Goal: Transaction & Acquisition: Download file/media

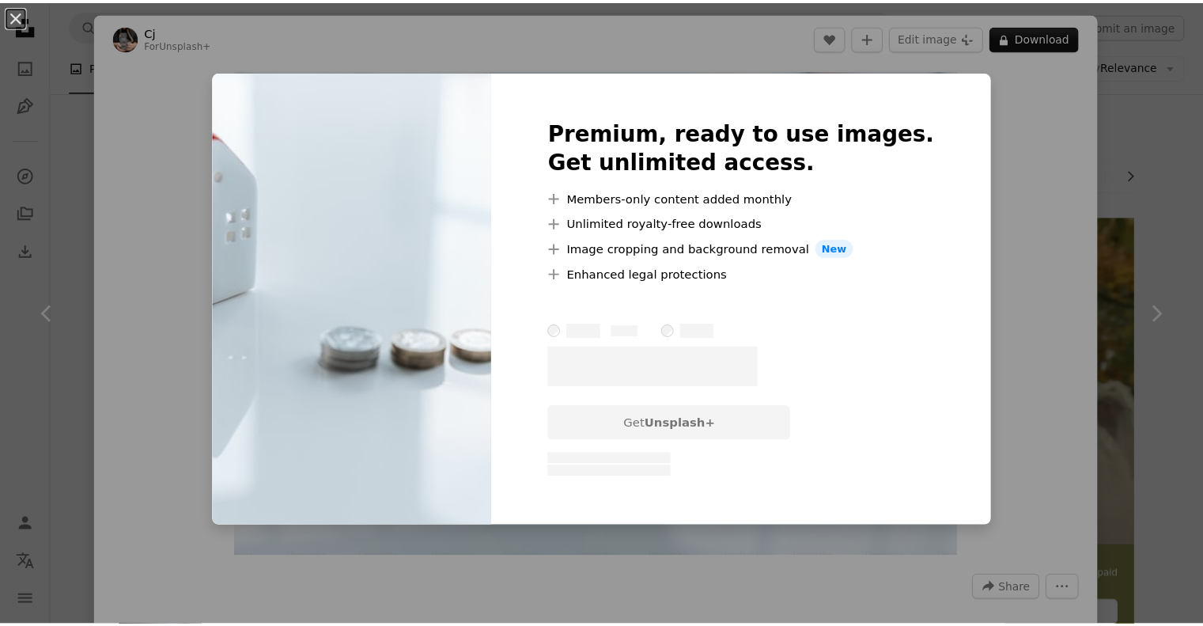
scroll to position [3020, 0]
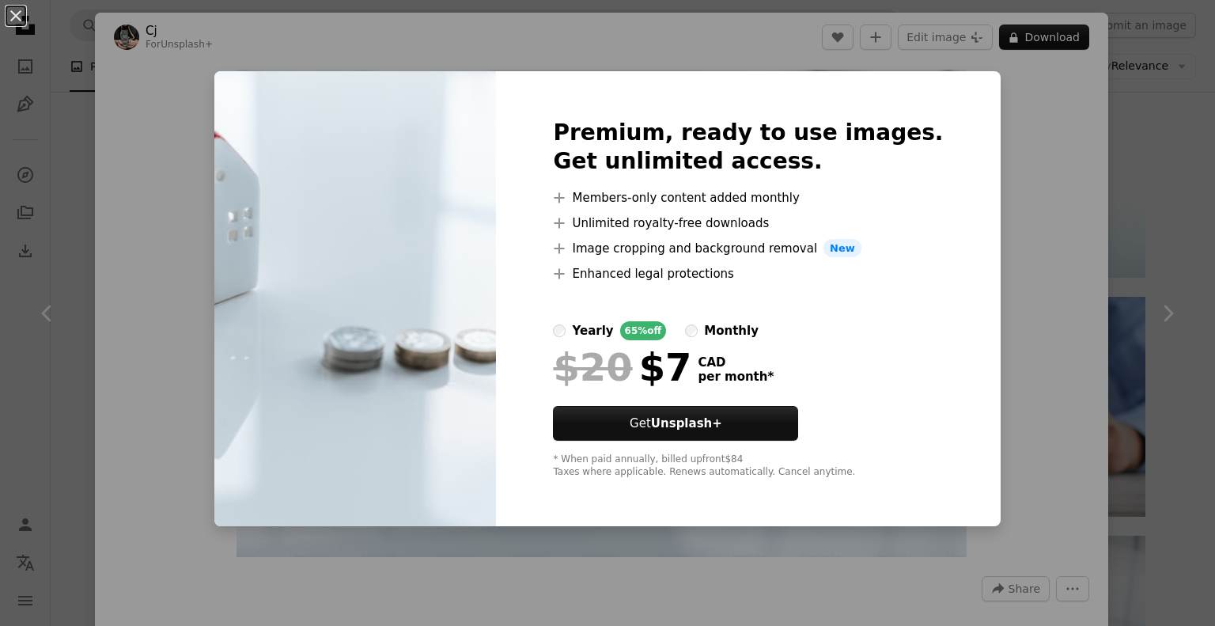
click at [1133, 167] on div "An X shape Premium, ready to use images. Get unlimited access. A plus sign Memb…" at bounding box center [607, 313] width 1215 height 626
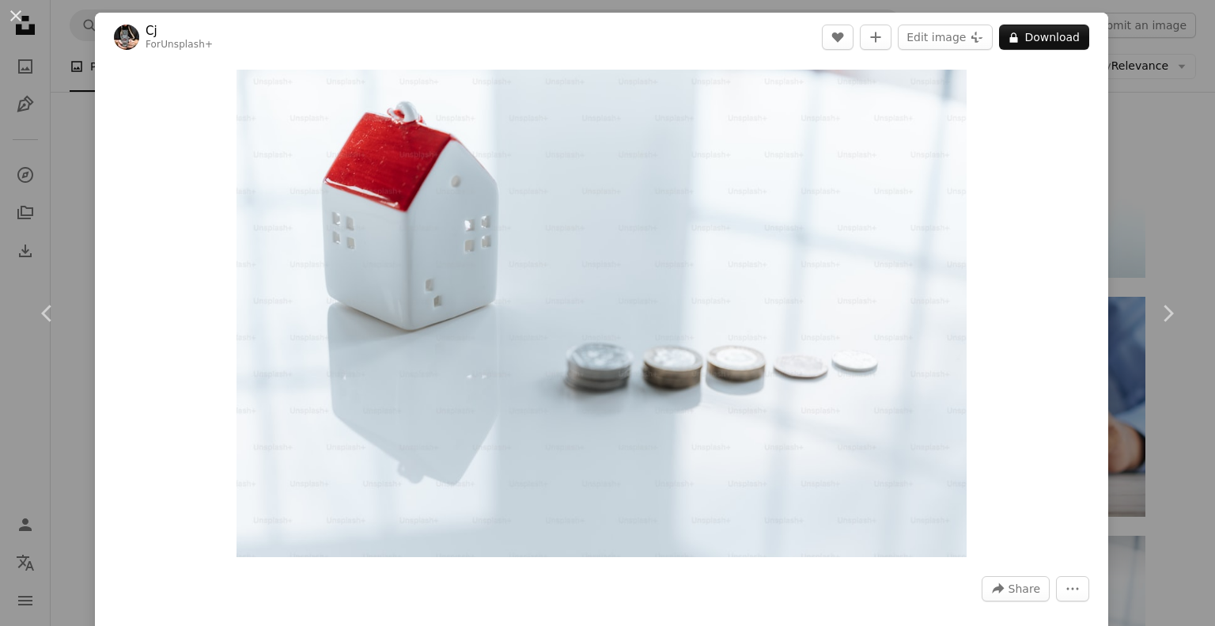
click at [1183, 125] on div "An X shape Chevron left Chevron right Cj For Unsplash+ A heart A plus sign Edit…" at bounding box center [607, 313] width 1215 height 626
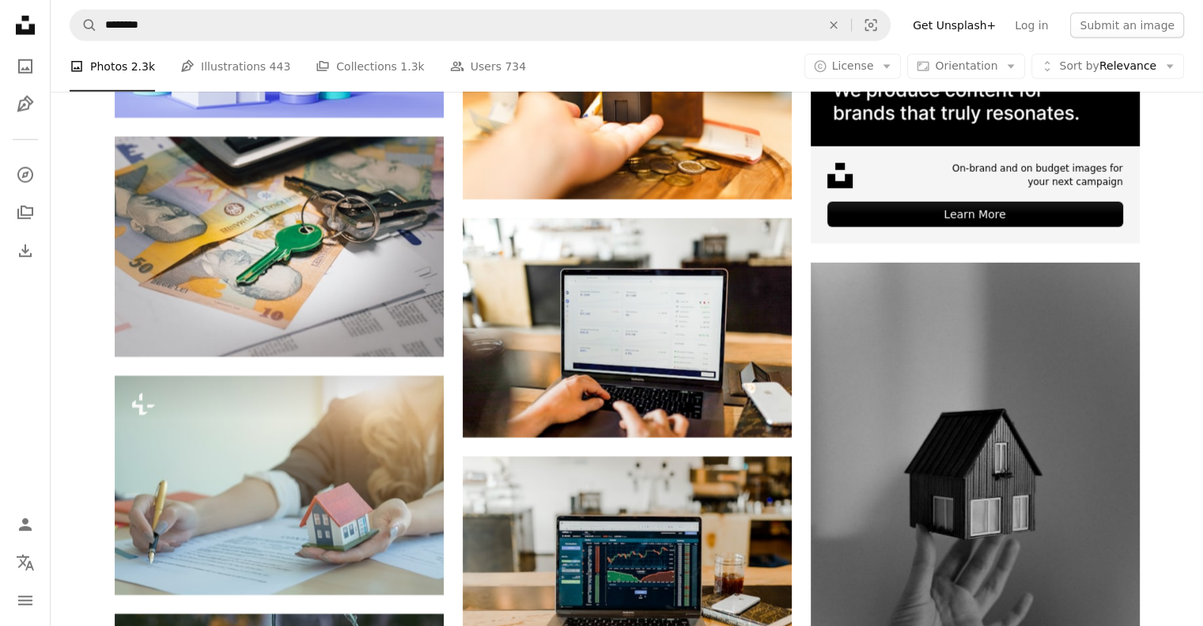
scroll to position [4501, 0]
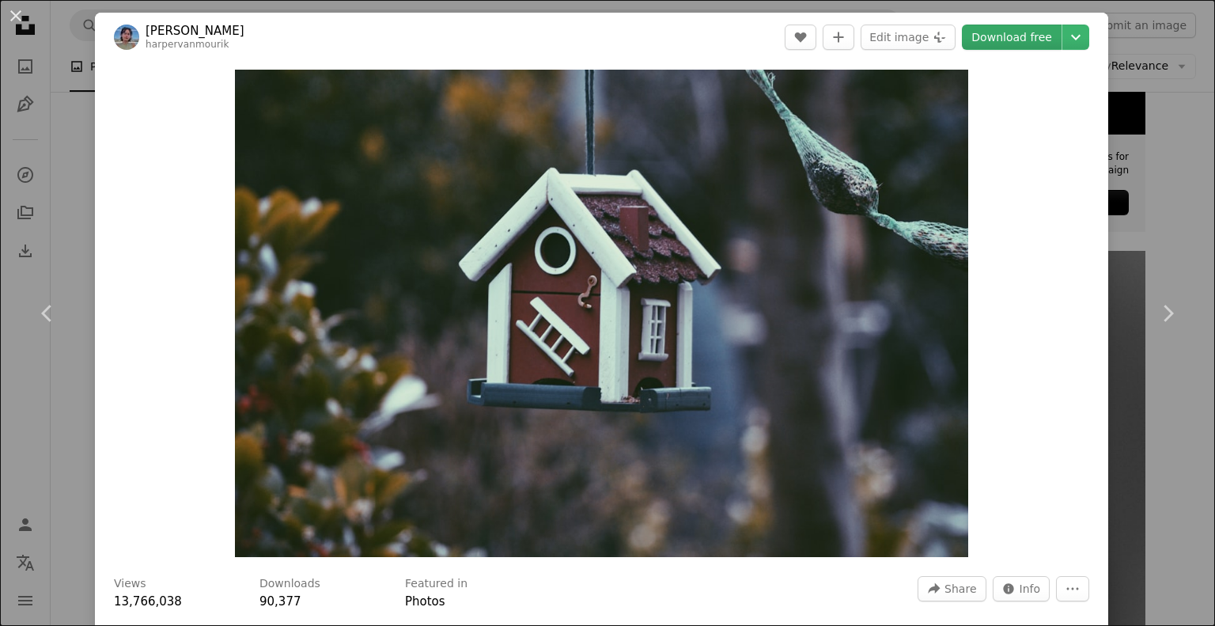
click at [1019, 41] on link "Download free" at bounding box center [1012, 37] width 100 height 25
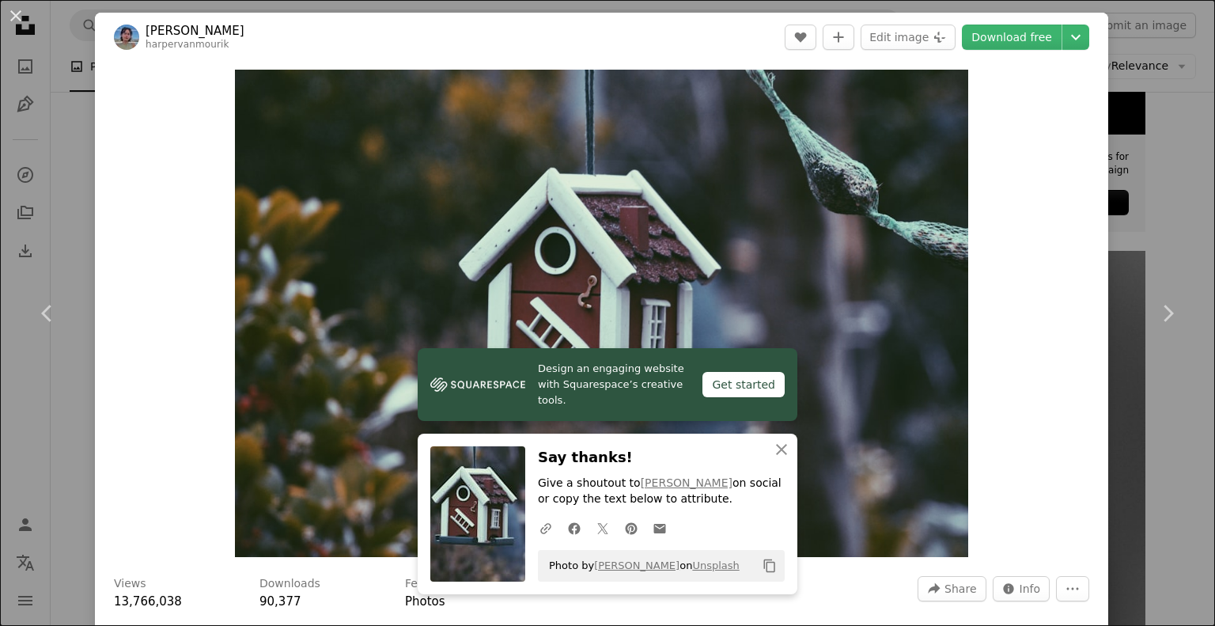
click at [979, 377] on div "Zoom in" at bounding box center [601, 313] width 1013 height 503
click at [1140, 116] on div "An X shape Chevron left Chevron right [PERSON_NAME] harpervanmourik A heart A p…" at bounding box center [607, 313] width 1215 height 626
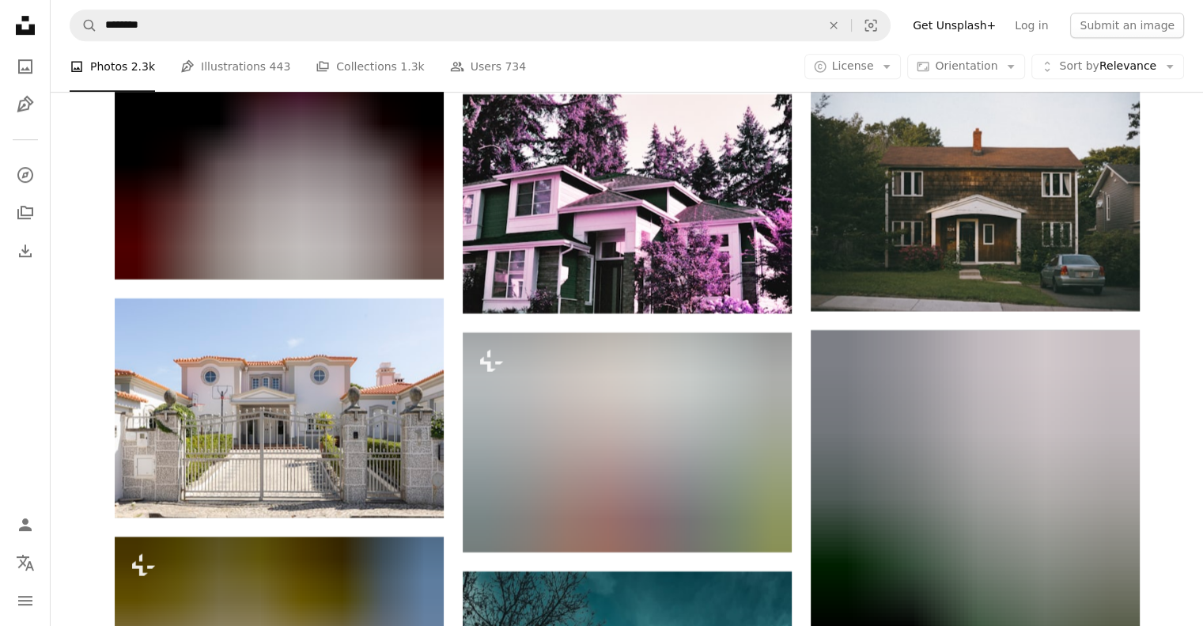
scroll to position [12944, 0]
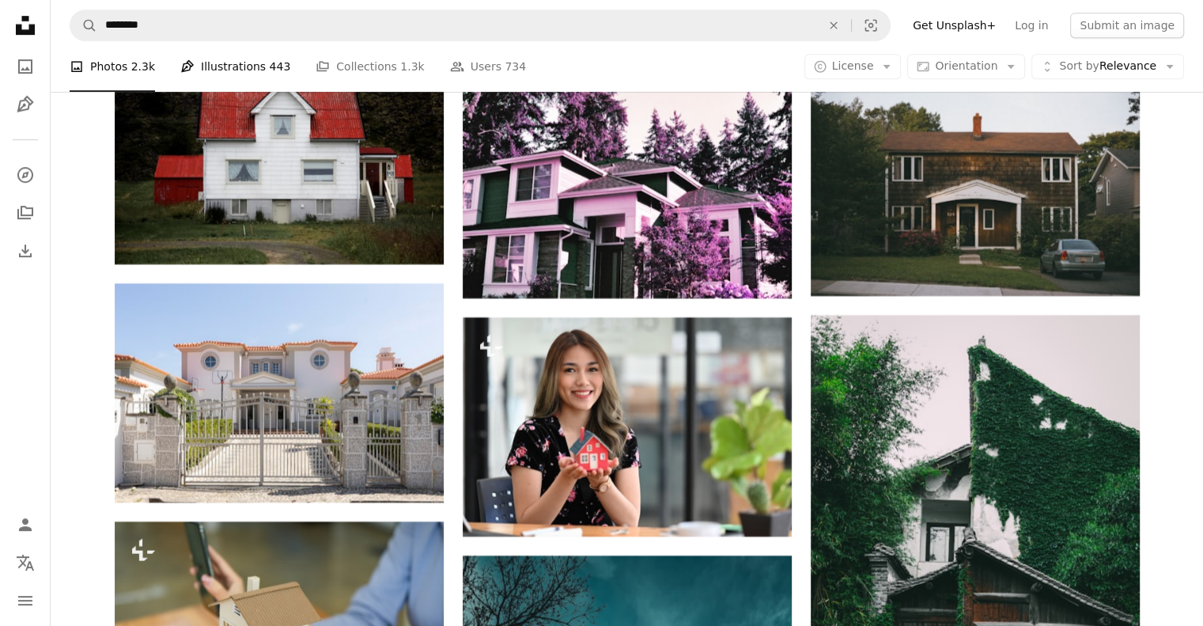
click at [253, 78] on link "Pen Tool Illustrations 443" at bounding box center [235, 66] width 110 height 51
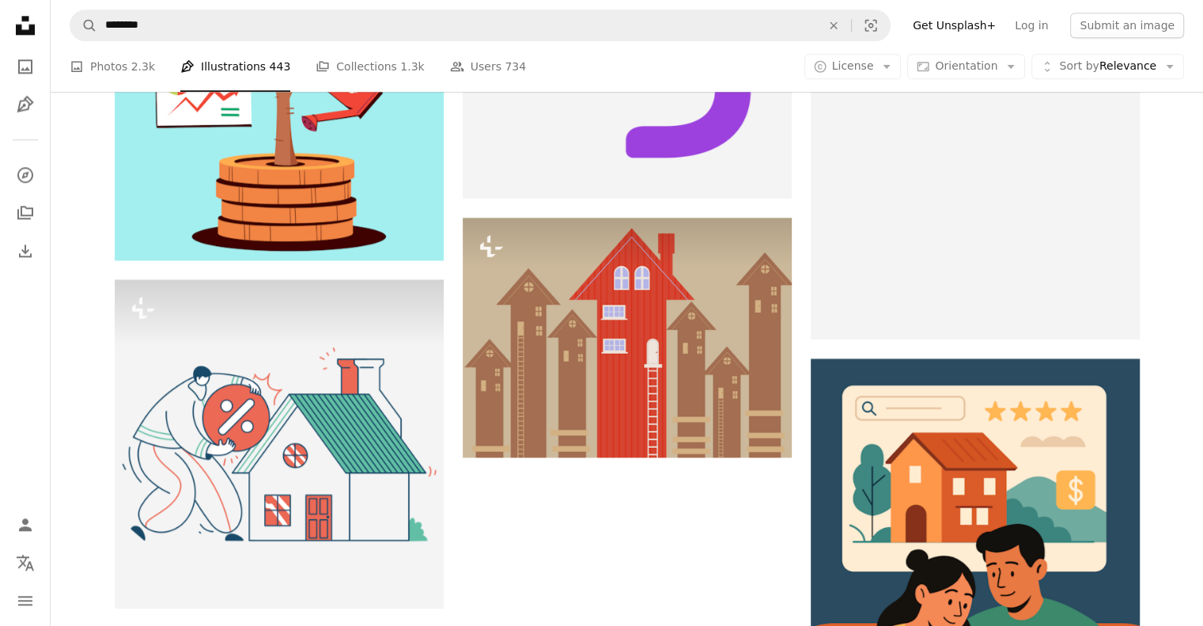
scroll to position [2221, 0]
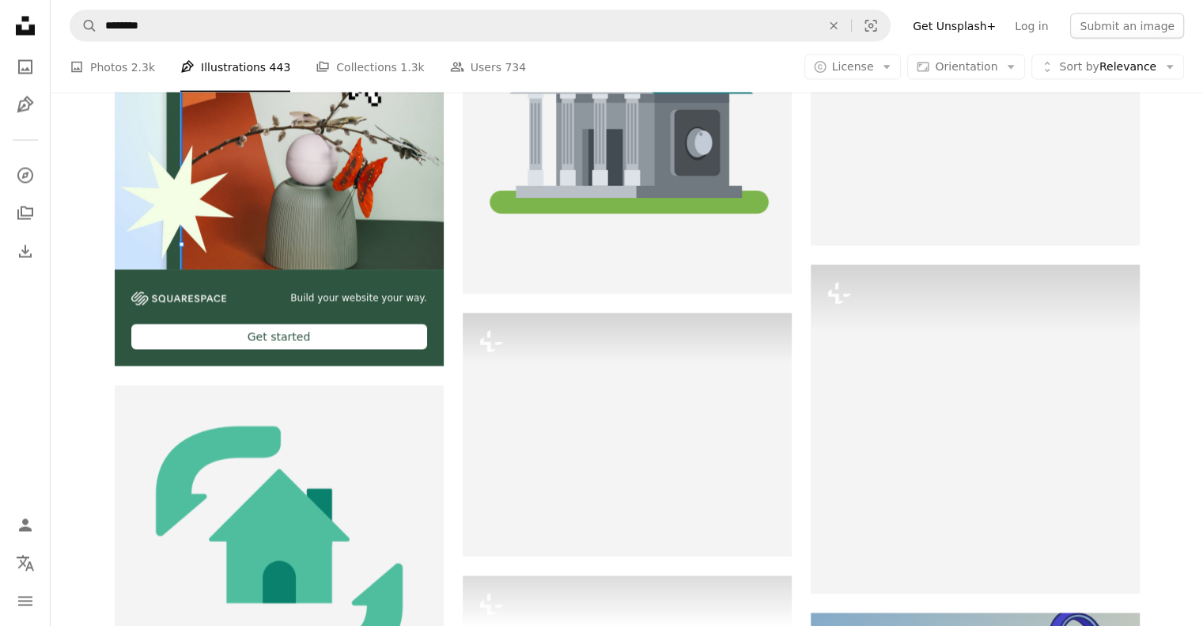
scroll to position [2999, 0]
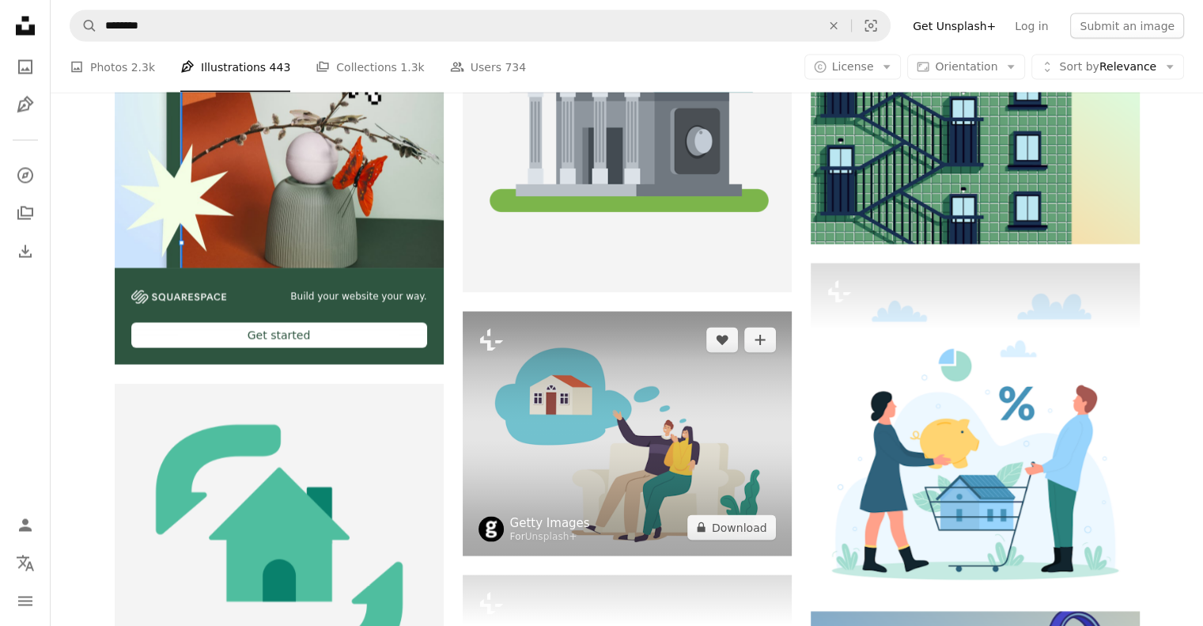
click at [557, 524] on link "Getty Images" at bounding box center [550, 522] width 80 height 16
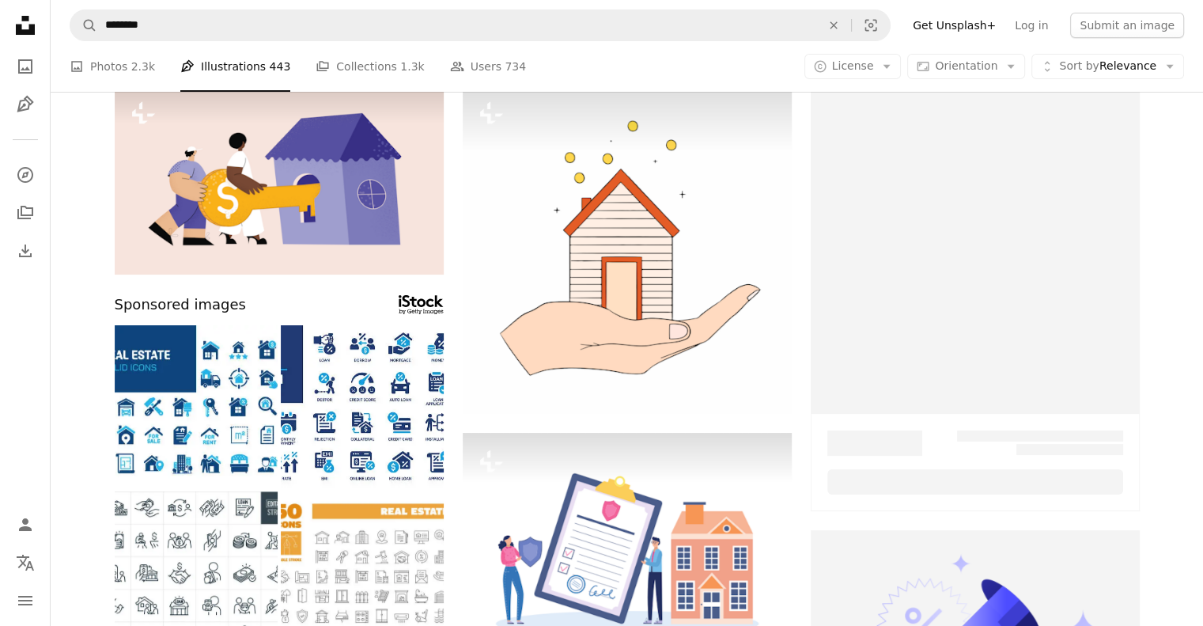
scroll to position [2999, 0]
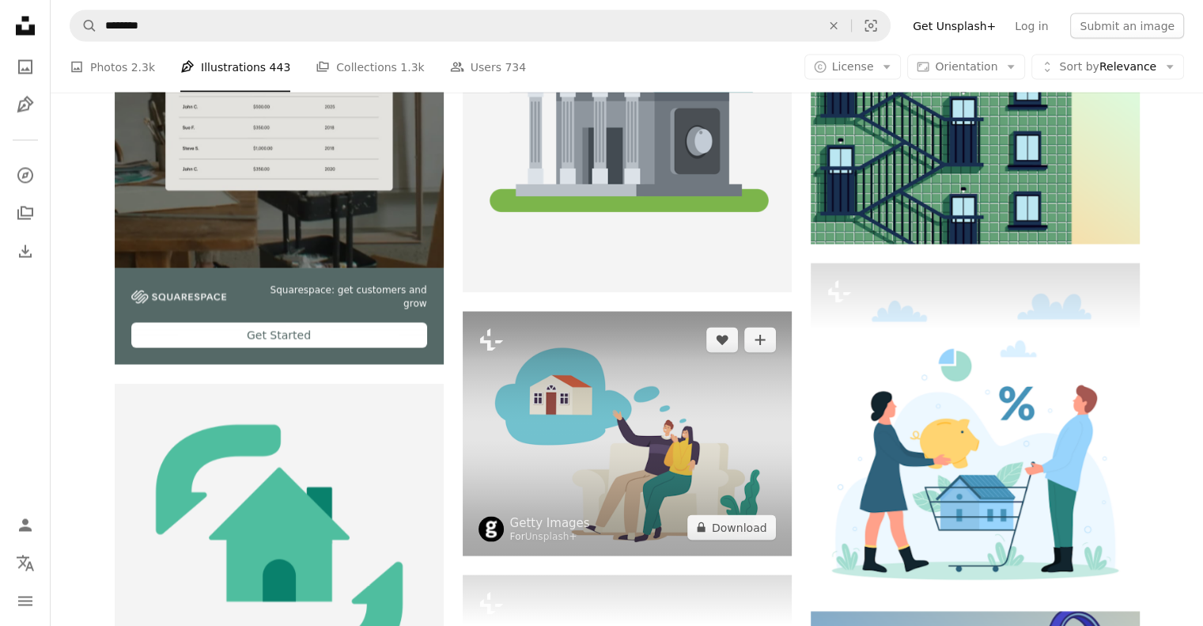
click at [565, 398] on img at bounding box center [627, 433] width 329 height 244
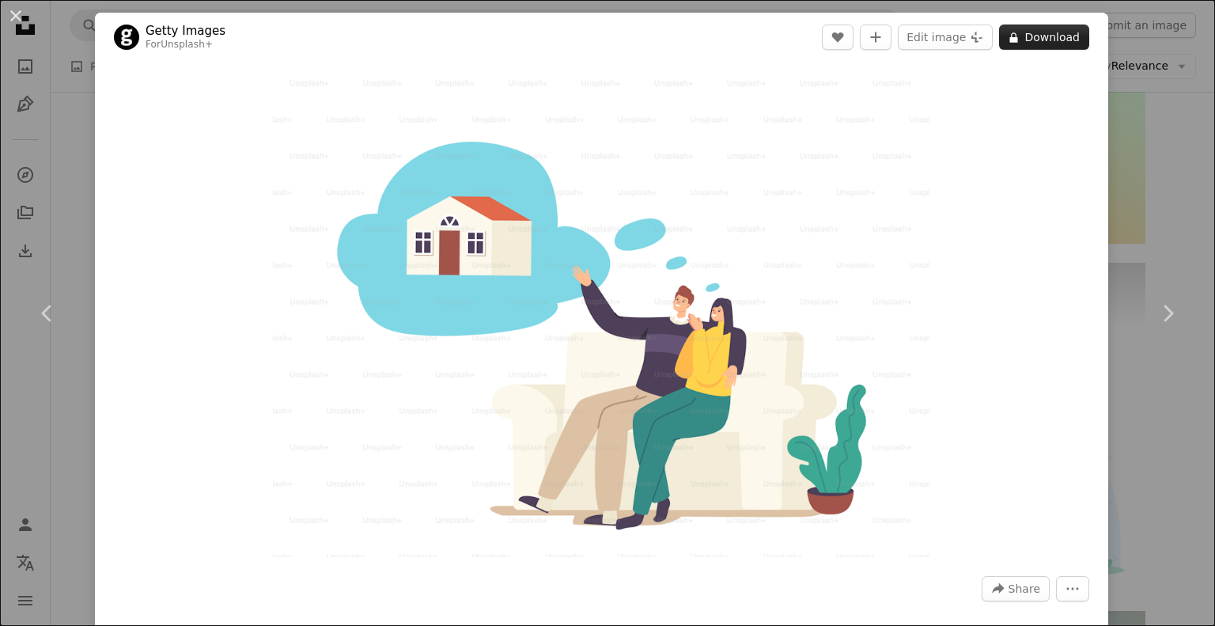
click at [1023, 34] on button "A lock Download" at bounding box center [1044, 37] width 90 height 25
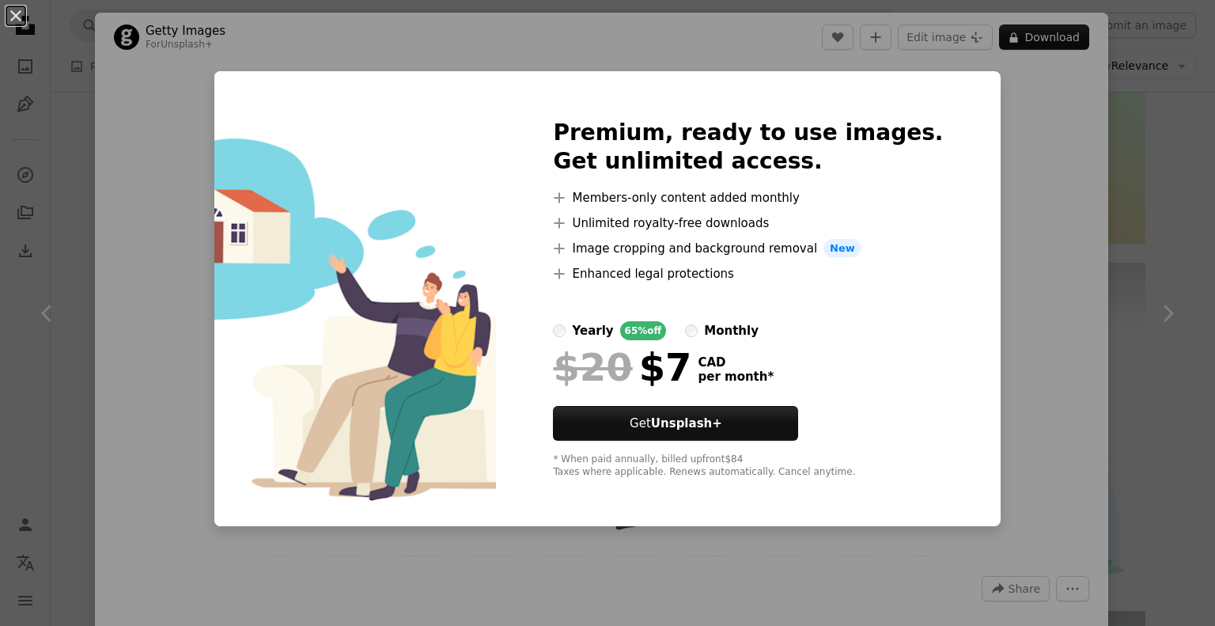
click at [1053, 143] on div "An X shape Premium, ready to use images. Get unlimited access. A plus sign Memb…" at bounding box center [607, 313] width 1215 height 626
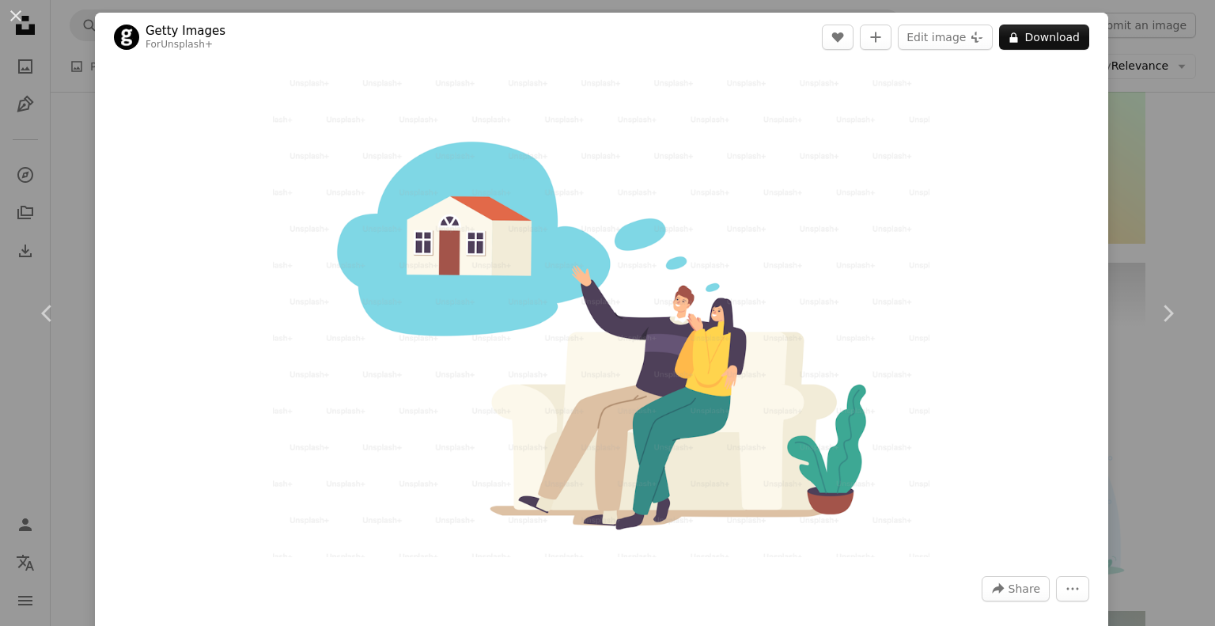
click at [1158, 162] on div "An X shape Chevron left Chevron right Getty Images For Unsplash+ A heart A plus…" at bounding box center [607, 313] width 1215 height 626
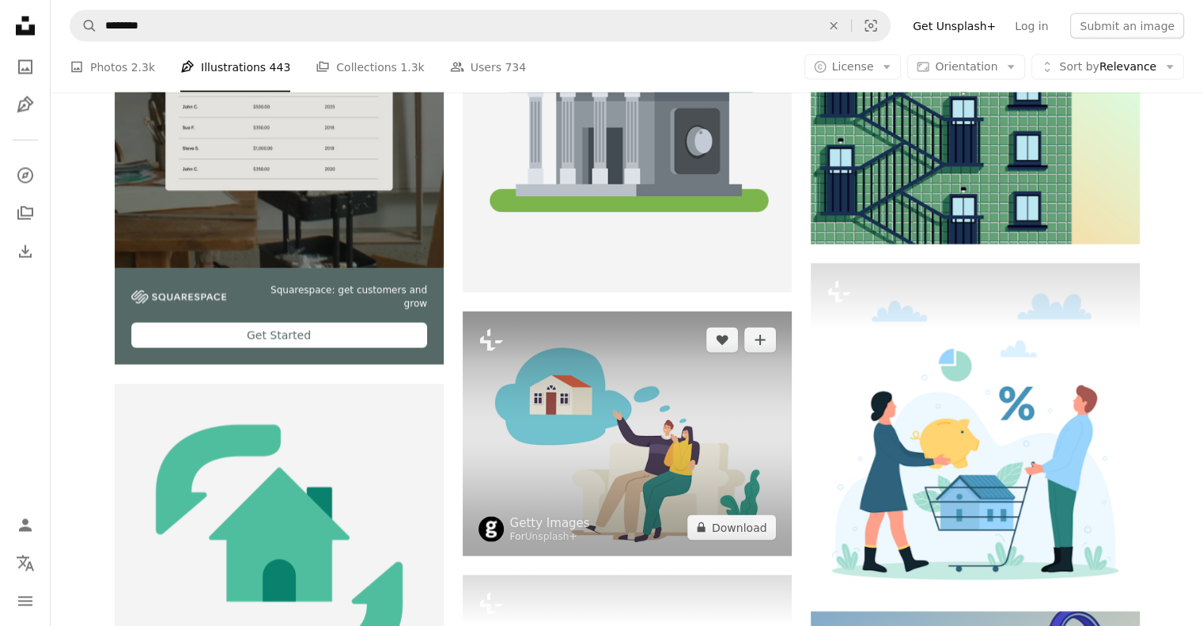
click at [642, 429] on img at bounding box center [627, 433] width 329 height 244
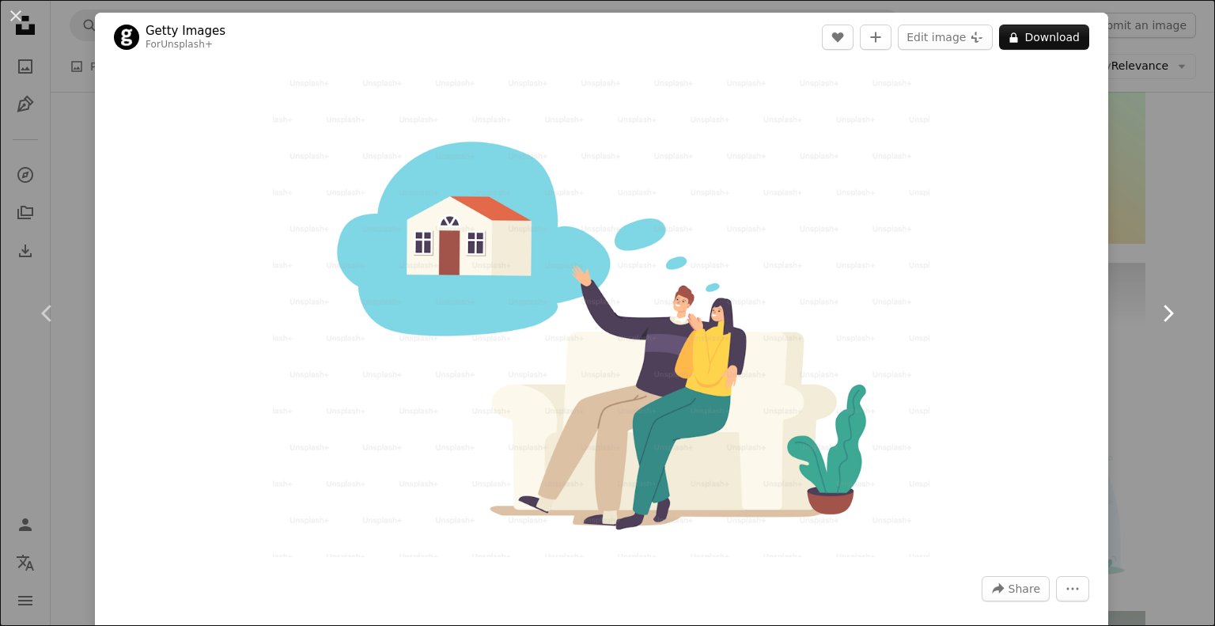
click at [1155, 314] on icon "Chevron right" at bounding box center [1167, 313] width 25 height 25
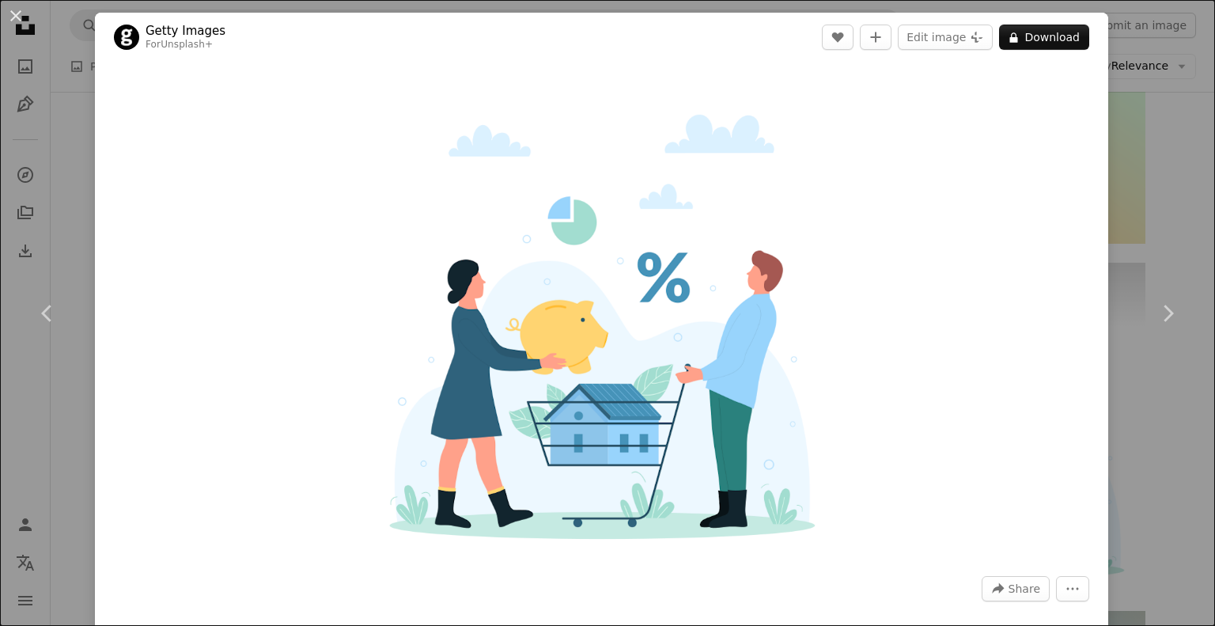
click at [1121, 217] on div "An X shape Chevron left Chevron right Getty Images For Unsplash+ A heart A plus…" at bounding box center [607, 313] width 1215 height 626
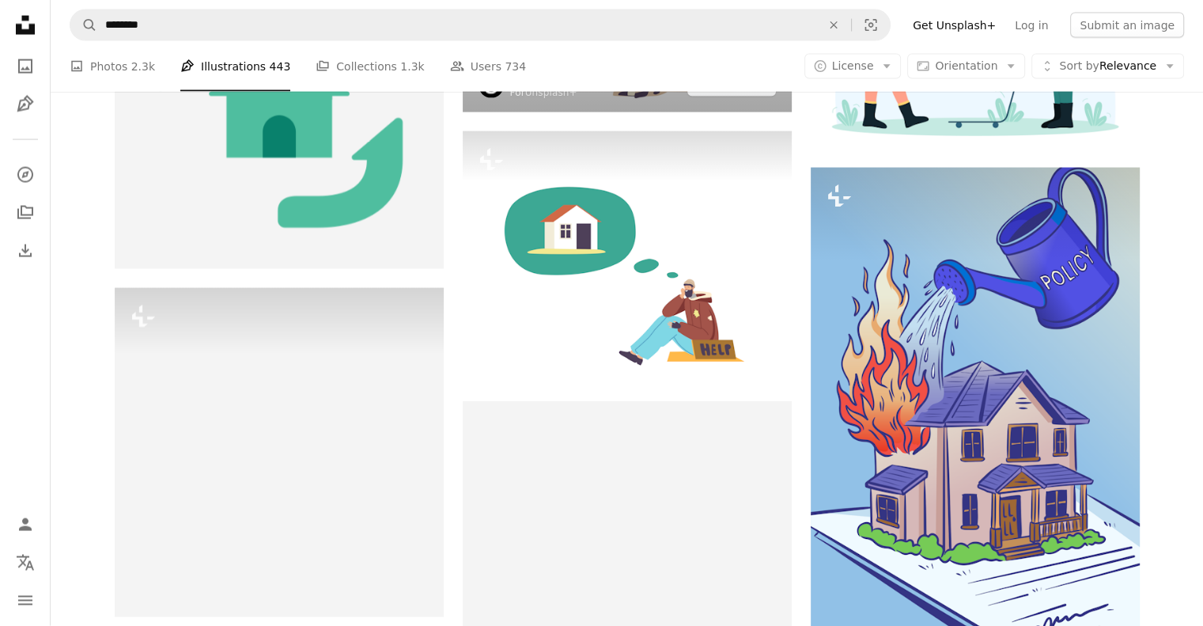
scroll to position [3204, 0]
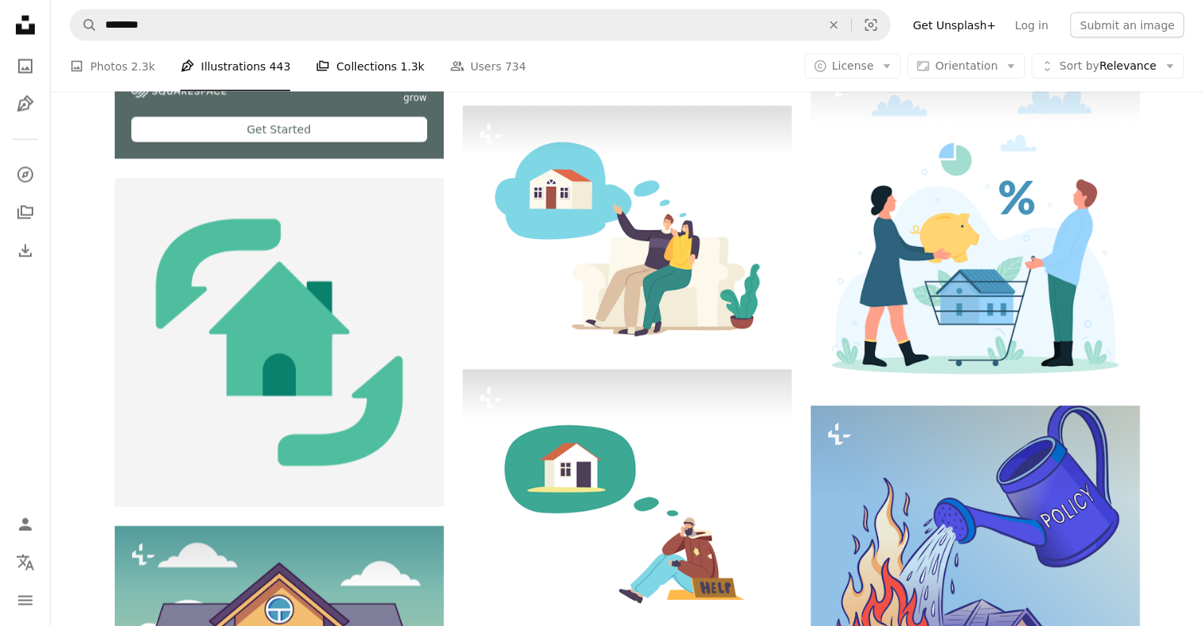
click at [355, 69] on link "A stack of folders Collections 1.3k" at bounding box center [370, 66] width 108 height 51
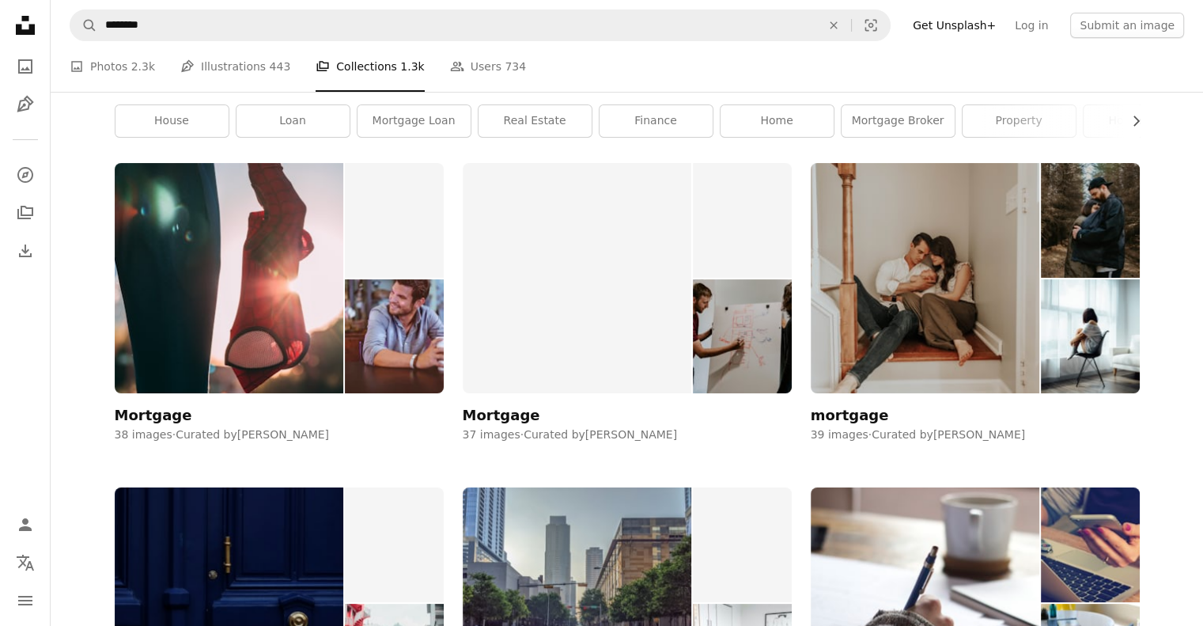
scroll to position [55, 0]
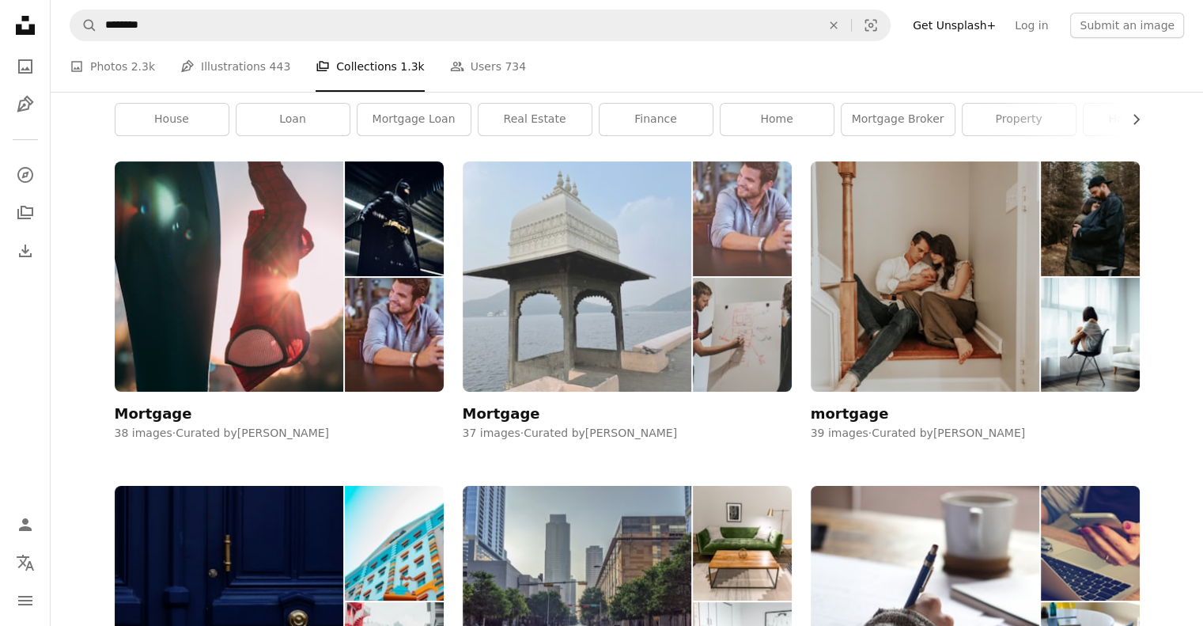
click at [638, 200] on img at bounding box center [577, 276] width 229 height 230
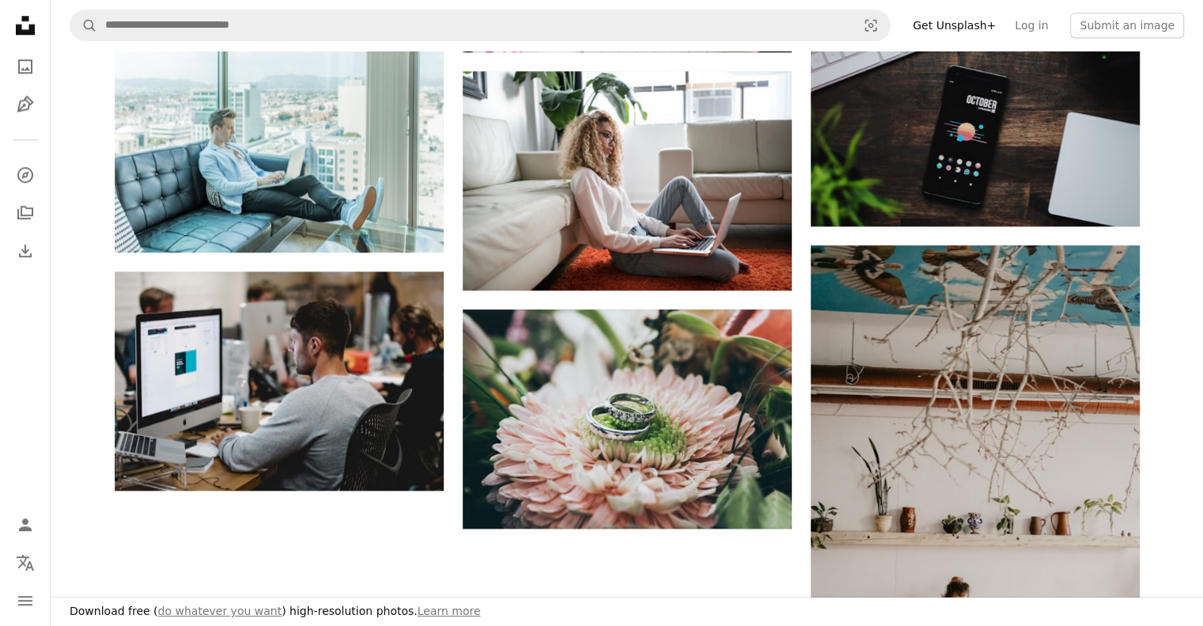
scroll to position [1525, 0]
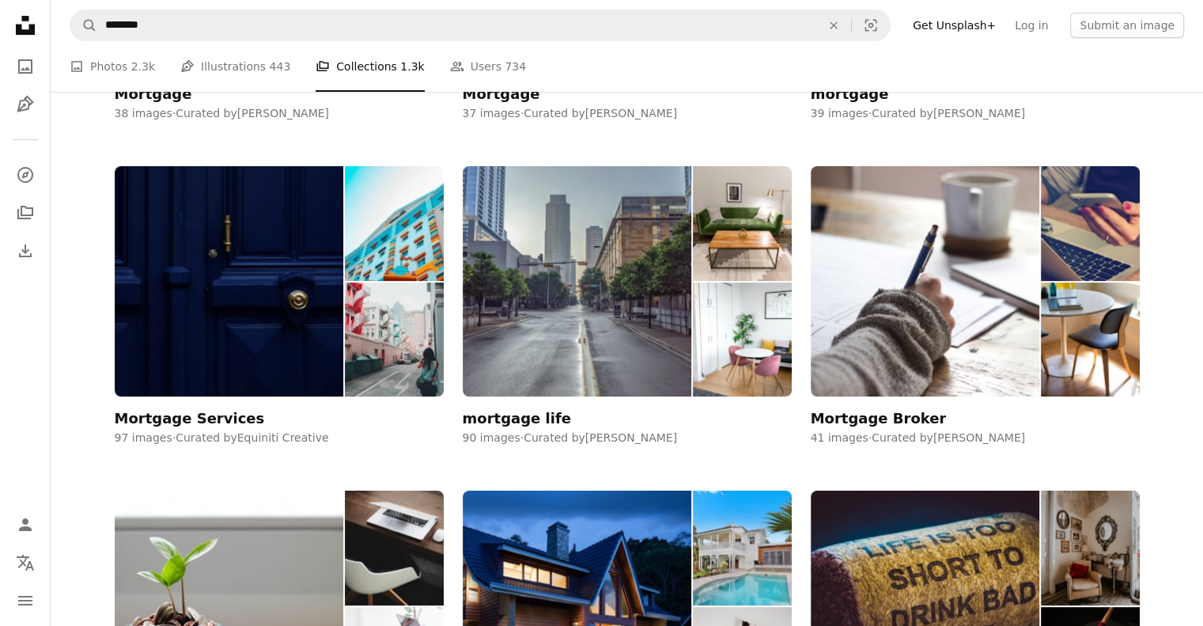
scroll to position [376, 0]
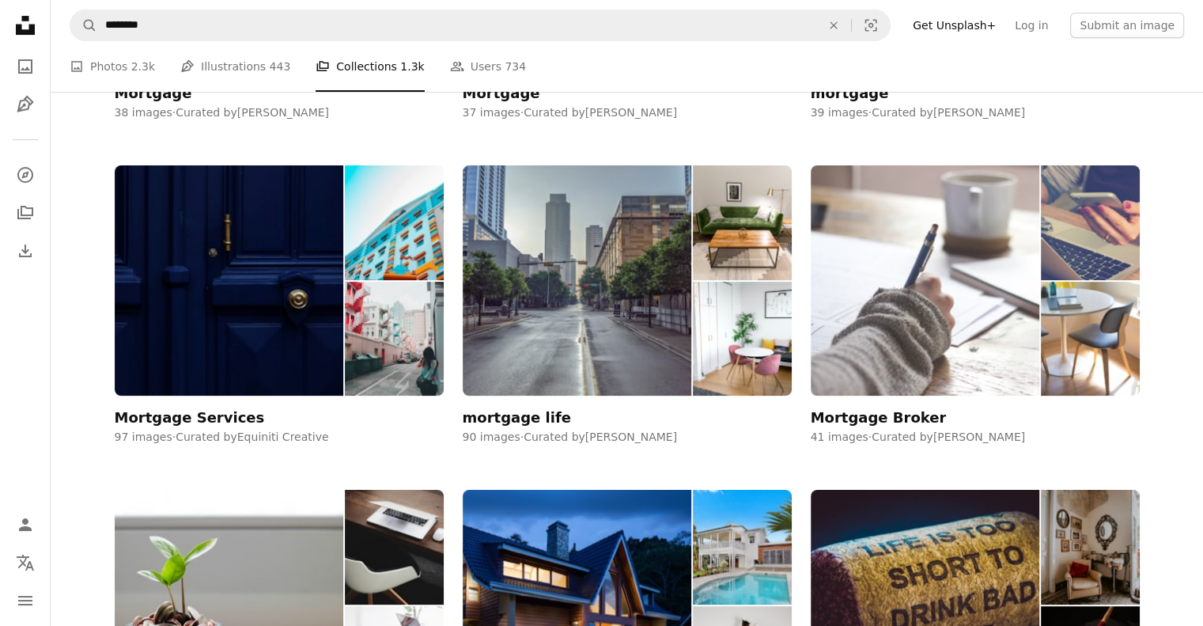
click at [883, 285] on img at bounding box center [925, 280] width 229 height 230
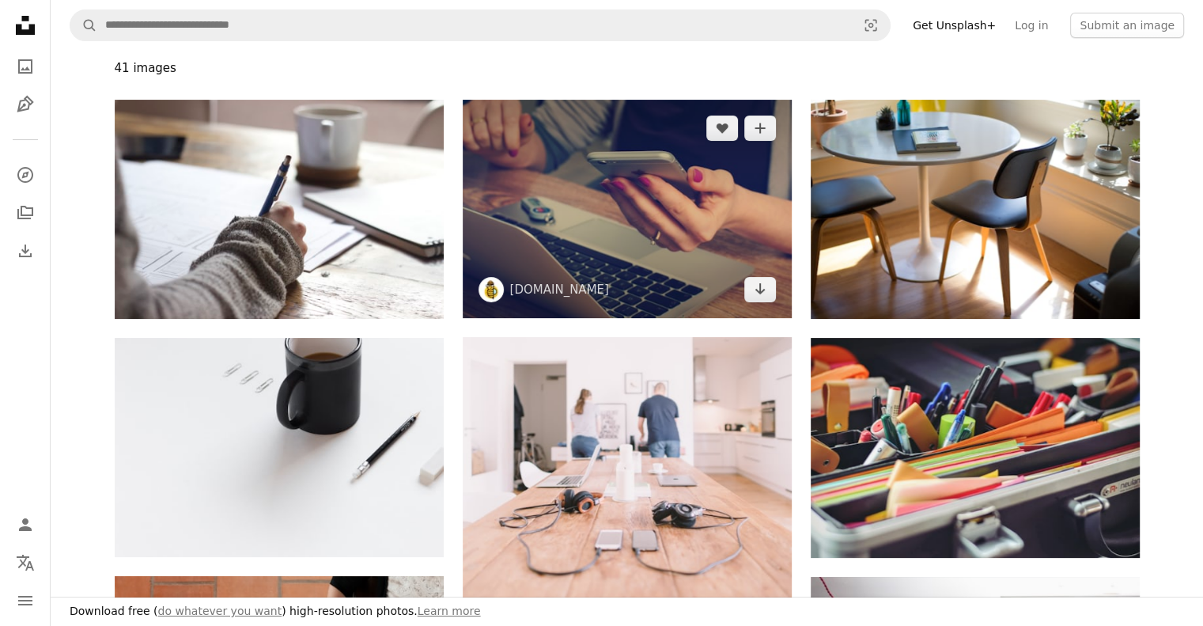
scroll to position [173, 0]
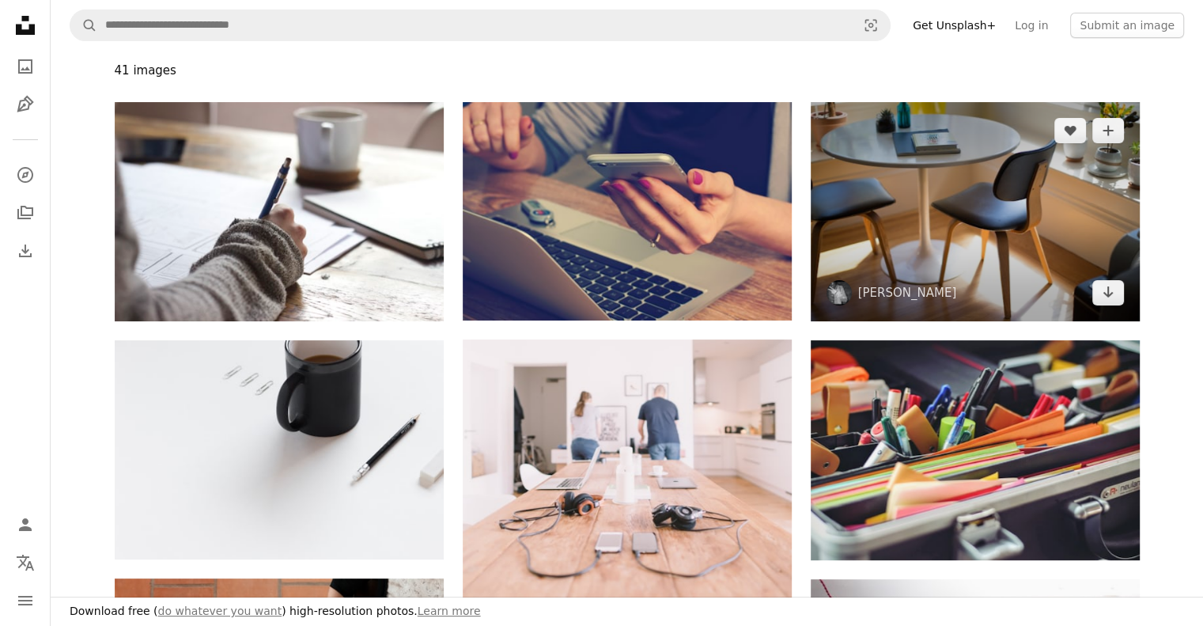
click at [982, 272] on img at bounding box center [975, 211] width 329 height 219
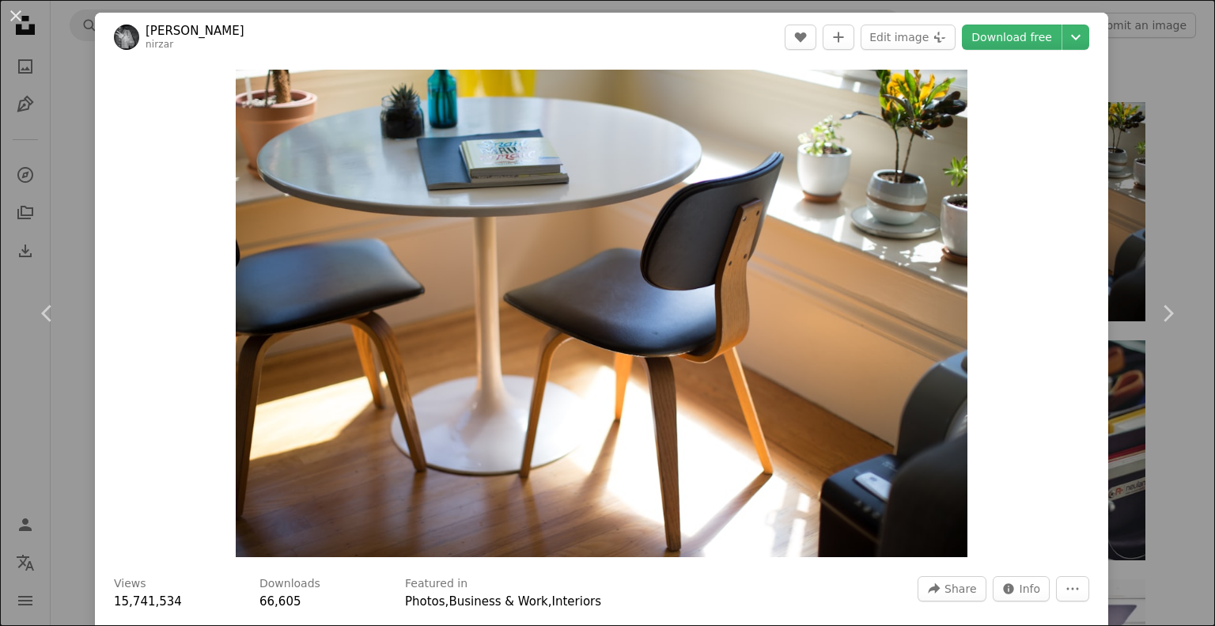
click at [974, 50] on header "[PERSON_NAME] nirzar A heart A plus sign Edit image Plus sign for Unsplash+ Dow…" at bounding box center [601, 37] width 1013 height 49
click at [981, 47] on link "Download free" at bounding box center [1012, 37] width 100 height 25
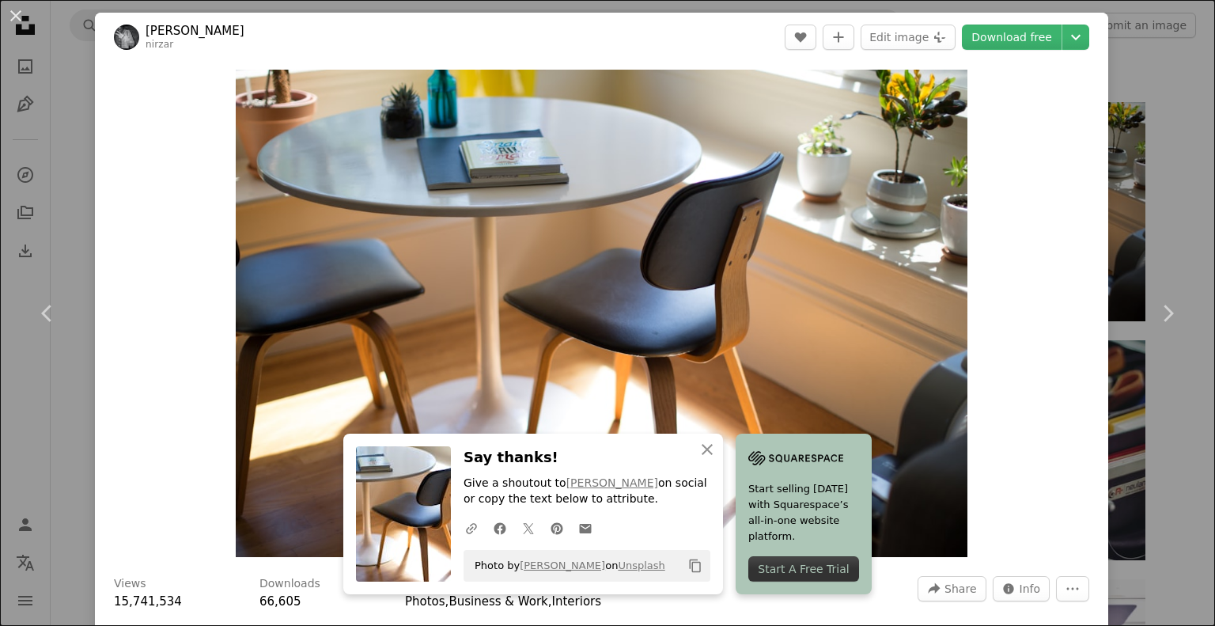
click at [1183, 412] on div "An X shape Chevron left Chevron right [PERSON_NAME] nirzar A heart A plus sign …" at bounding box center [607, 313] width 1215 height 626
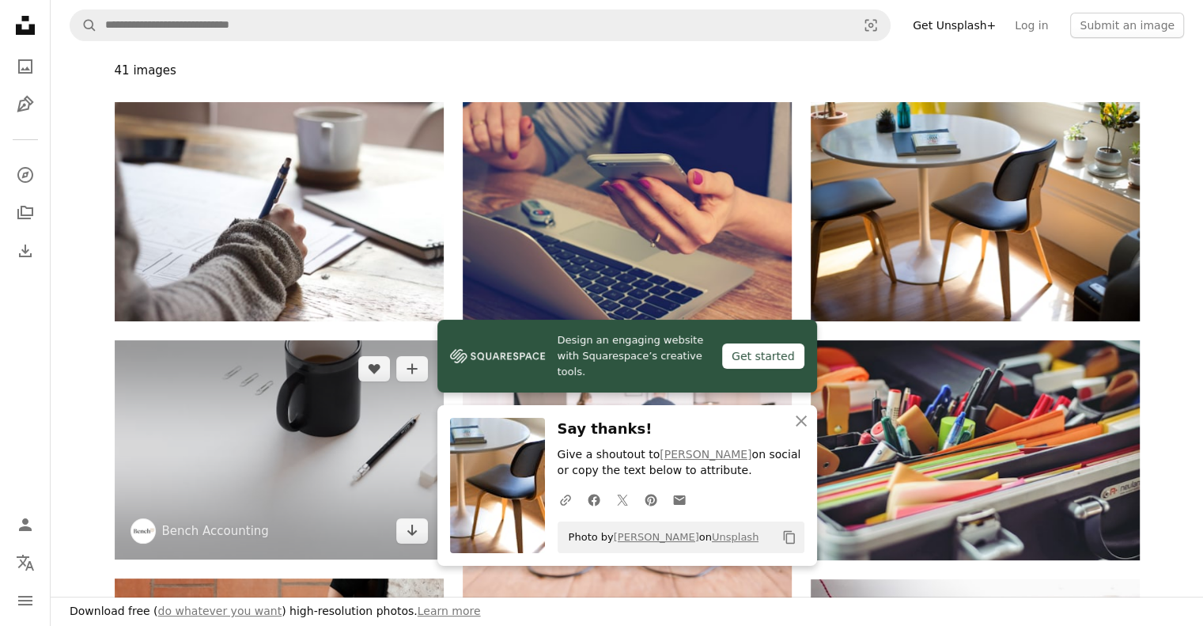
click at [246, 424] on img at bounding box center [279, 449] width 329 height 219
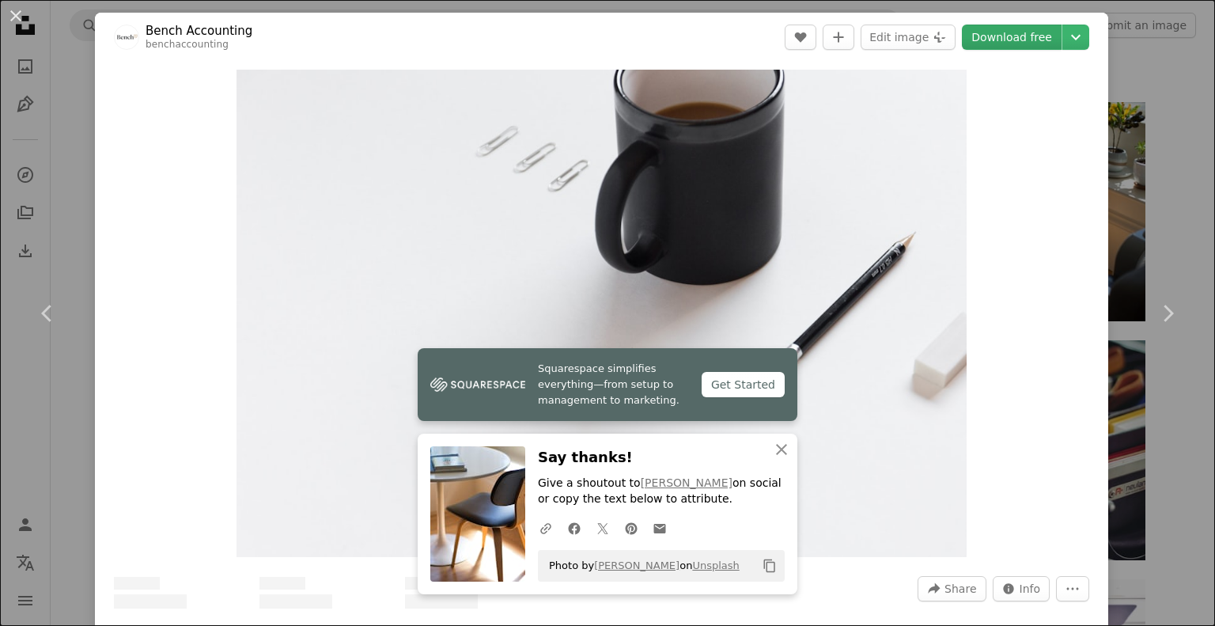
click at [1004, 28] on link "Download free" at bounding box center [1012, 37] width 100 height 25
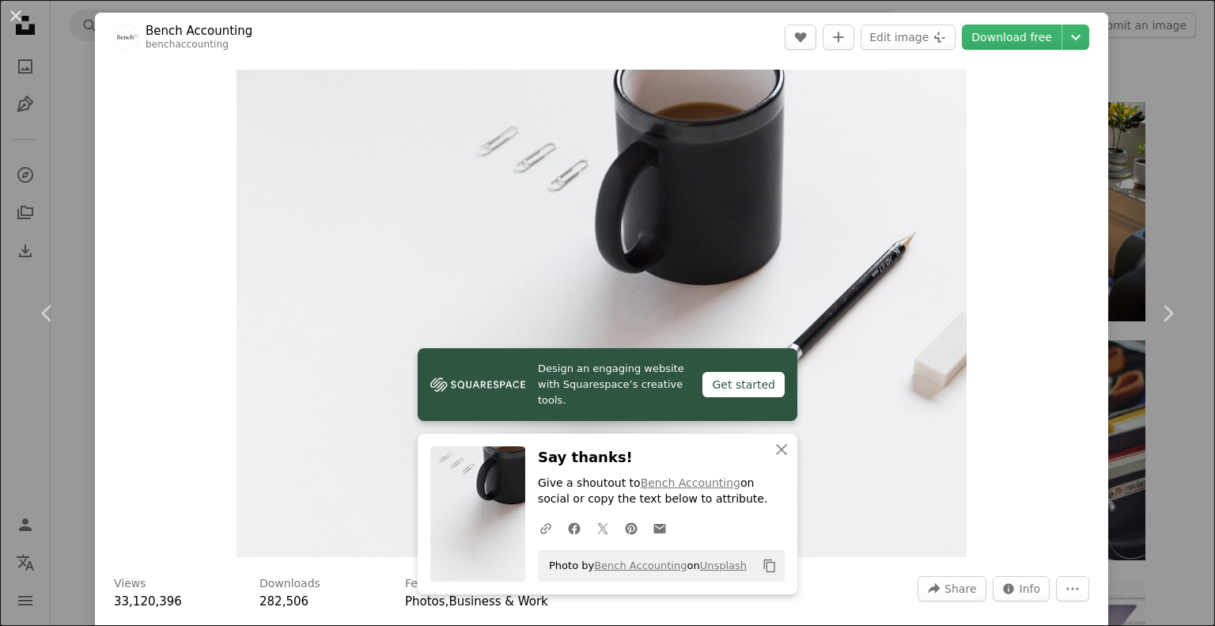
click at [1174, 447] on div "An X shape Chevron left Chevron right Bench Accounting benchaccounting A heart …" at bounding box center [607, 313] width 1215 height 626
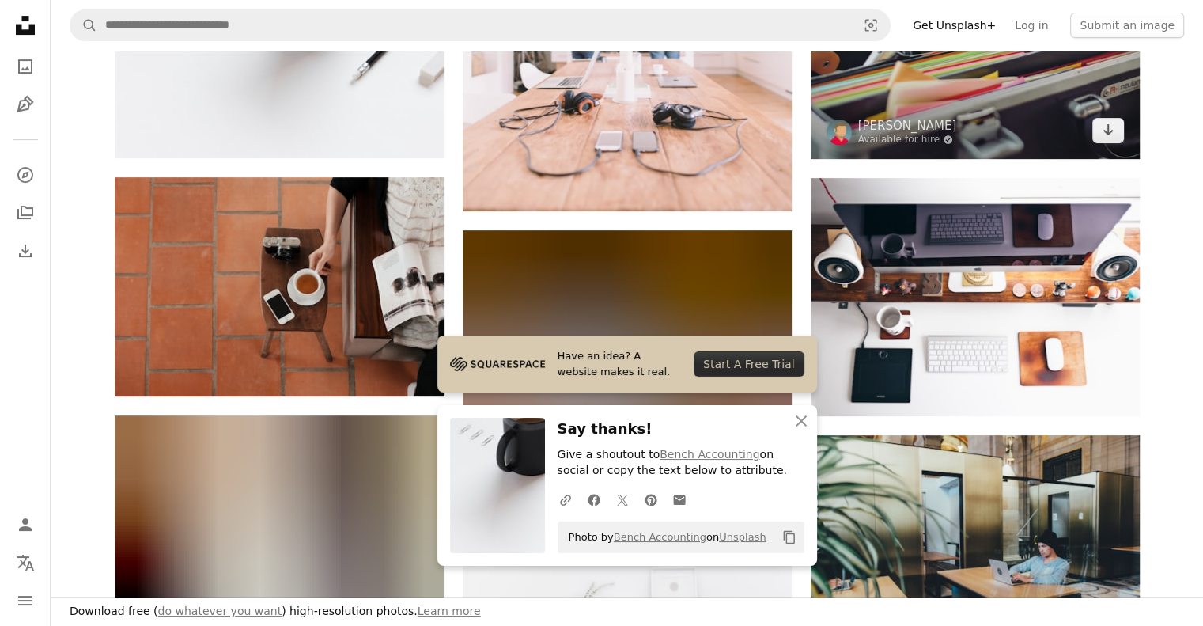
scroll to position [588, 0]
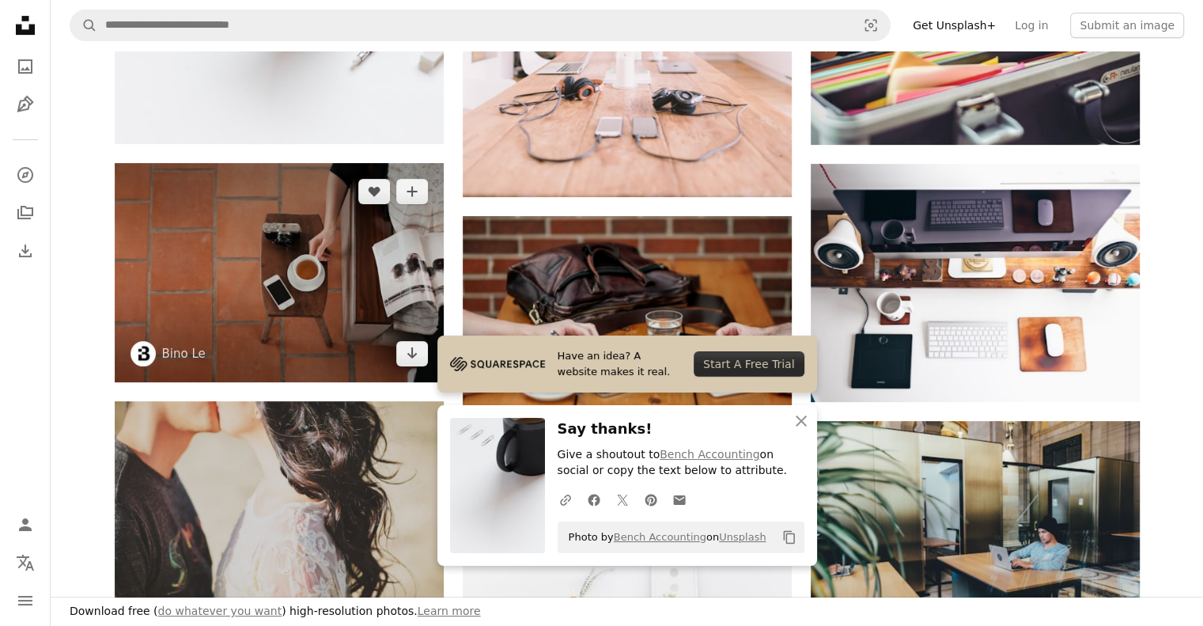
click at [315, 317] on img at bounding box center [279, 272] width 329 height 219
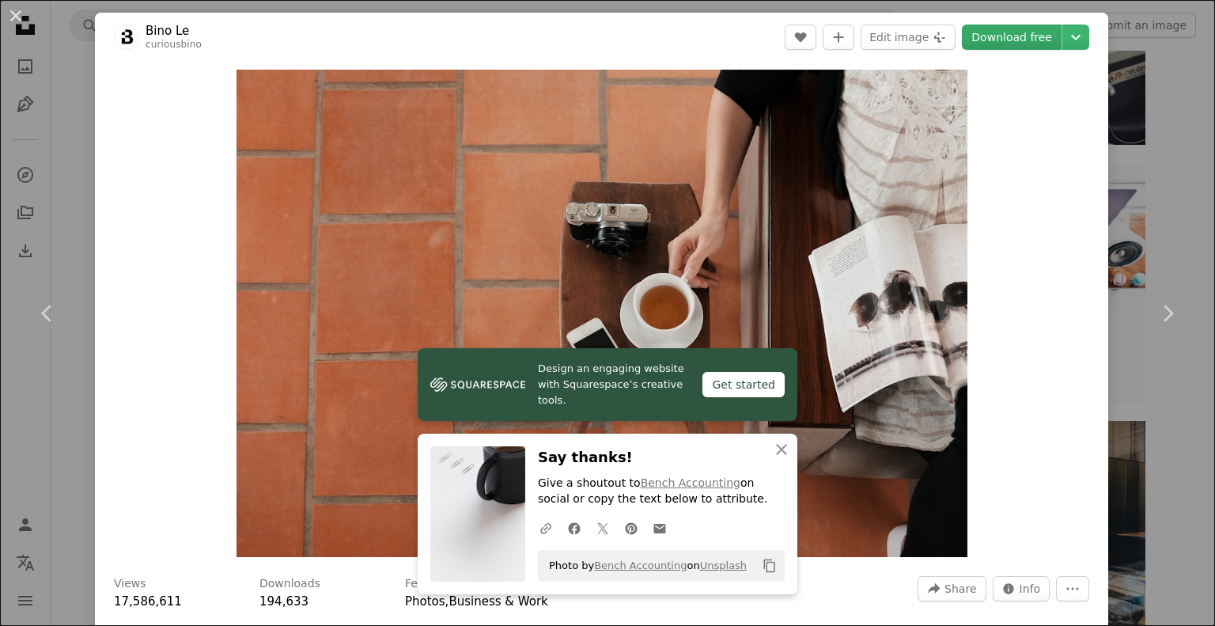
click at [1006, 34] on link "Download free" at bounding box center [1012, 37] width 100 height 25
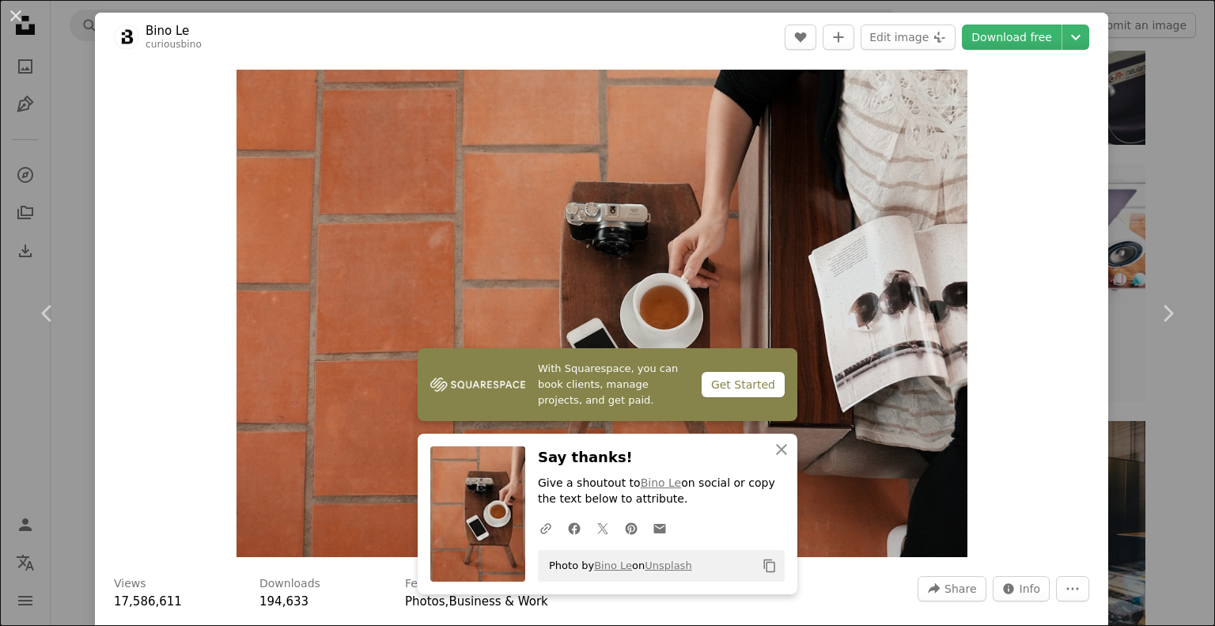
click at [1164, 420] on div "An X shape Chevron left Chevron right Bino Le curiousbino A heart A plus sign E…" at bounding box center [607, 313] width 1215 height 626
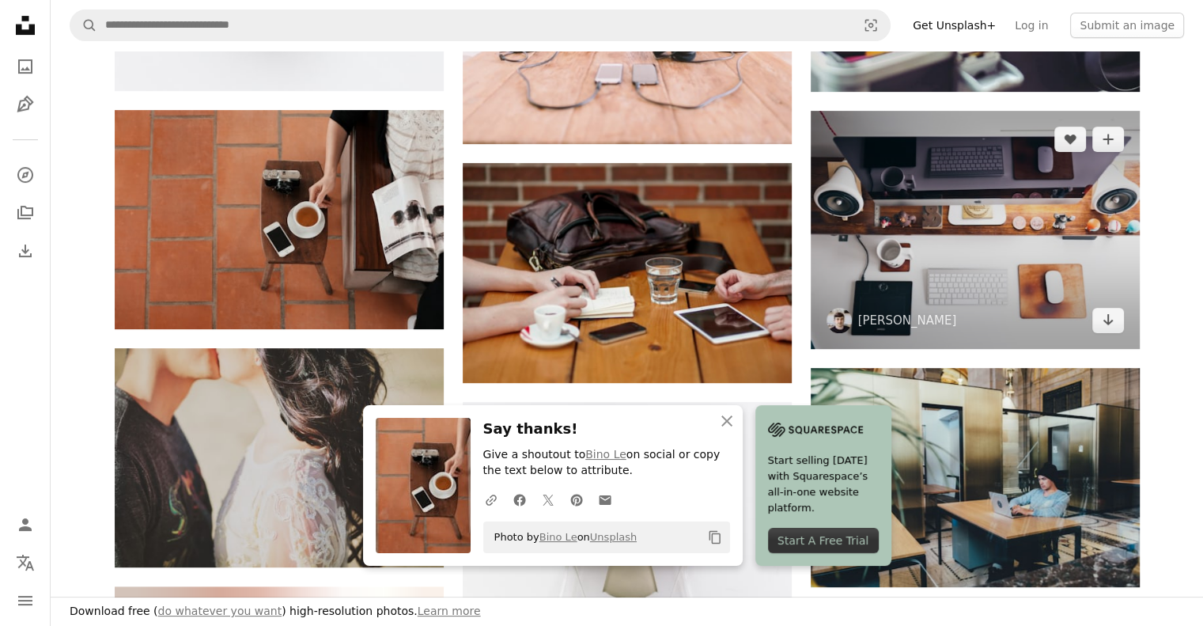
scroll to position [641, 0]
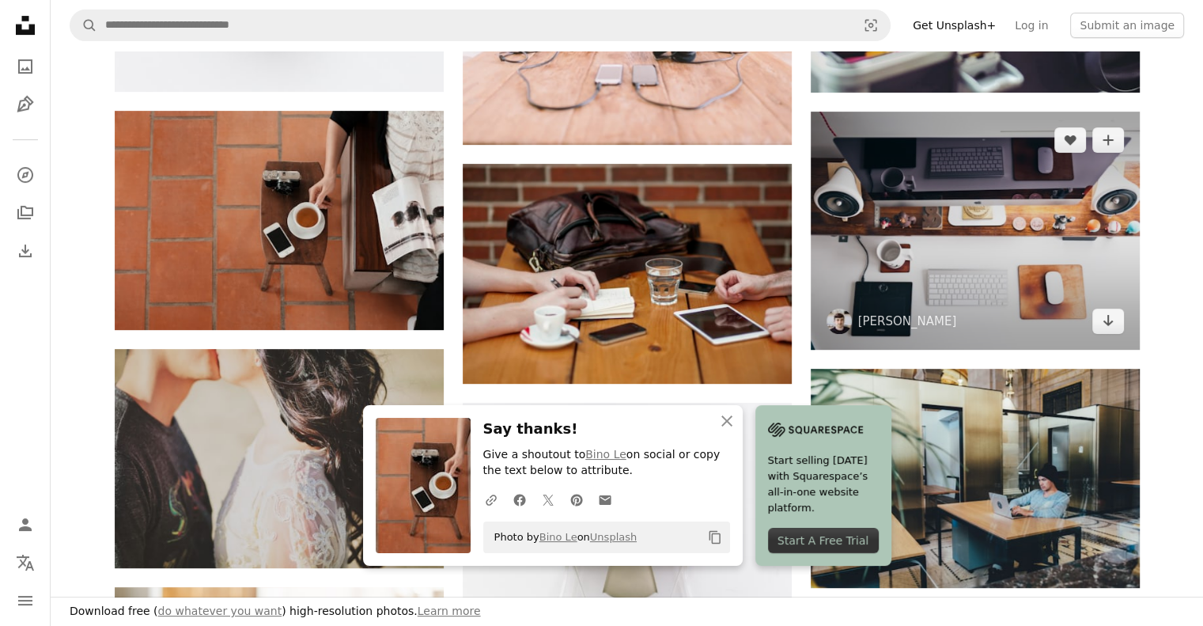
click at [982, 319] on img at bounding box center [975, 231] width 329 height 238
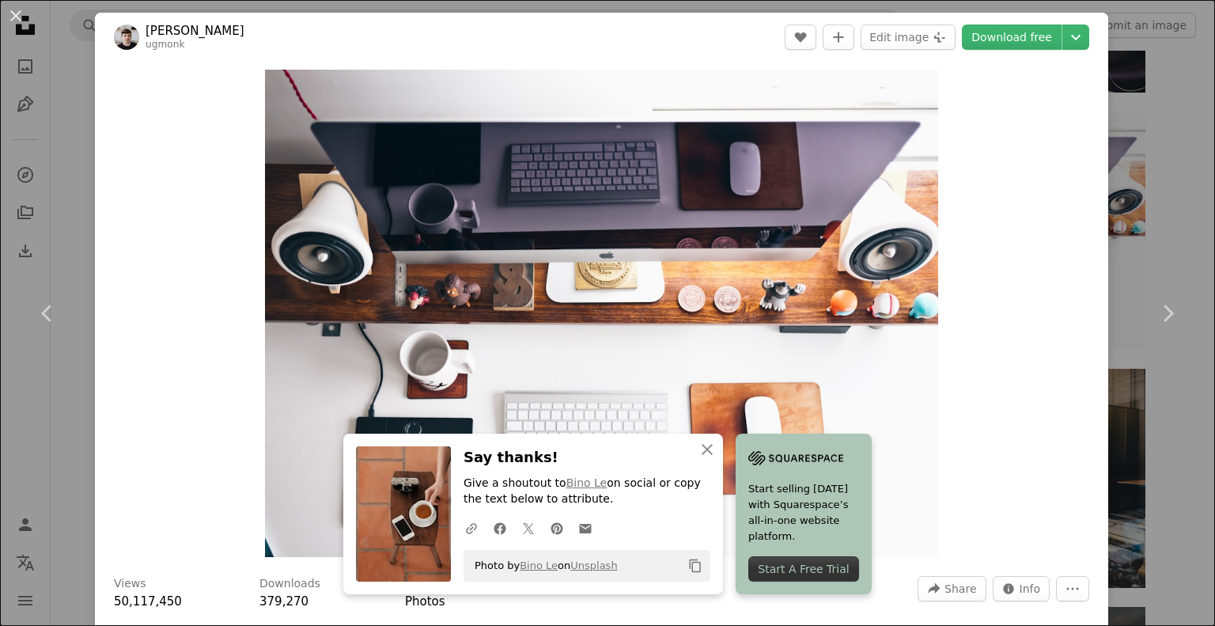
click at [1123, 220] on div "An X shape Chevron left Chevron right [PERSON_NAME] ugmonk A heart A plus sign …" at bounding box center [607, 313] width 1215 height 626
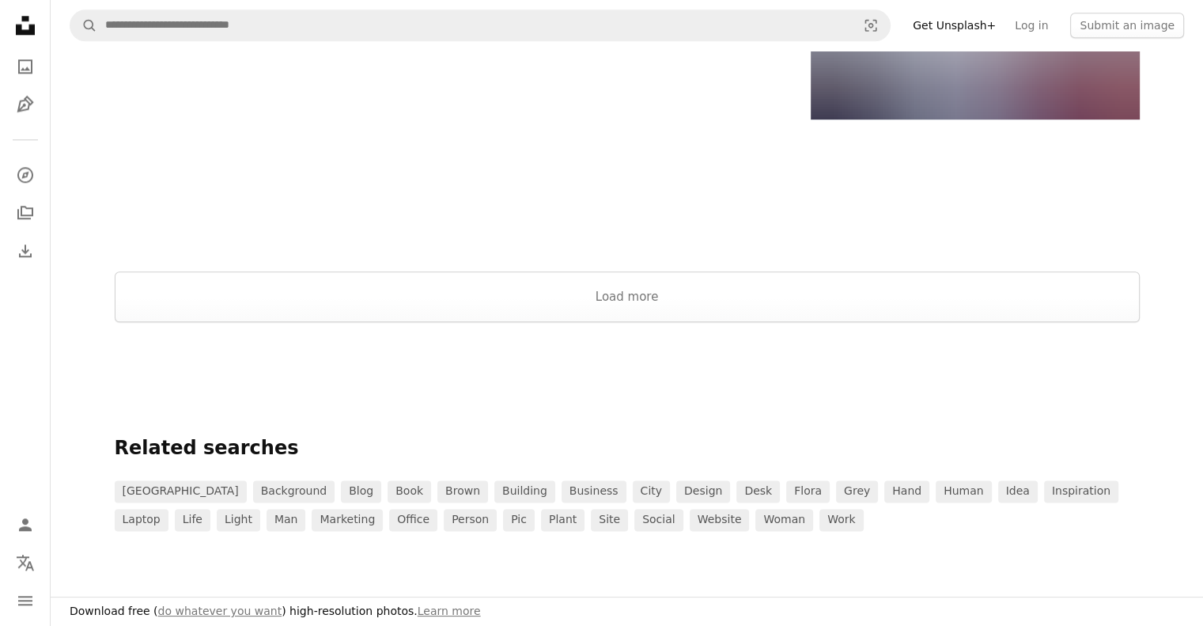
scroll to position [1821, 0]
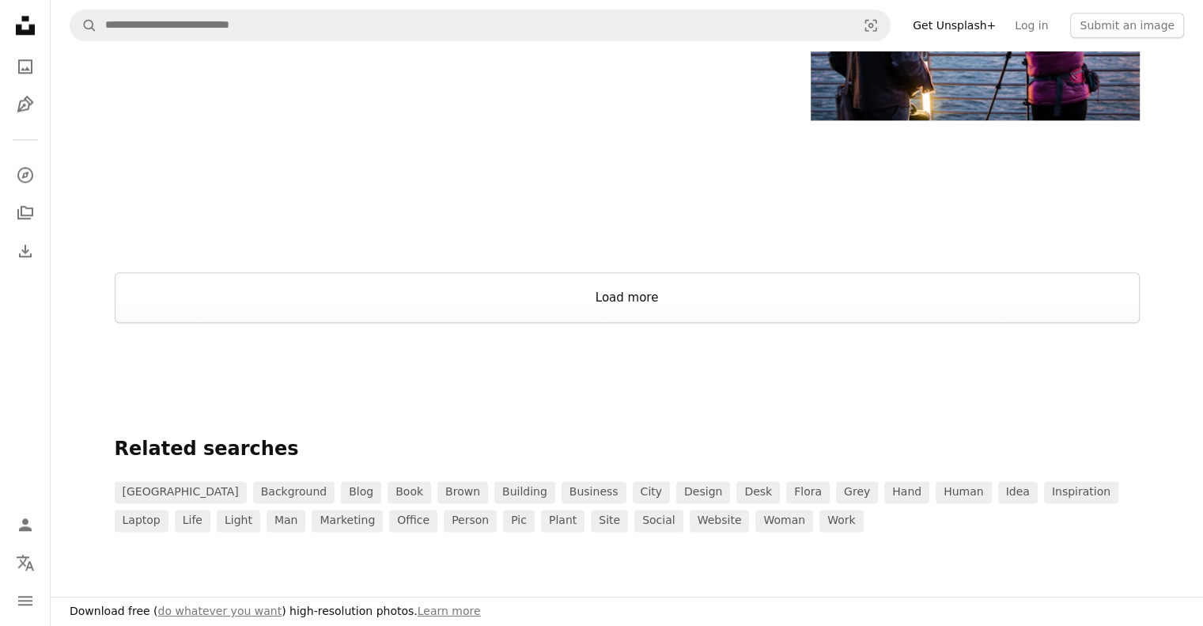
click at [1046, 277] on button "Load more" at bounding box center [627, 297] width 1025 height 51
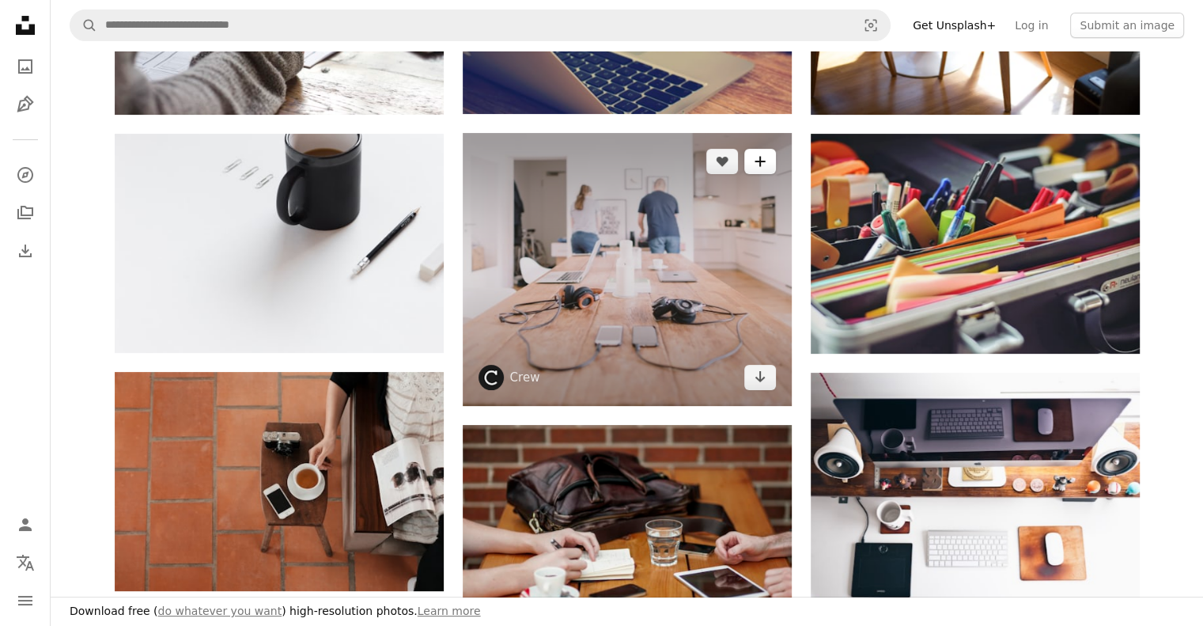
scroll to position [327, 0]
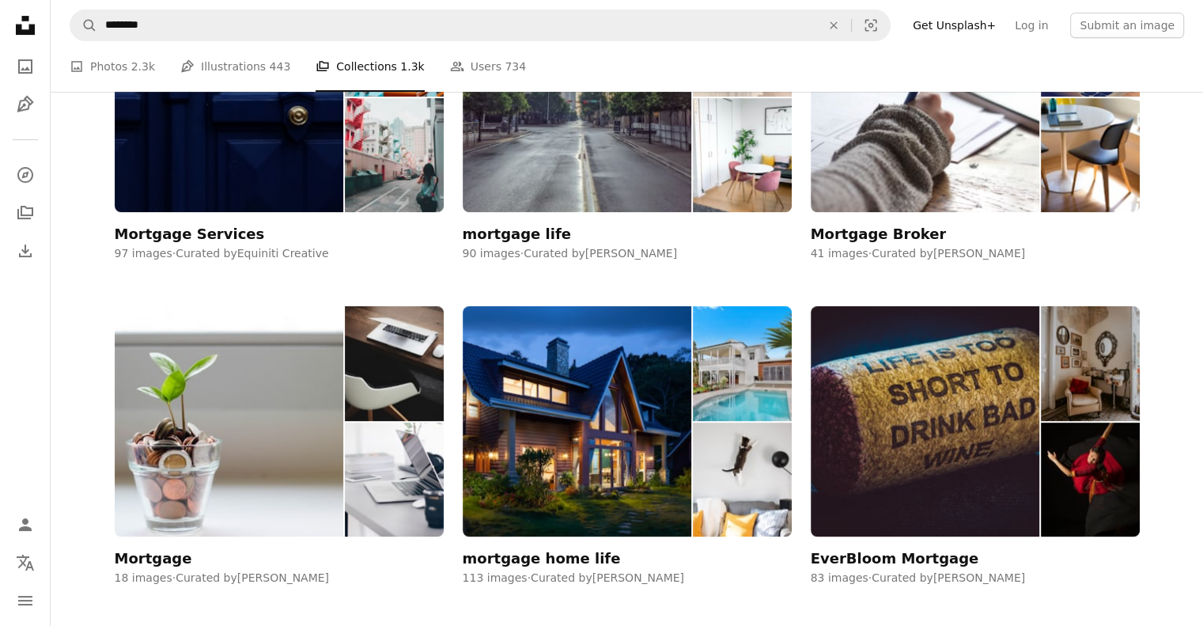
scroll to position [562, 0]
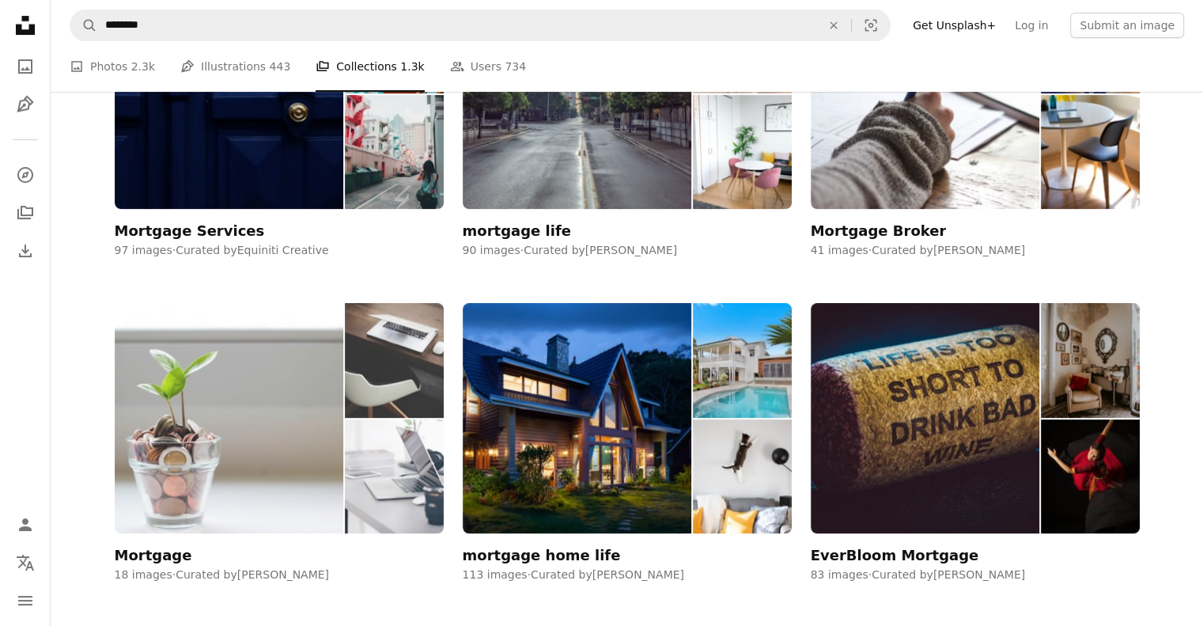
click at [255, 443] on img at bounding box center [229, 418] width 229 height 230
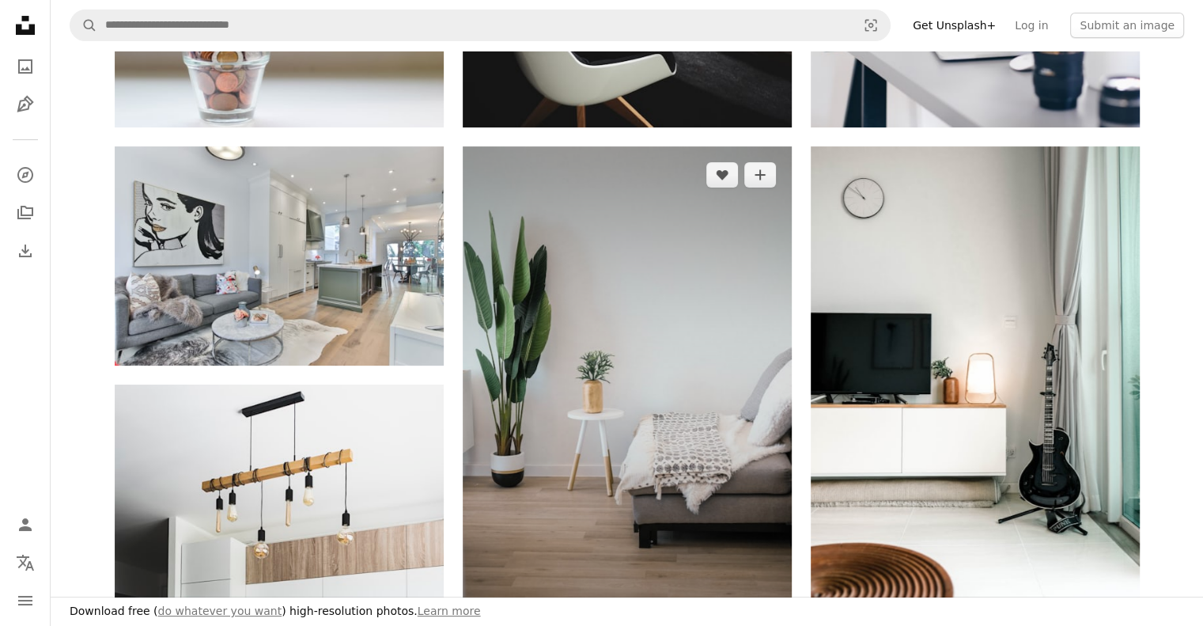
scroll to position [380, 0]
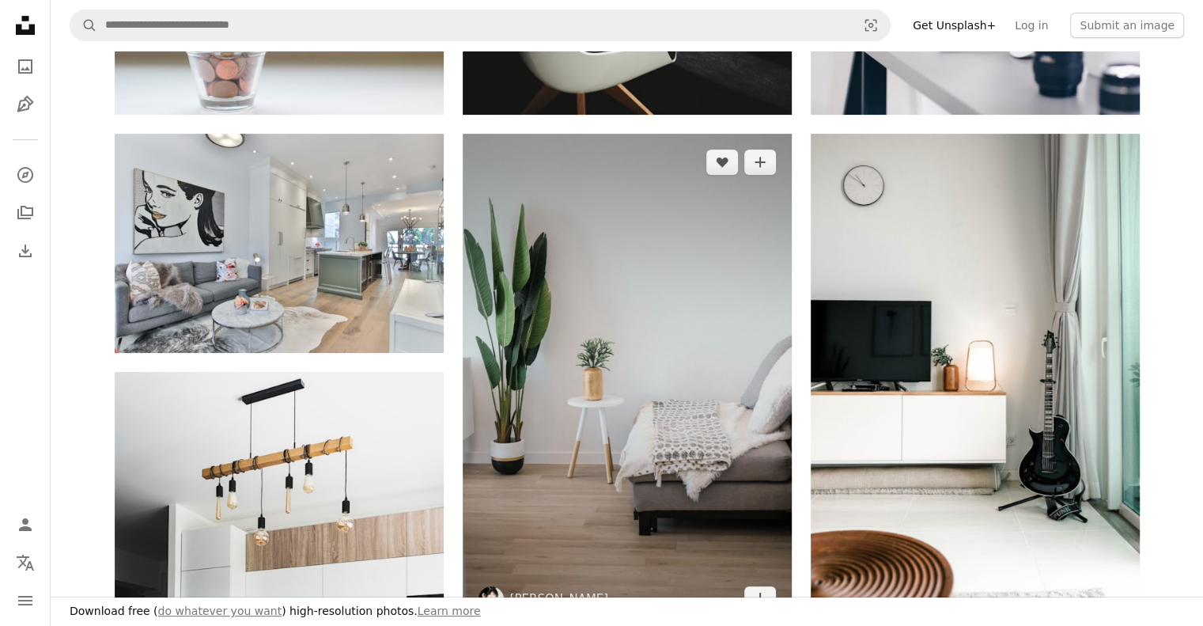
click at [626, 420] on img at bounding box center [627, 381] width 329 height 494
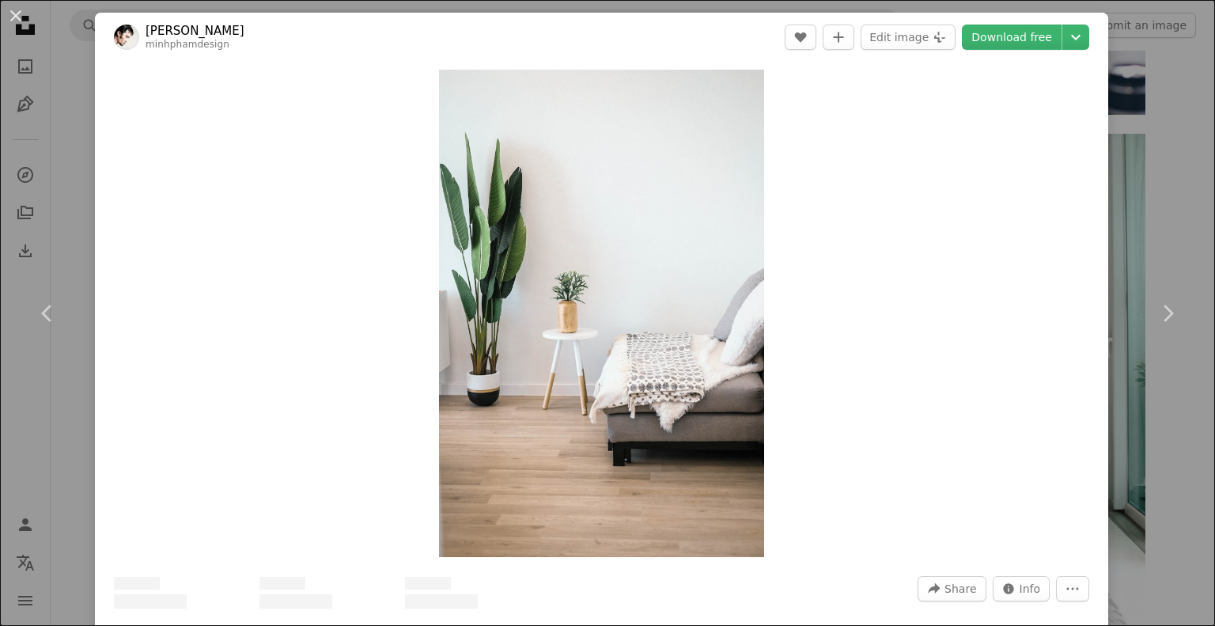
click at [1002, 23] on header "[PERSON_NAME] minhphamdesign A heart A plus sign Edit image Plus sign for Unspl…" at bounding box center [601, 37] width 1013 height 49
click at [999, 38] on link "Download free" at bounding box center [1012, 37] width 100 height 25
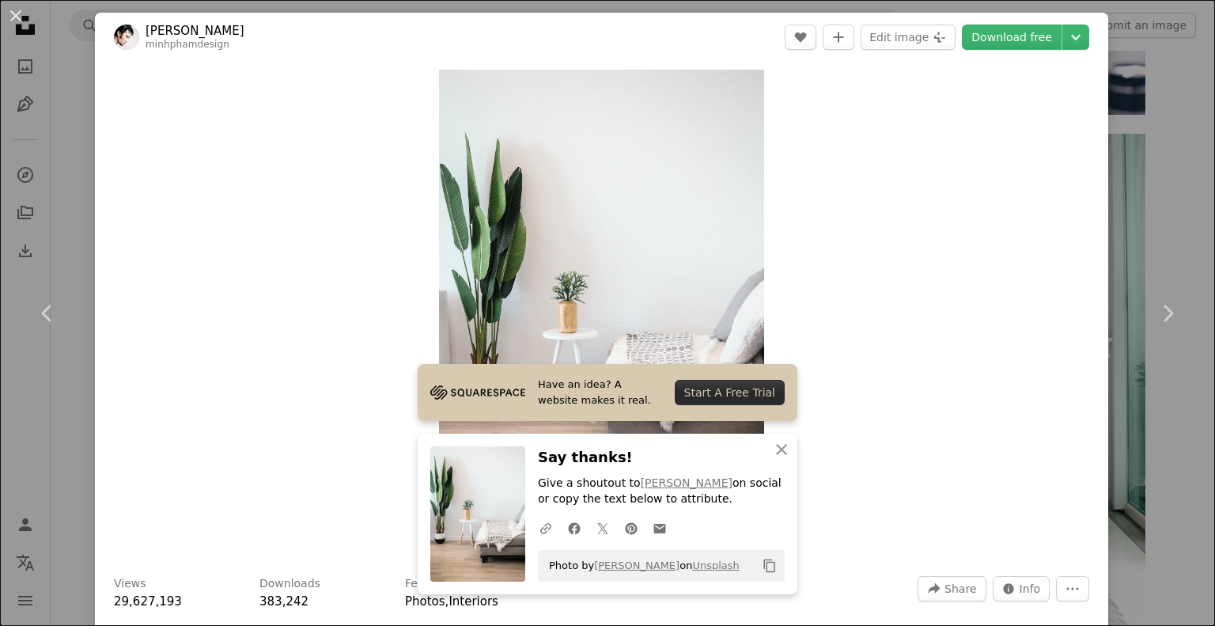
click at [1164, 218] on div "An X shape Chevron left Chevron right [PERSON_NAME] minhphamdesign A heart A pl…" at bounding box center [607, 313] width 1215 height 626
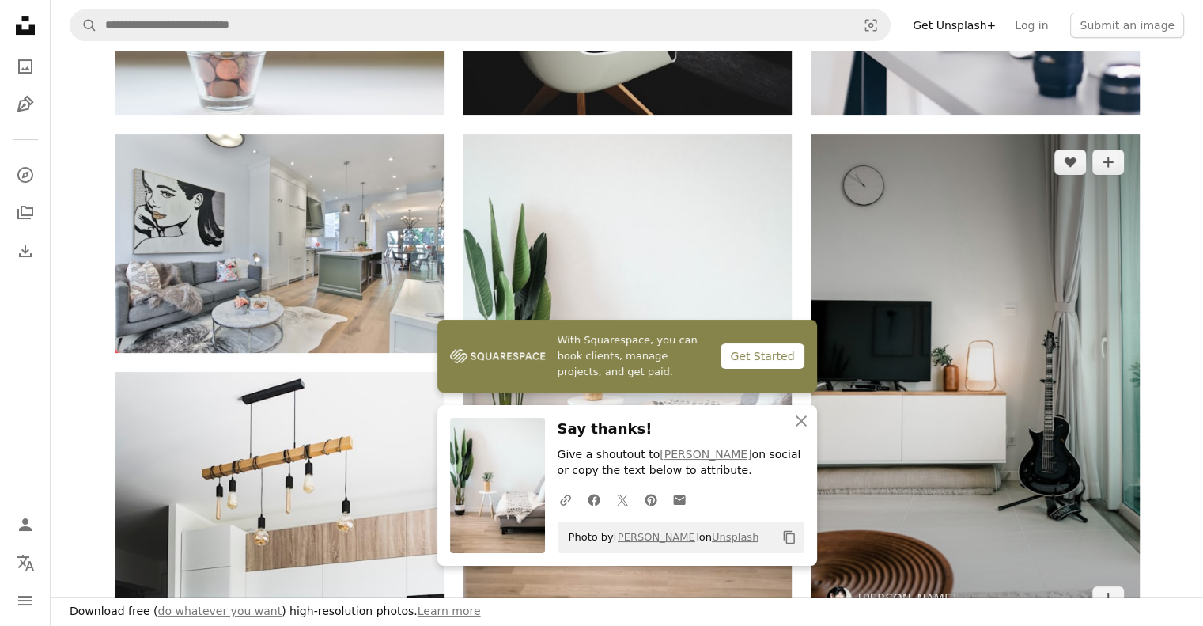
click at [1072, 292] on img at bounding box center [975, 381] width 329 height 494
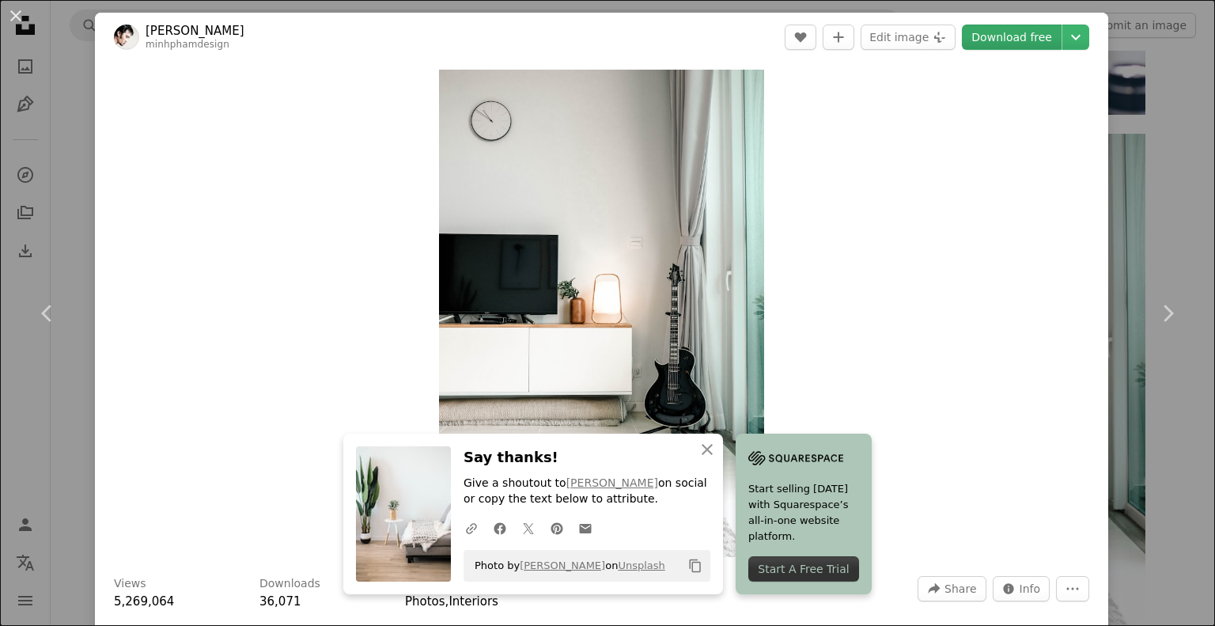
click at [987, 43] on link "Download free" at bounding box center [1012, 37] width 100 height 25
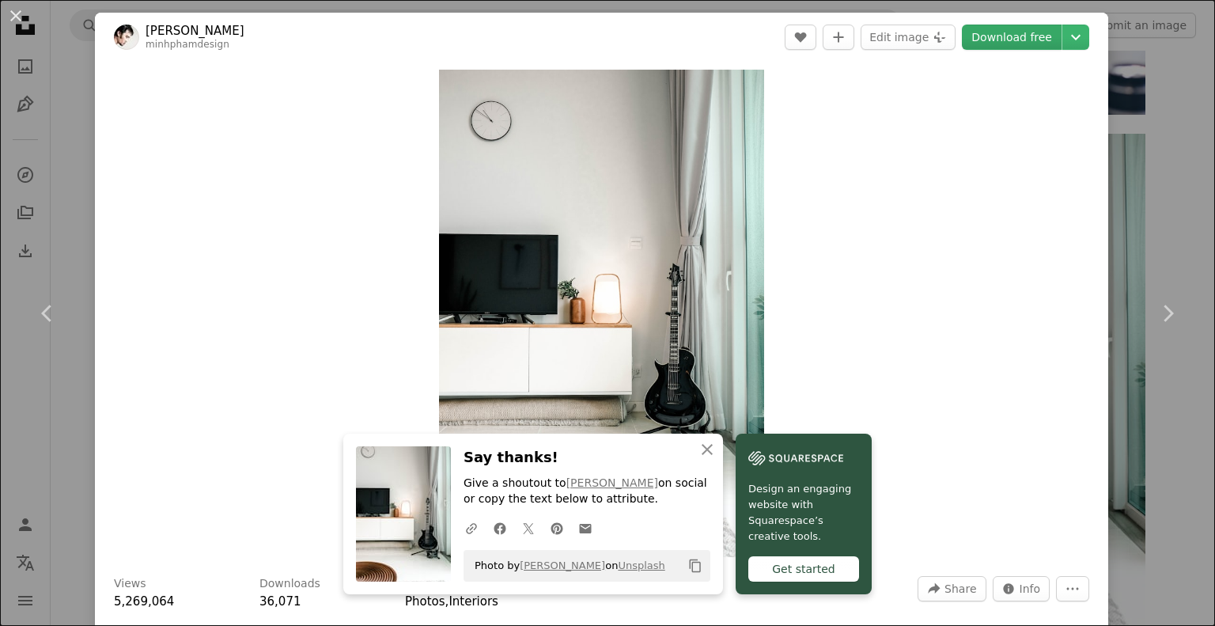
click at [987, 43] on link "Download free" at bounding box center [1012, 37] width 100 height 25
click at [1156, 478] on div "An X shape Chevron left Chevron right [PERSON_NAME] minhphamdesign A heart A pl…" at bounding box center [607, 313] width 1215 height 626
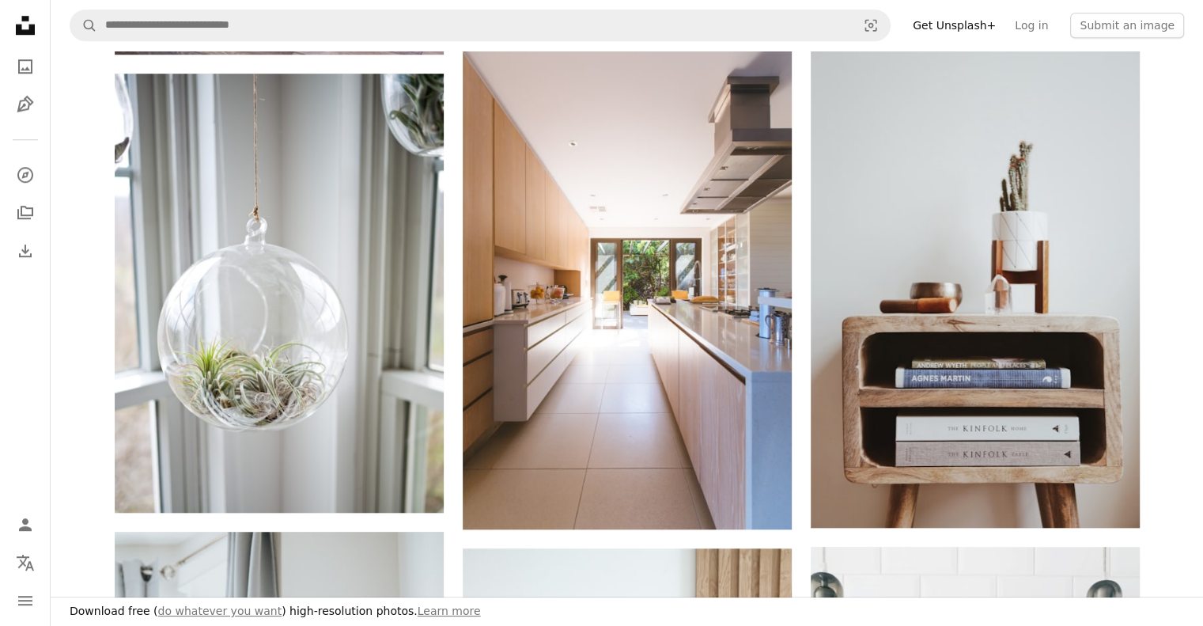
scroll to position [1224, 0]
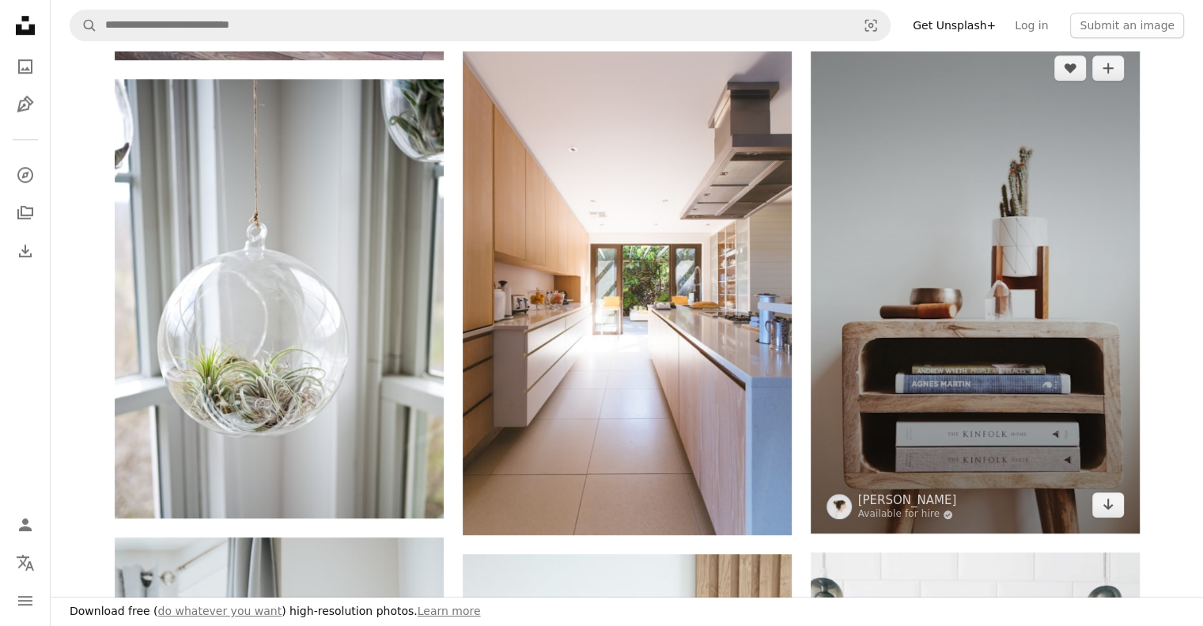
click at [980, 322] on img at bounding box center [975, 287] width 329 height 494
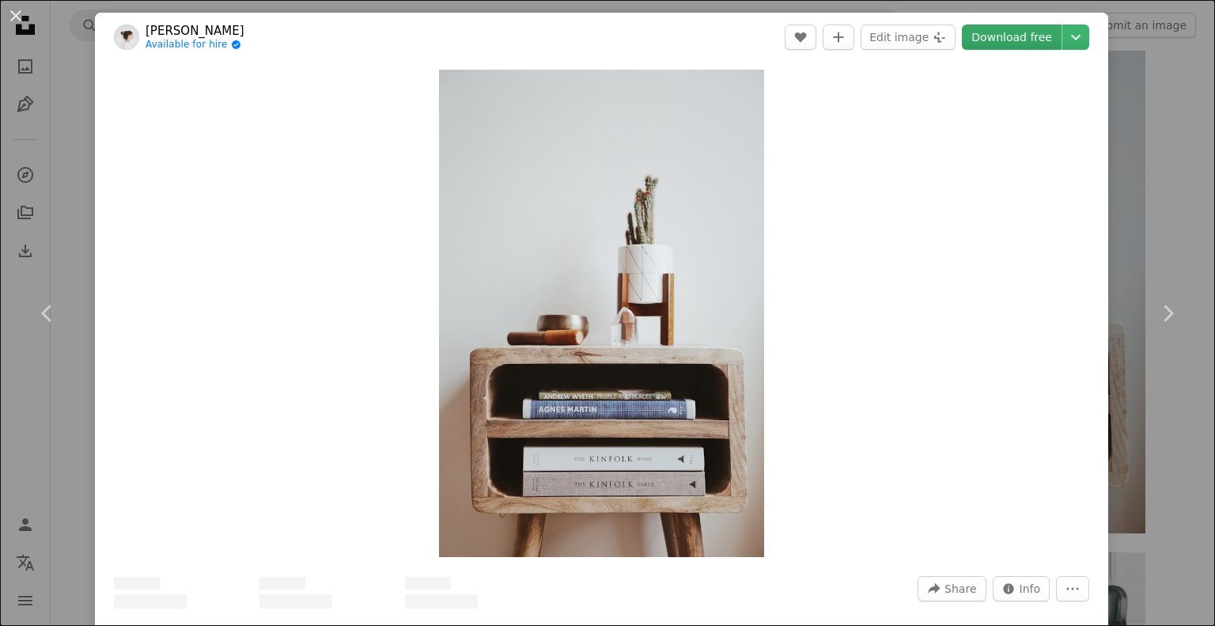
click at [996, 42] on link "Download free" at bounding box center [1012, 37] width 100 height 25
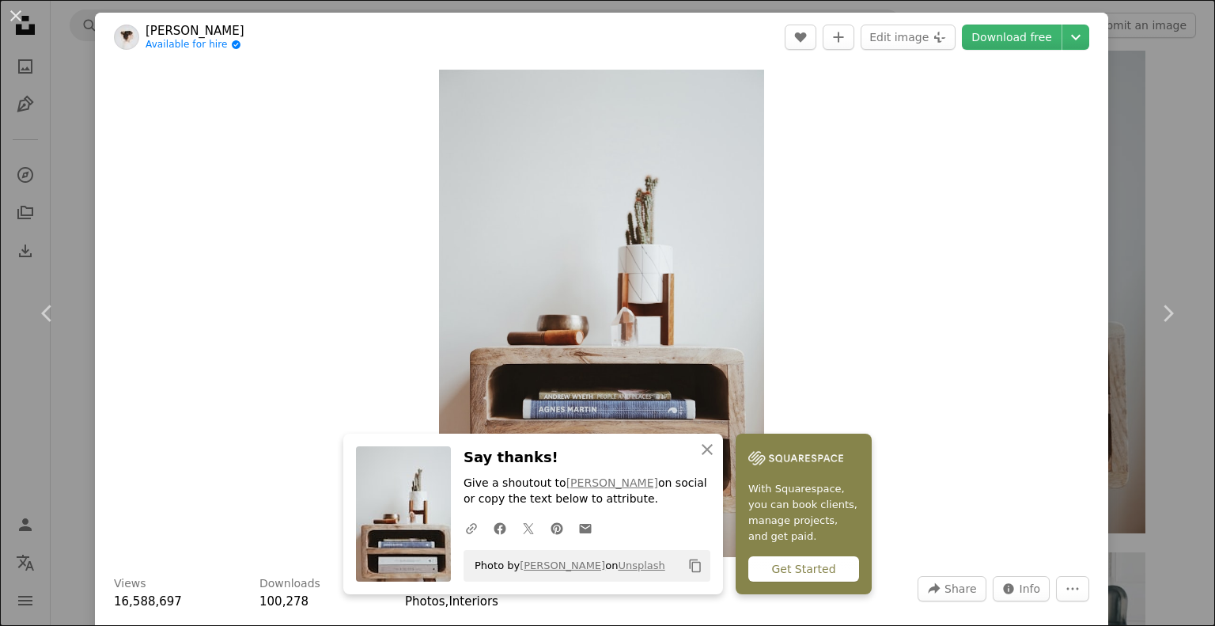
click at [1129, 448] on div "An X shape Chevron left Chevron right [PERSON_NAME] Available for hire A checkm…" at bounding box center [607, 313] width 1215 height 626
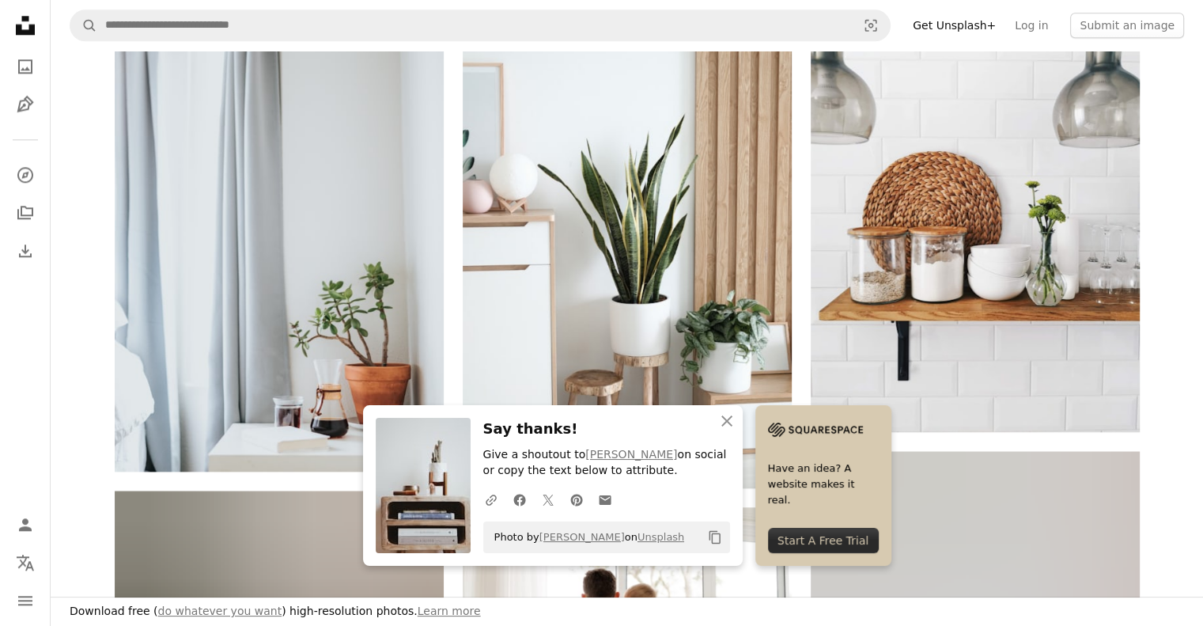
scroll to position [1792, 0]
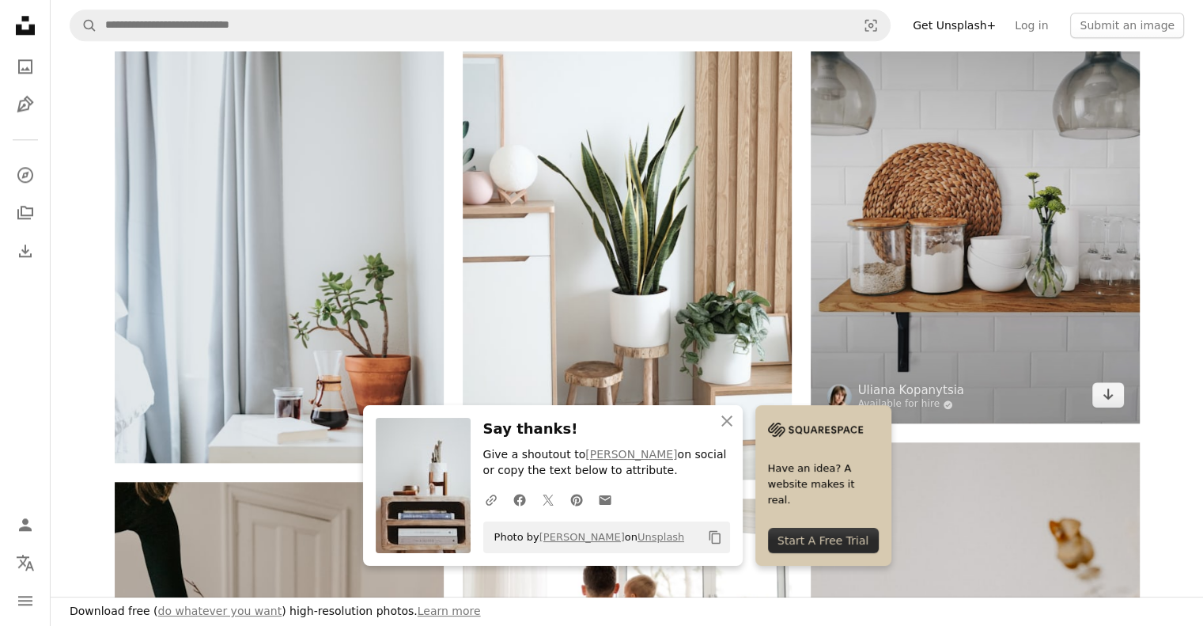
click at [997, 194] on img at bounding box center [975, 203] width 329 height 439
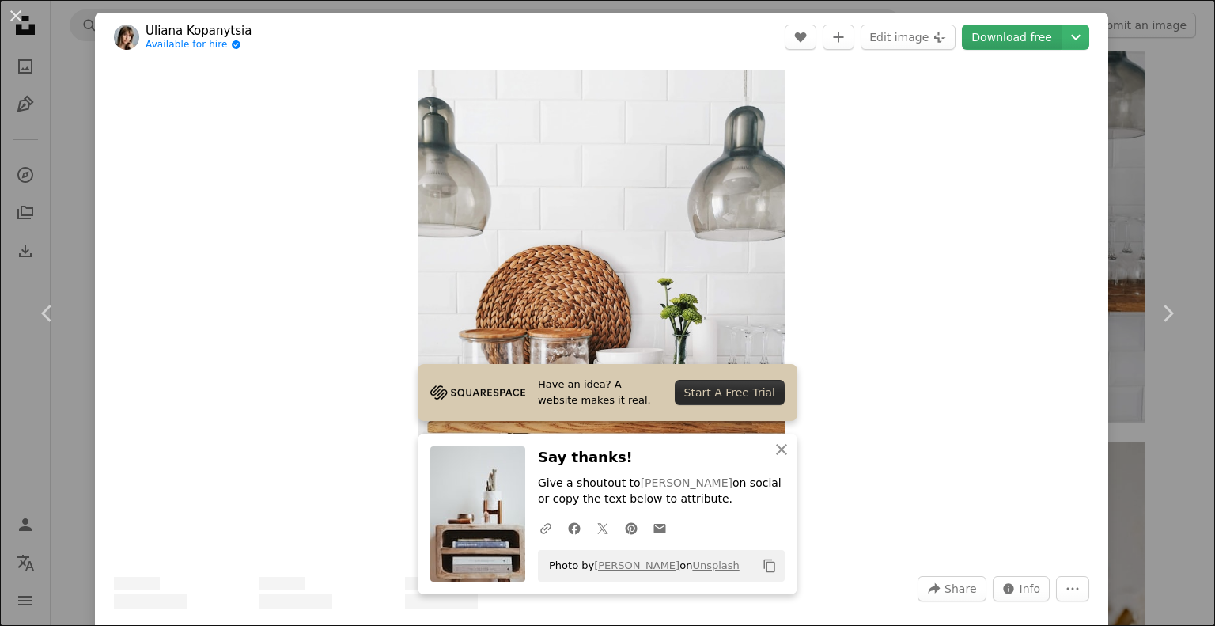
click at [991, 37] on link "Download free" at bounding box center [1012, 37] width 100 height 25
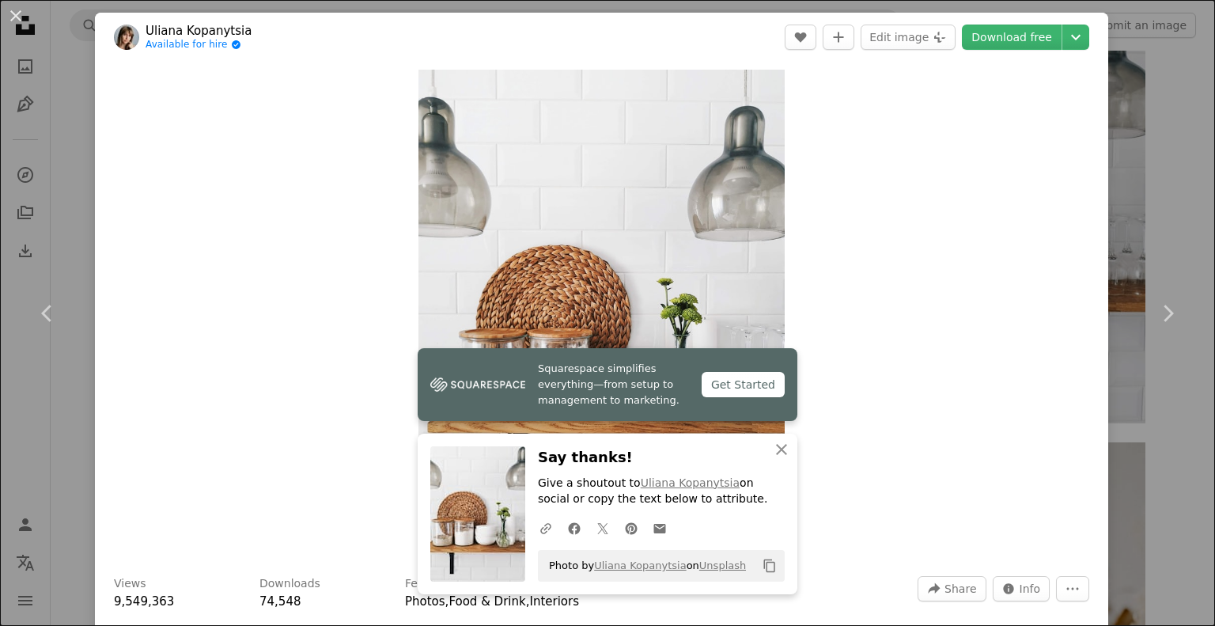
click at [1151, 395] on div "An X shape Chevron left Chevron right Uliana Kopanytsia Available for hire A ch…" at bounding box center [607, 313] width 1215 height 626
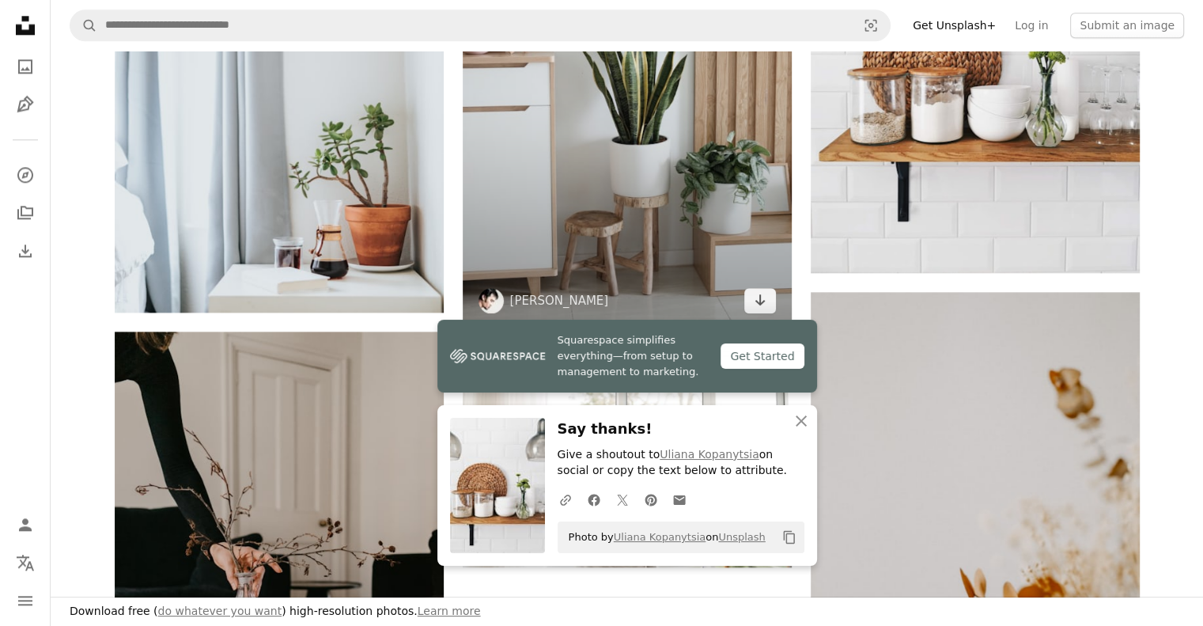
scroll to position [1942, 0]
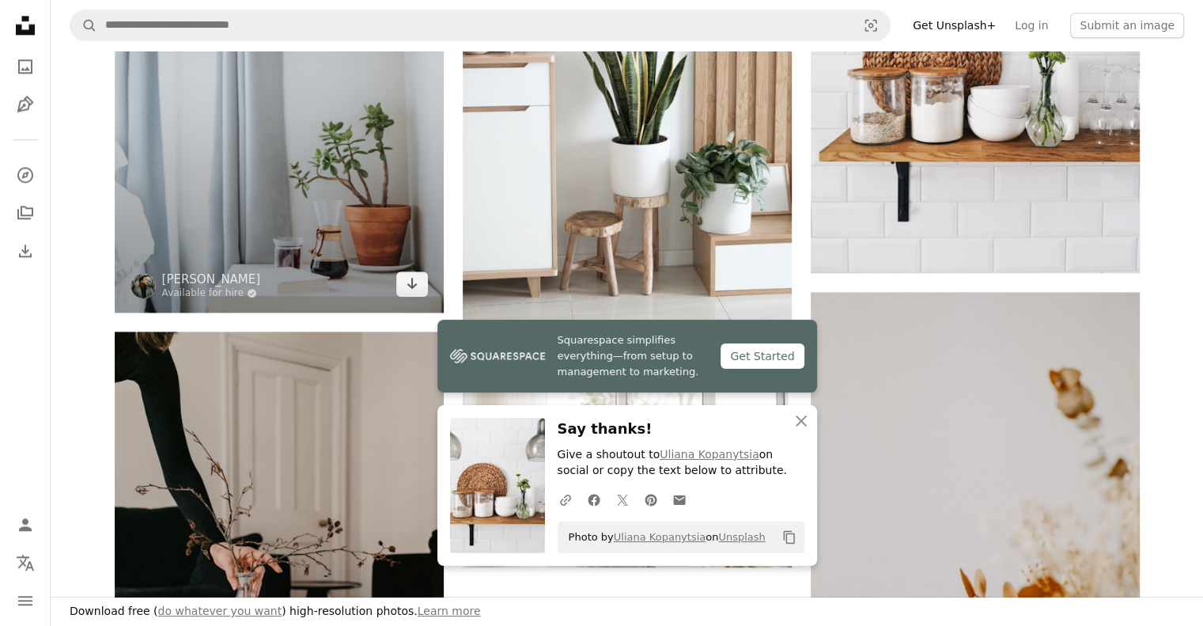
click at [372, 230] on img at bounding box center [279, 66] width 329 height 494
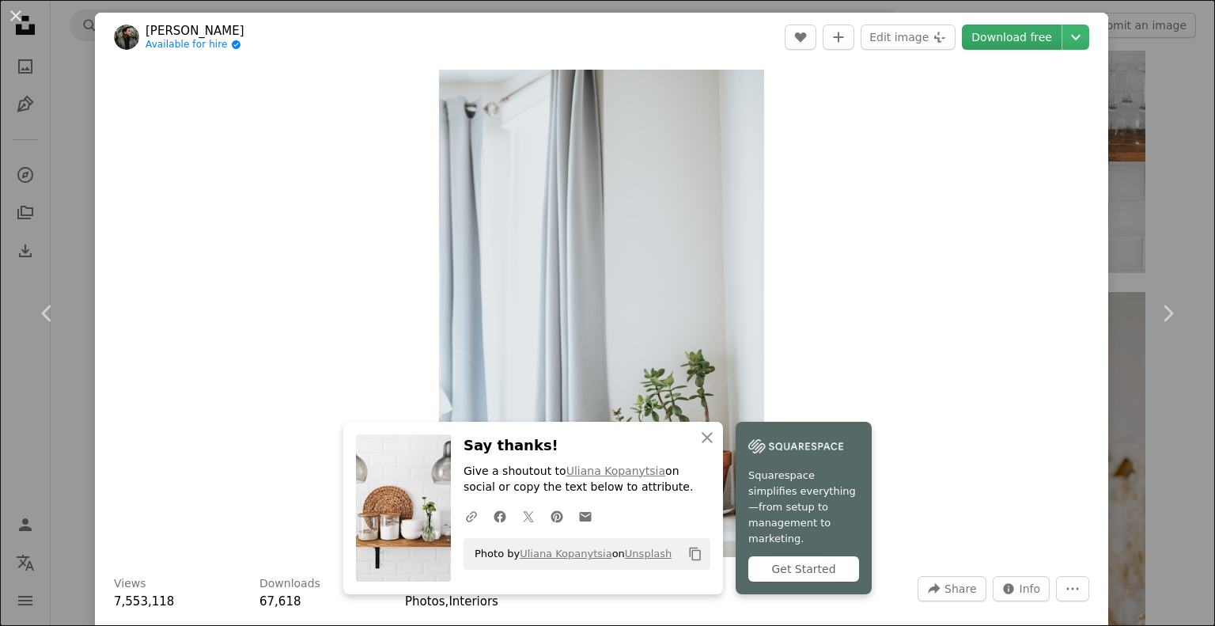
click at [1000, 36] on link "Download free" at bounding box center [1012, 37] width 100 height 25
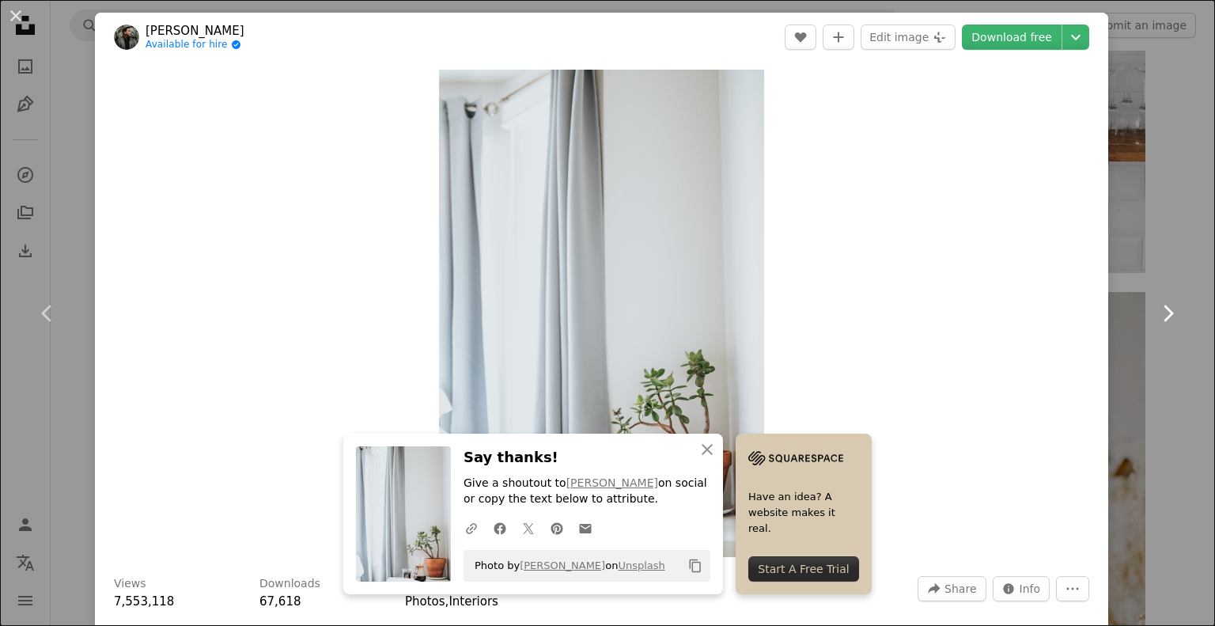
click at [1134, 365] on link "Chevron right" at bounding box center [1167, 313] width 95 height 152
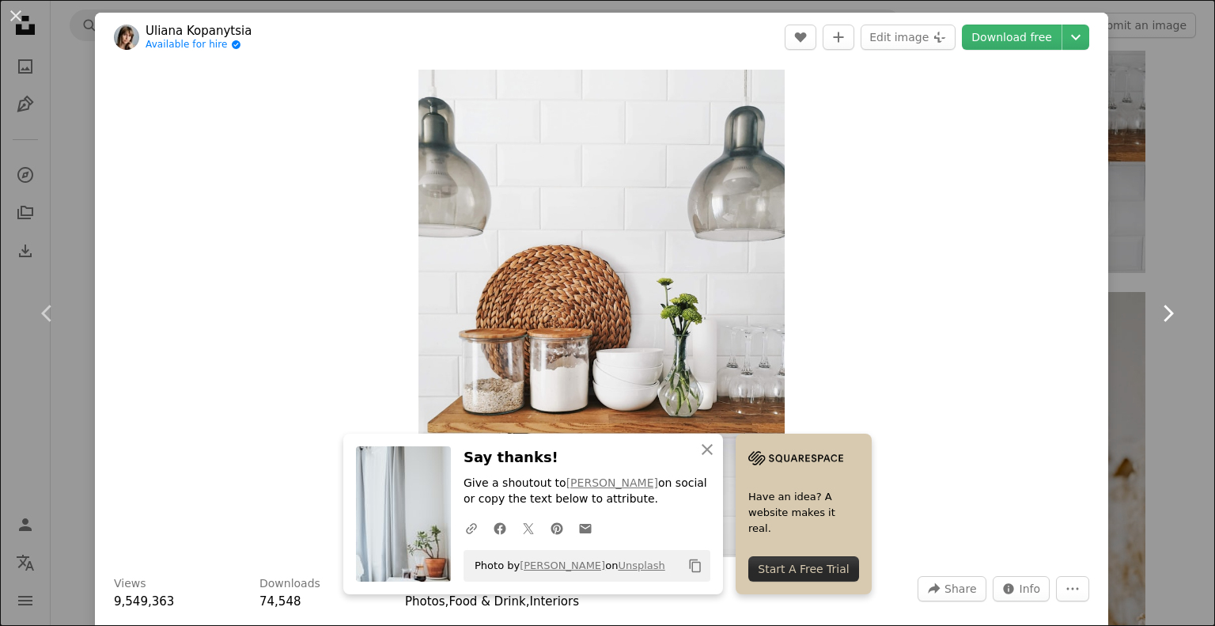
click at [1134, 365] on link "Chevron right" at bounding box center [1167, 313] width 95 height 152
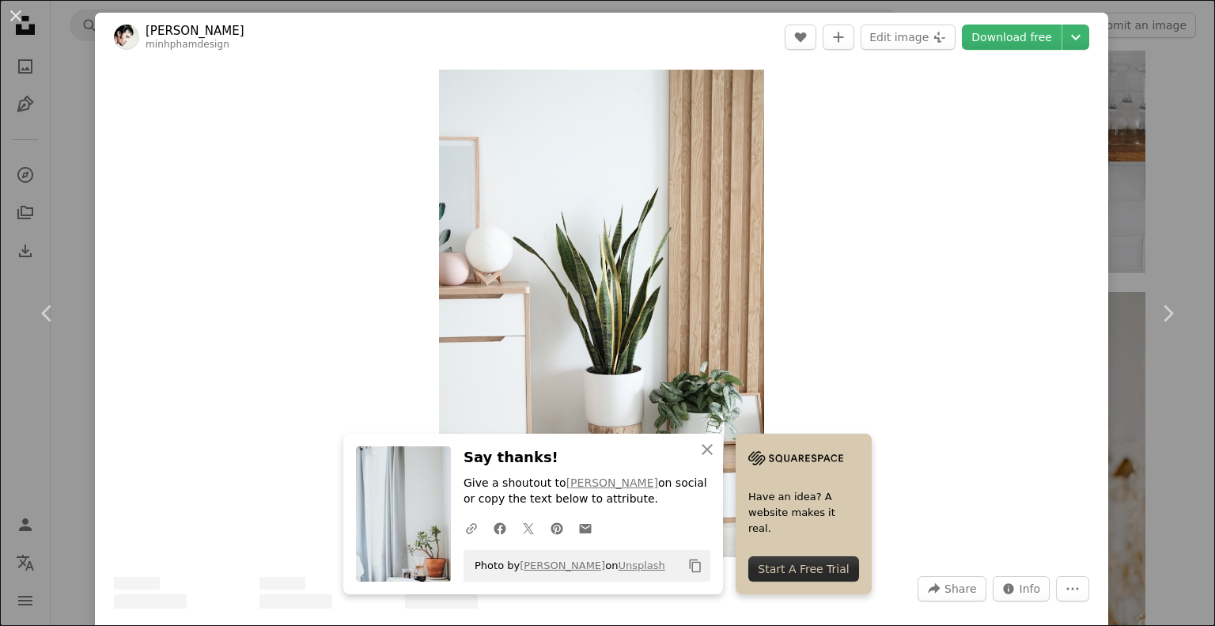
click at [1183, 453] on div "An X shape Chevron left Chevron right [PERSON_NAME] A heart A plus sign Edit im…" at bounding box center [607, 313] width 1215 height 626
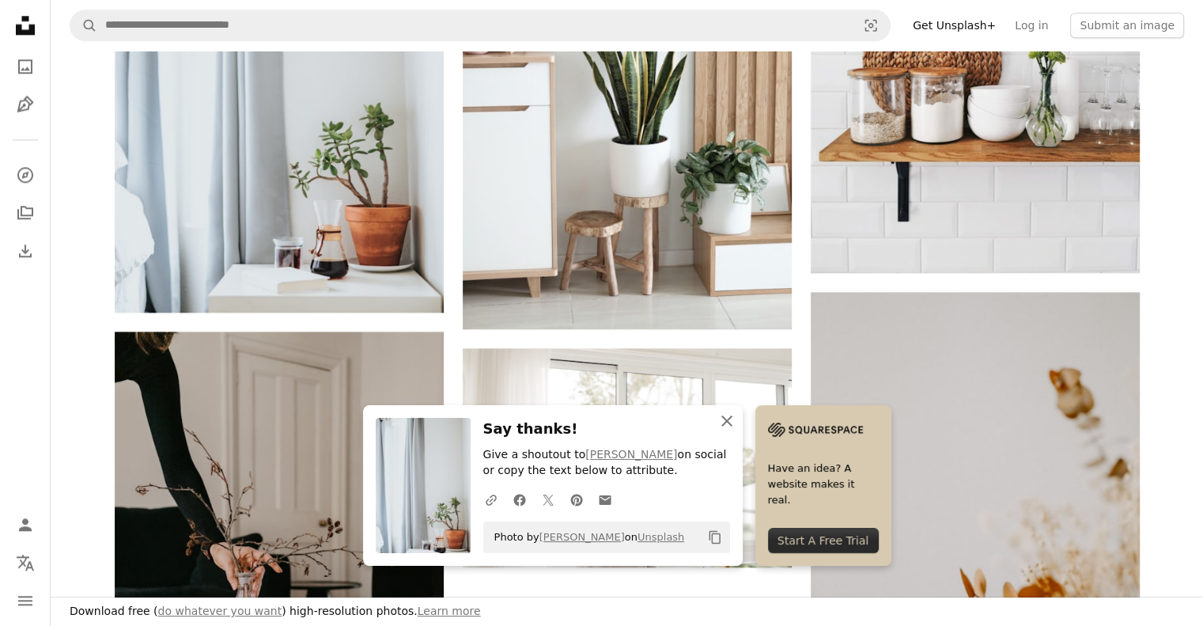
click at [736, 417] on icon "An X shape" at bounding box center [726, 420] width 19 height 19
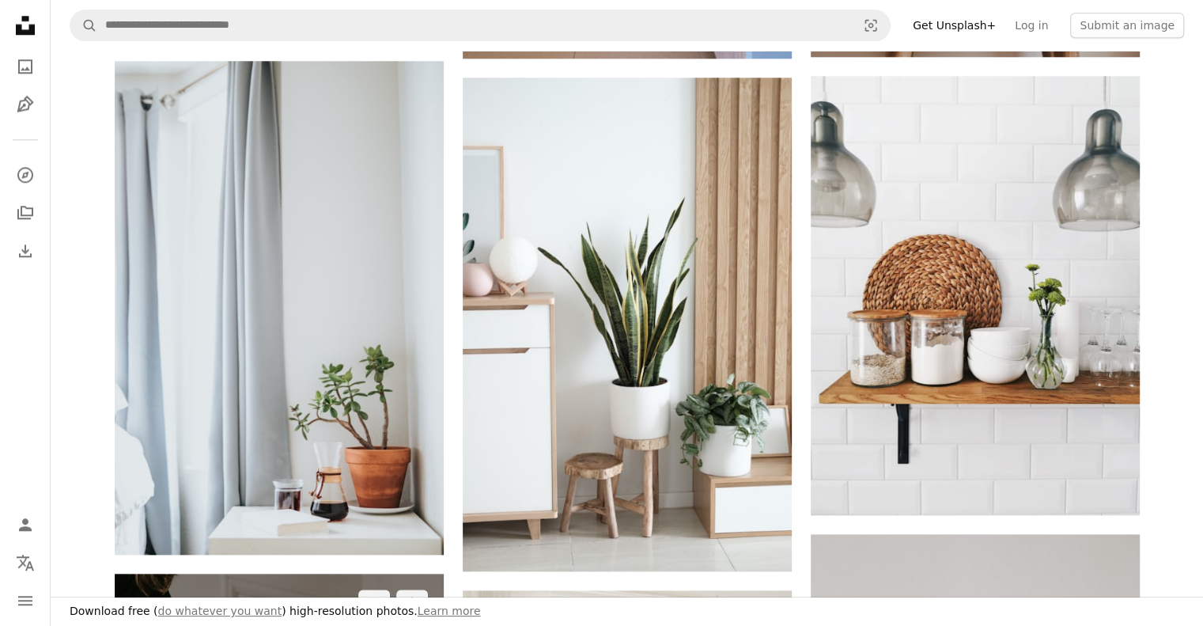
scroll to position [1699, 0]
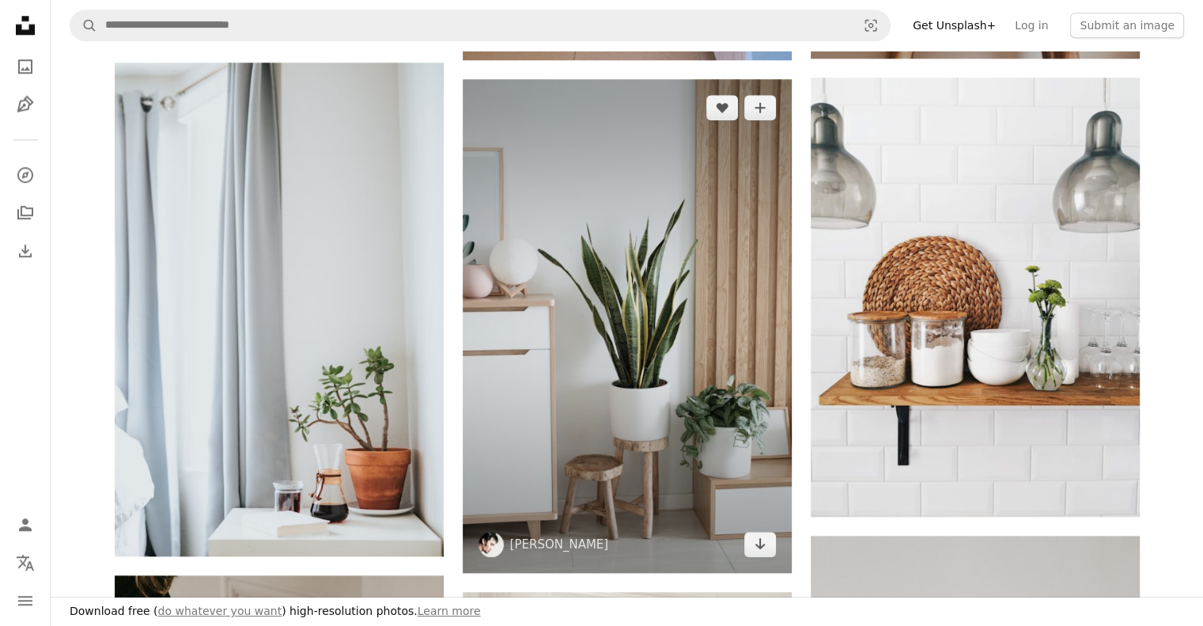
click at [705, 374] on img at bounding box center [627, 326] width 329 height 494
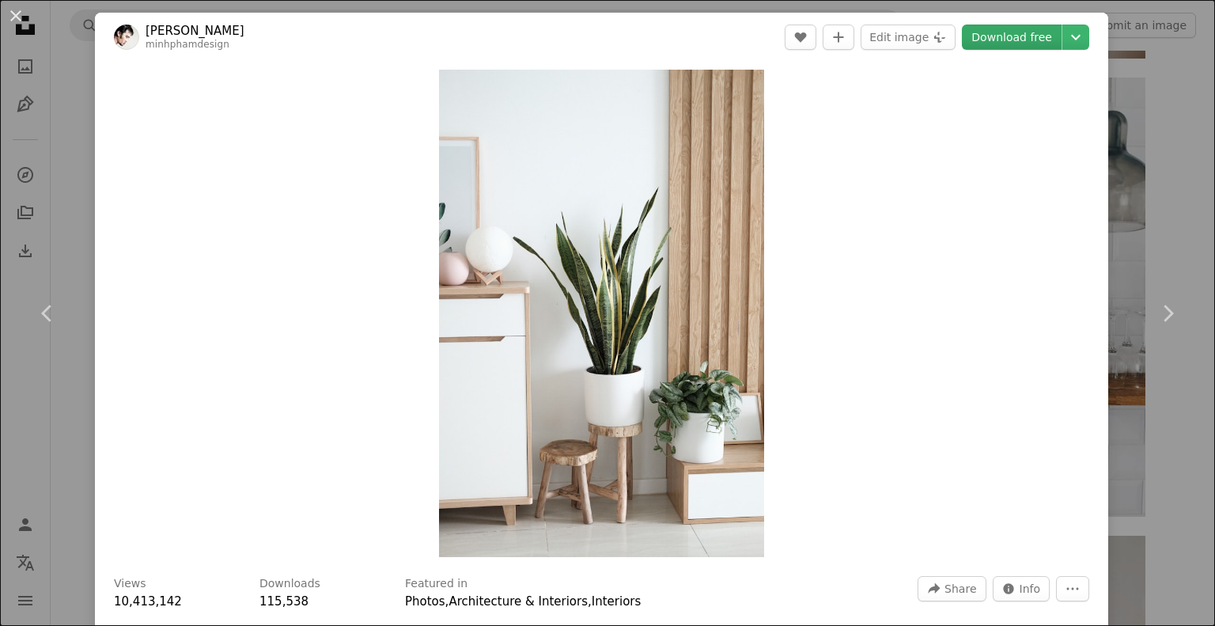
click at [1019, 46] on link "Download free" at bounding box center [1012, 37] width 100 height 25
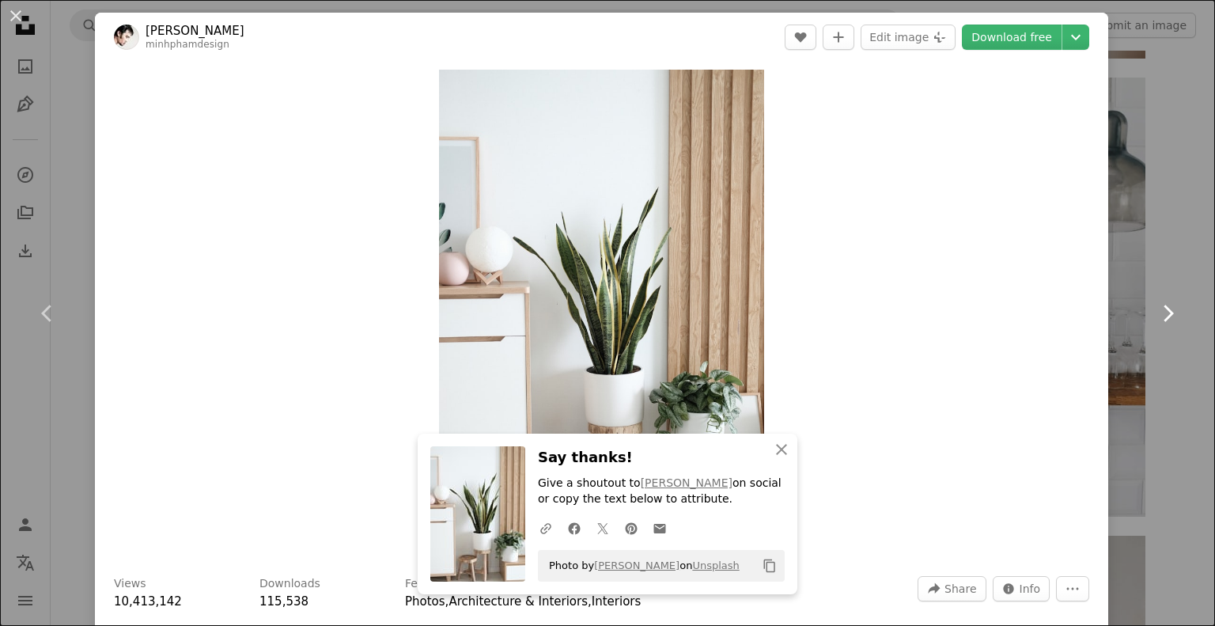
click at [1161, 252] on link "Chevron right" at bounding box center [1167, 313] width 95 height 152
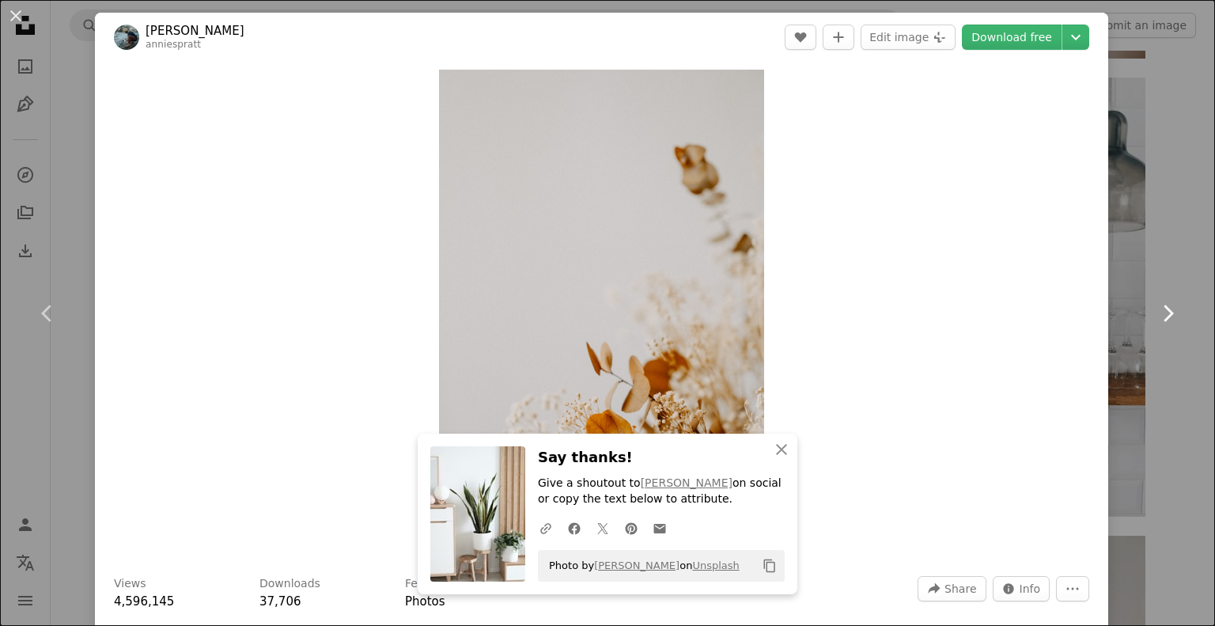
click at [1161, 252] on link "Chevron right" at bounding box center [1167, 313] width 95 height 152
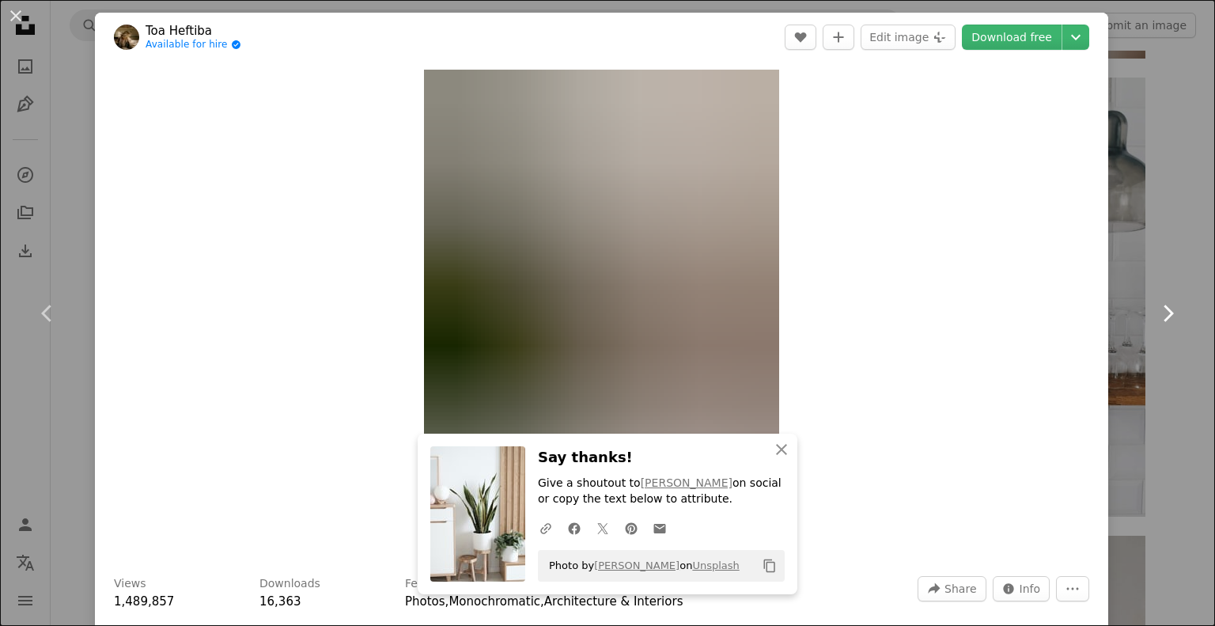
click at [1161, 312] on icon "Chevron right" at bounding box center [1167, 313] width 25 height 25
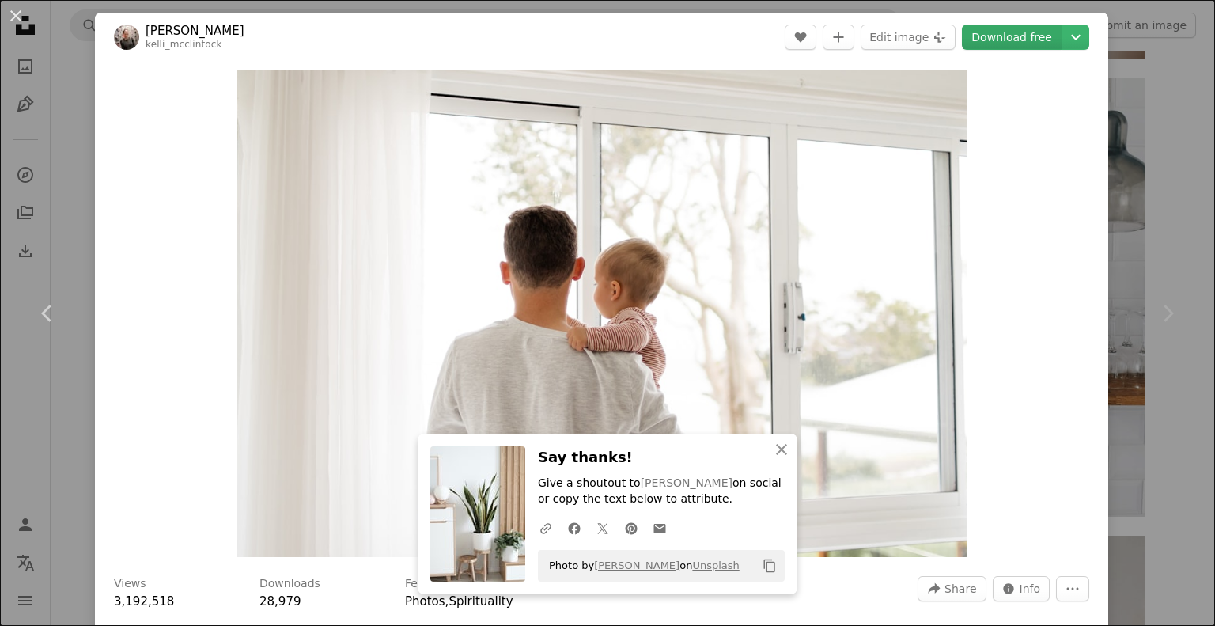
click at [997, 47] on link "Download free" at bounding box center [1012, 37] width 100 height 25
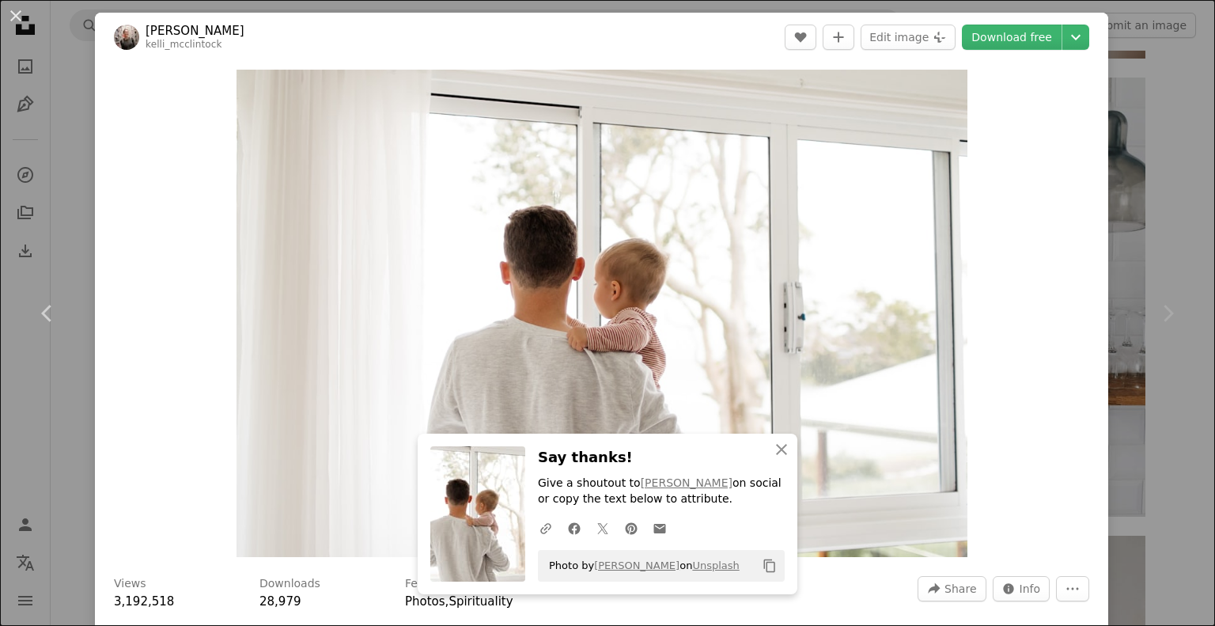
click at [1126, 327] on div "Chevron right" at bounding box center [1167, 313] width 95 height 152
click at [1126, 169] on div "An X shape Chevron left Chevron right [PERSON_NAME] kelli_mcclintock A heart A …" at bounding box center [607, 313] width 1215 height 626
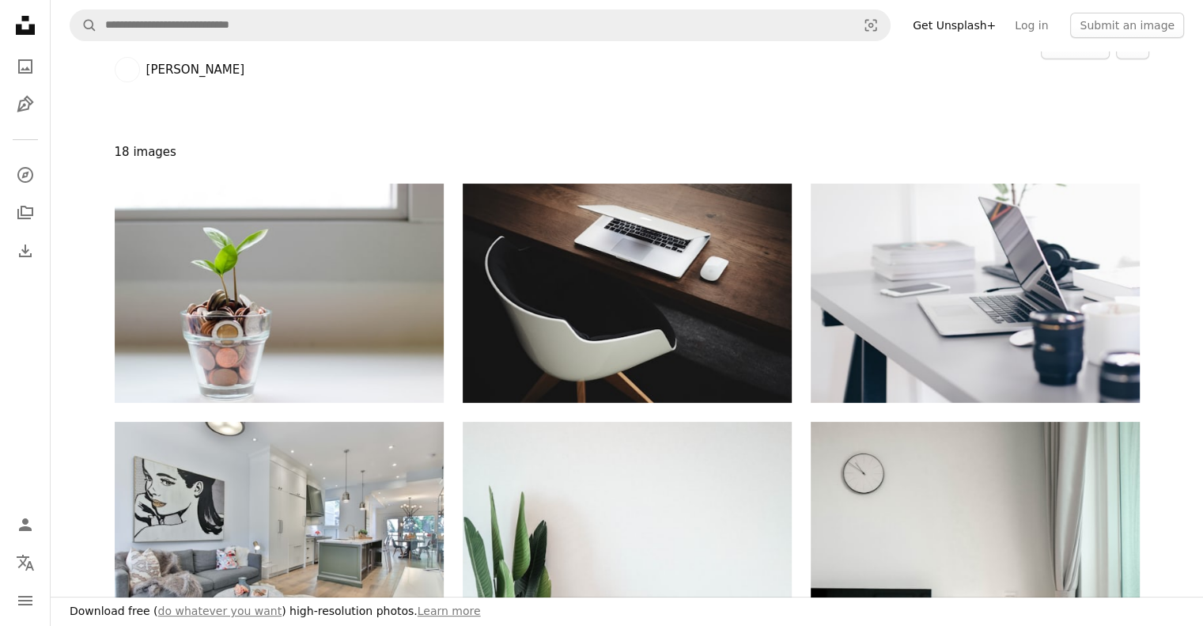
scroll to position [47, 0]
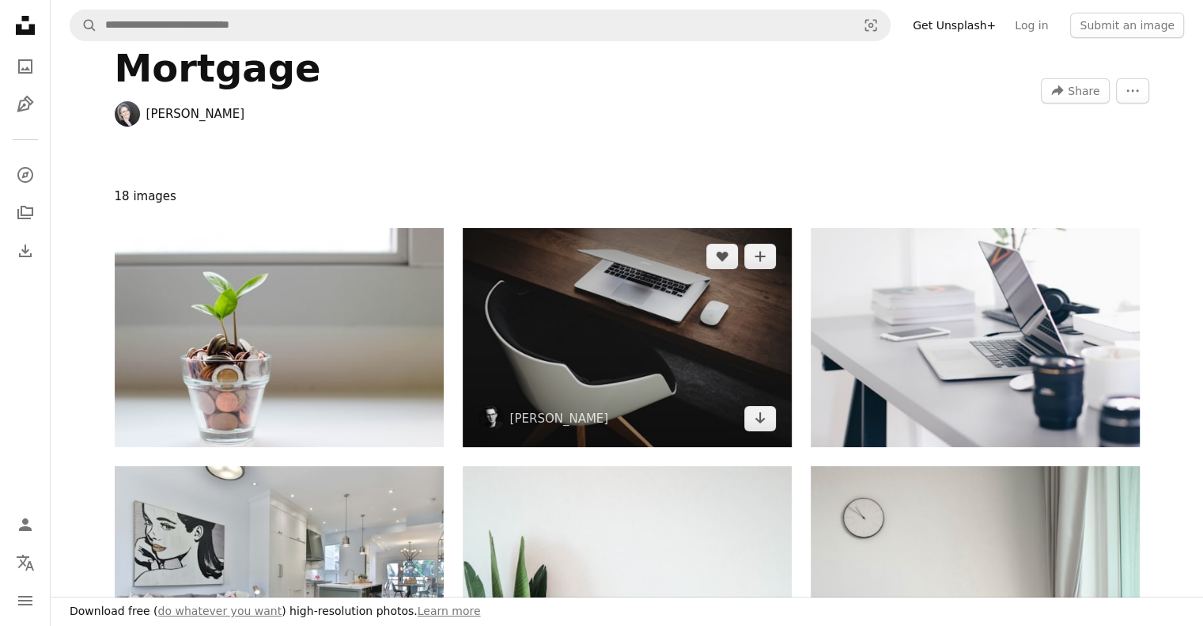
click at [723, 290] on img at bounding box center [627, 337] width 329 height 219
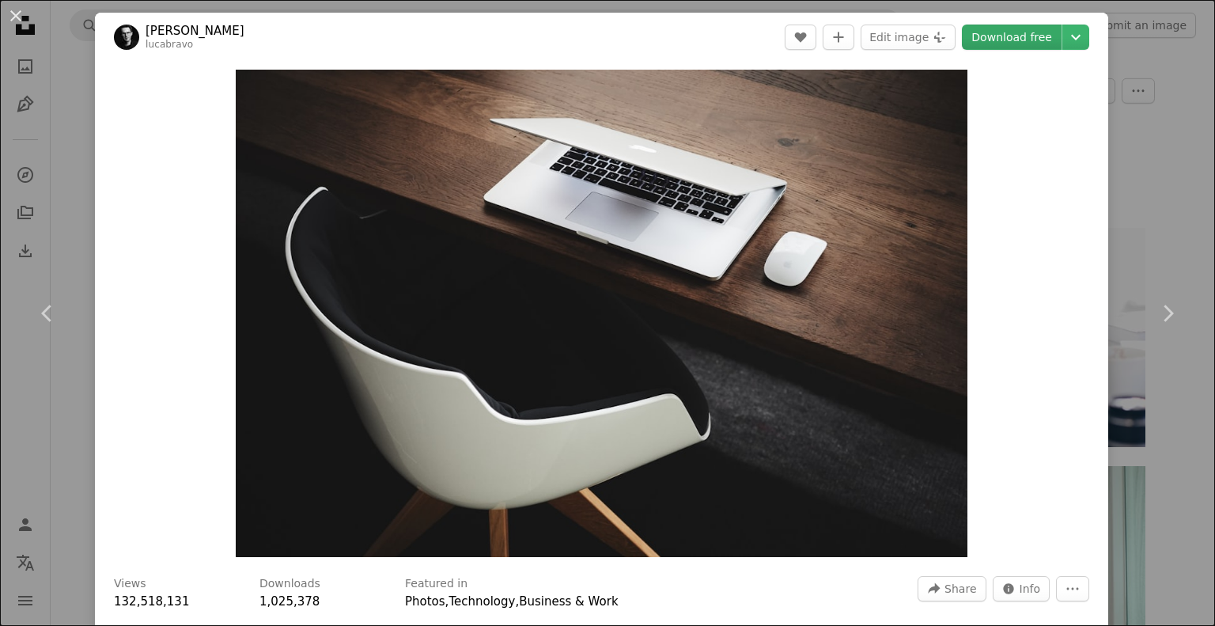
click at [1014, 48] on link "Download free" at bounding box center [1012, 37] width 100 height 25
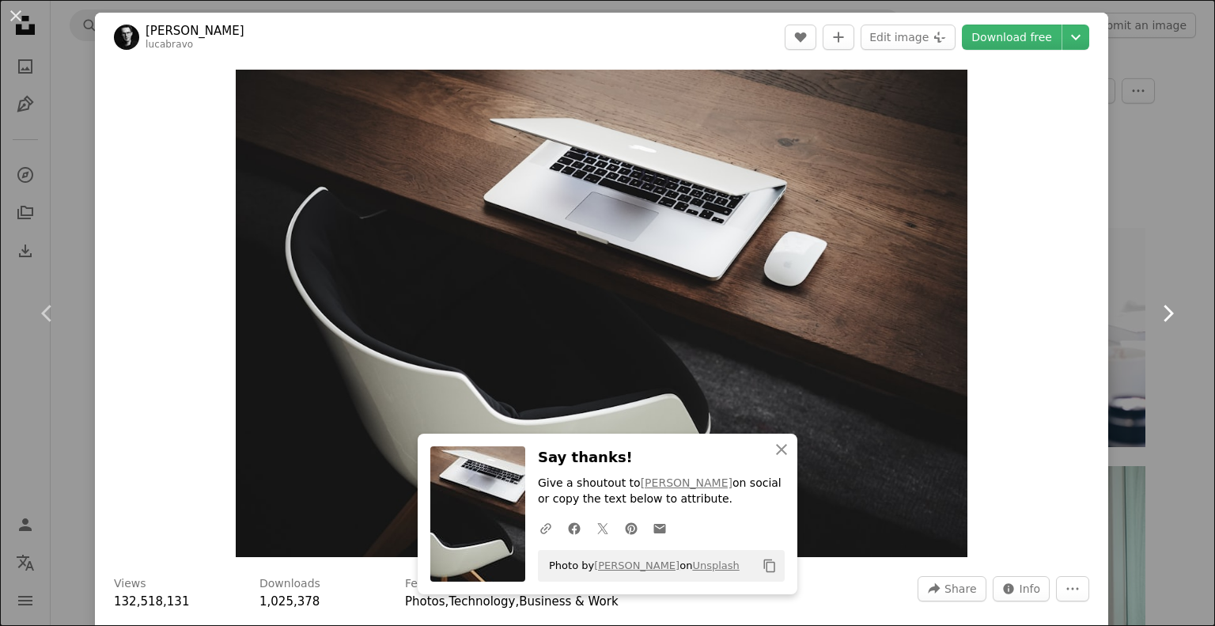
click at [1161, 322] on icon "Chevron right" at bounding box center [1167, 313] width 25 height 25
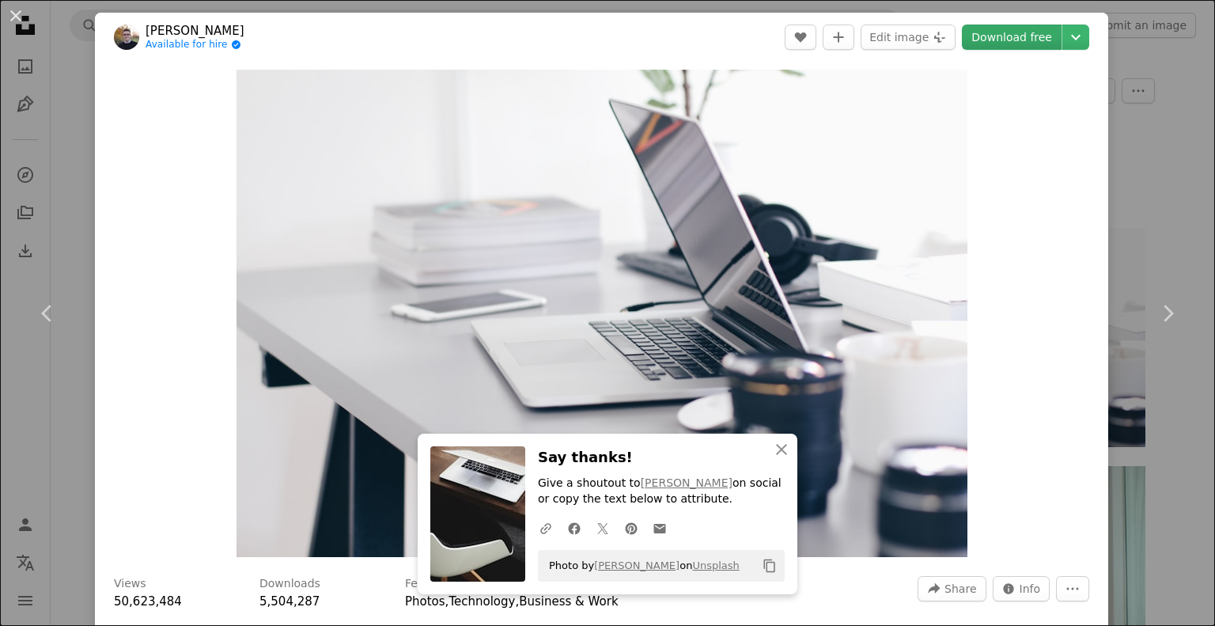
click at [1016, 47] on link "Download free" at bounding box center [1012, 37] width 100 height 25
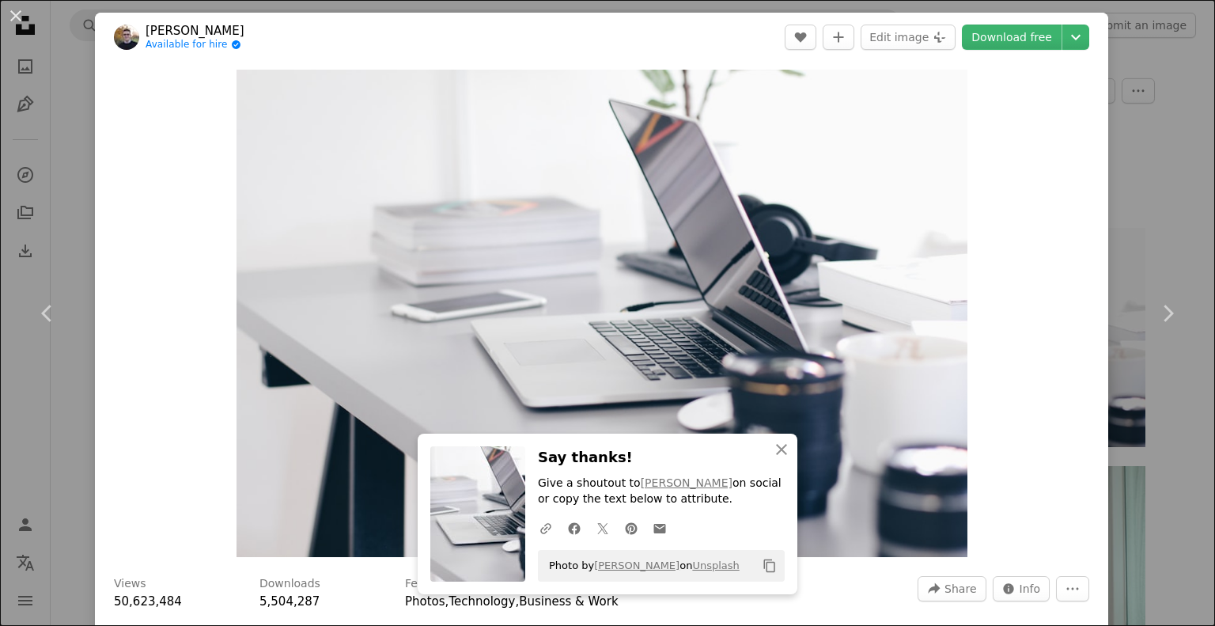
click at [1142, 172] on div "An X shape Chevron left Chevron right [PERSON_NAME] Available for hire A checkm…" at bounding box center [607, 313] width 1215 height 626
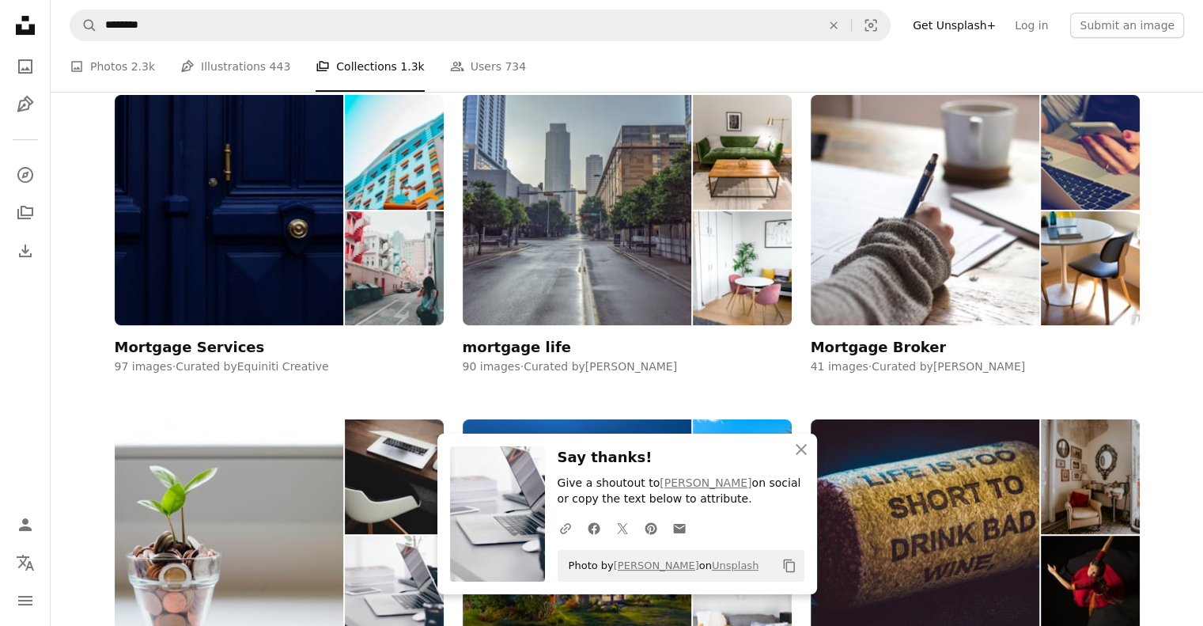
scroll to position [459, 0]
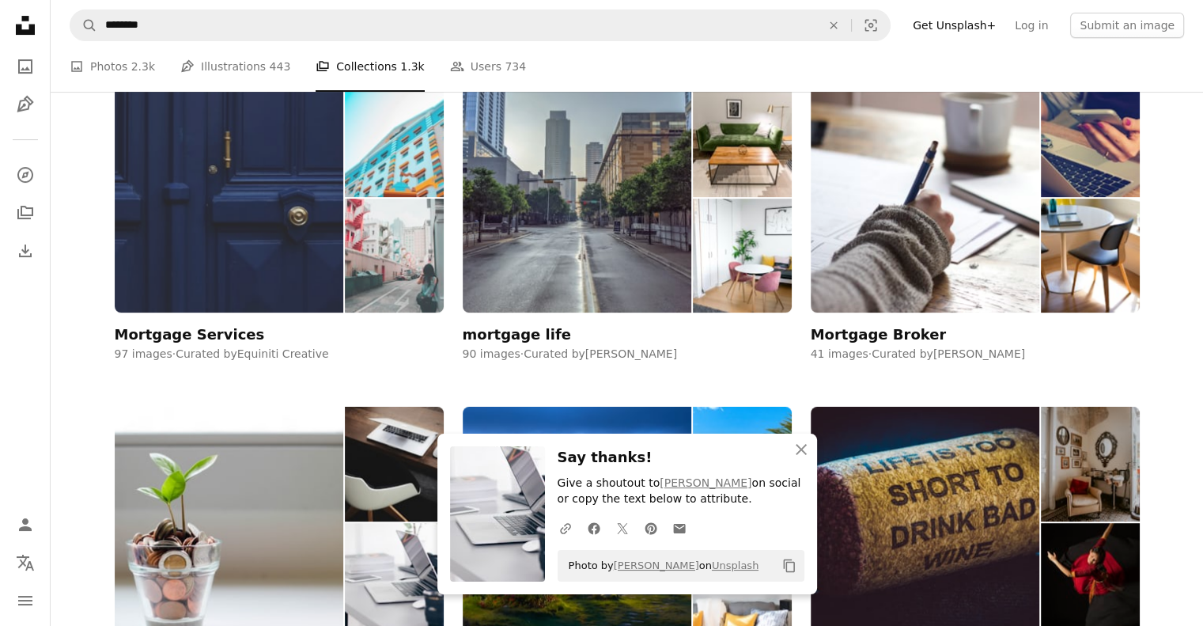
click at [228, 148] on img at bounding box center [229, 197] width 229 height 230
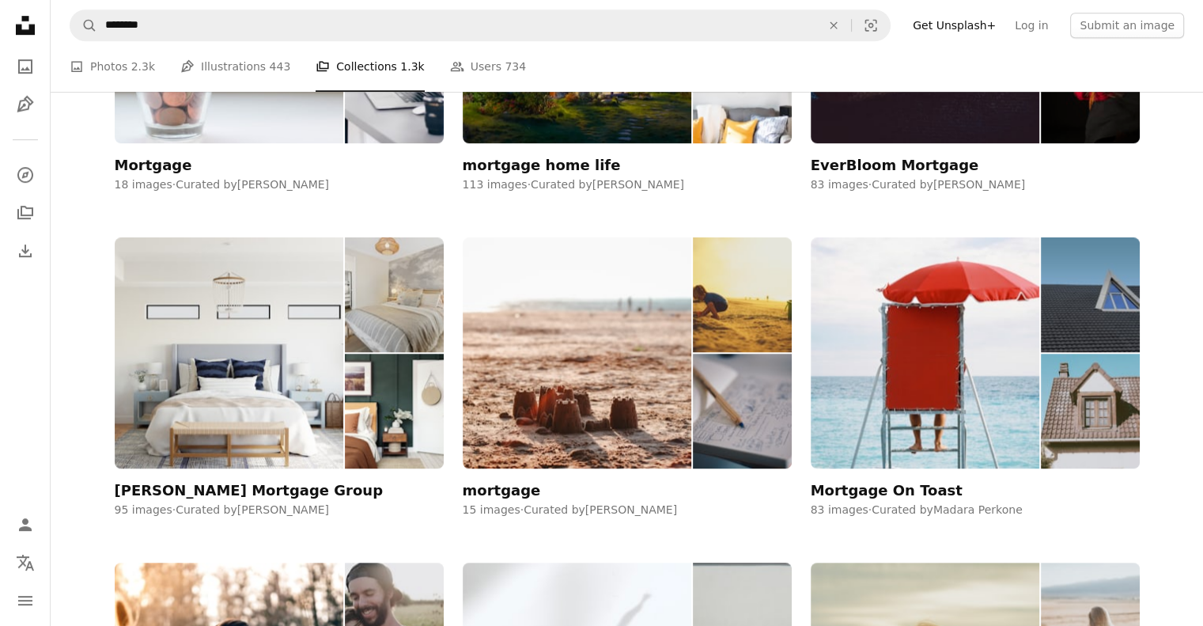
scroll to position [953, 0]
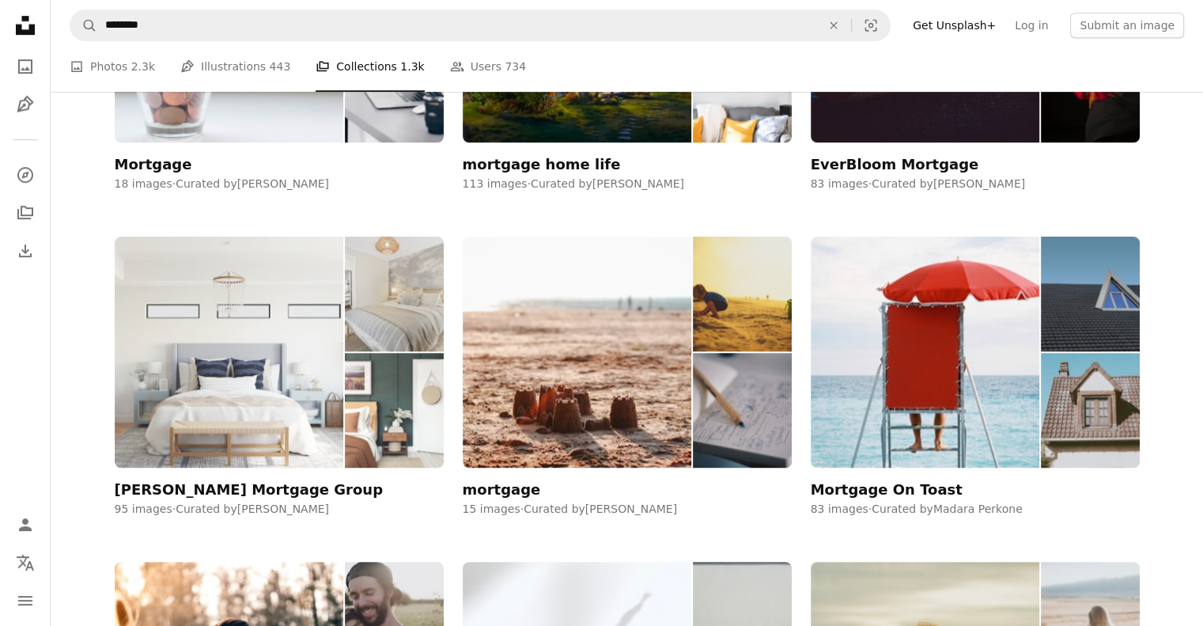
click at [357, 336] on img at bounding box center [394, 293] width 98 height 115
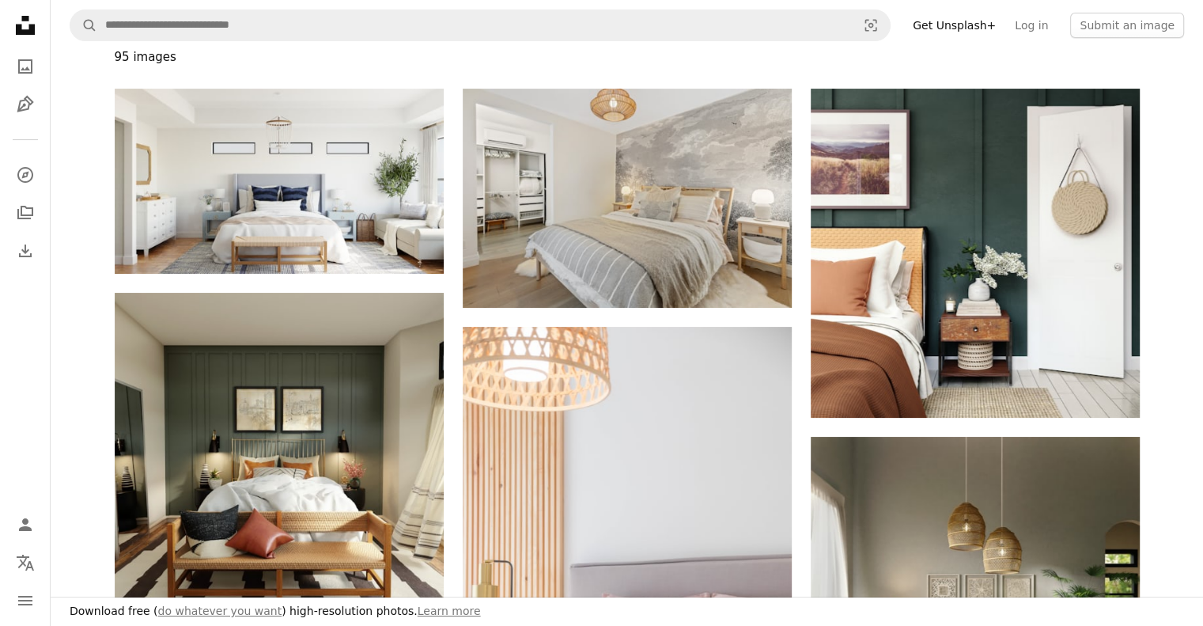
scroll to position [229, 0]
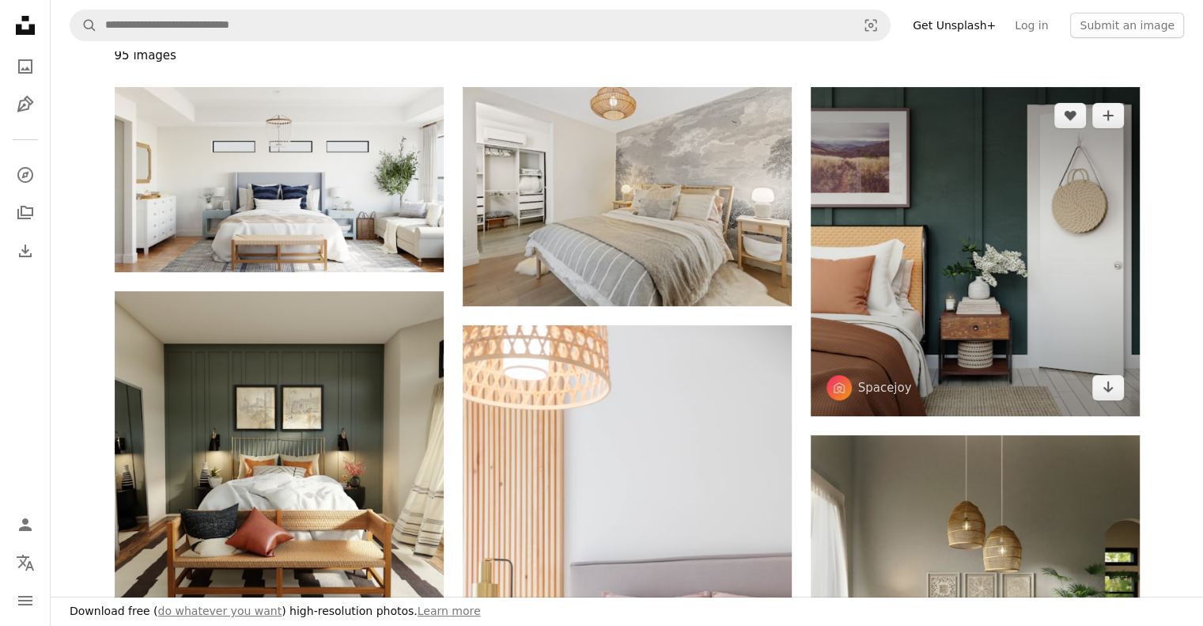
click at [893, 183] on img at bounding box center [975, 251] width 329 height 329
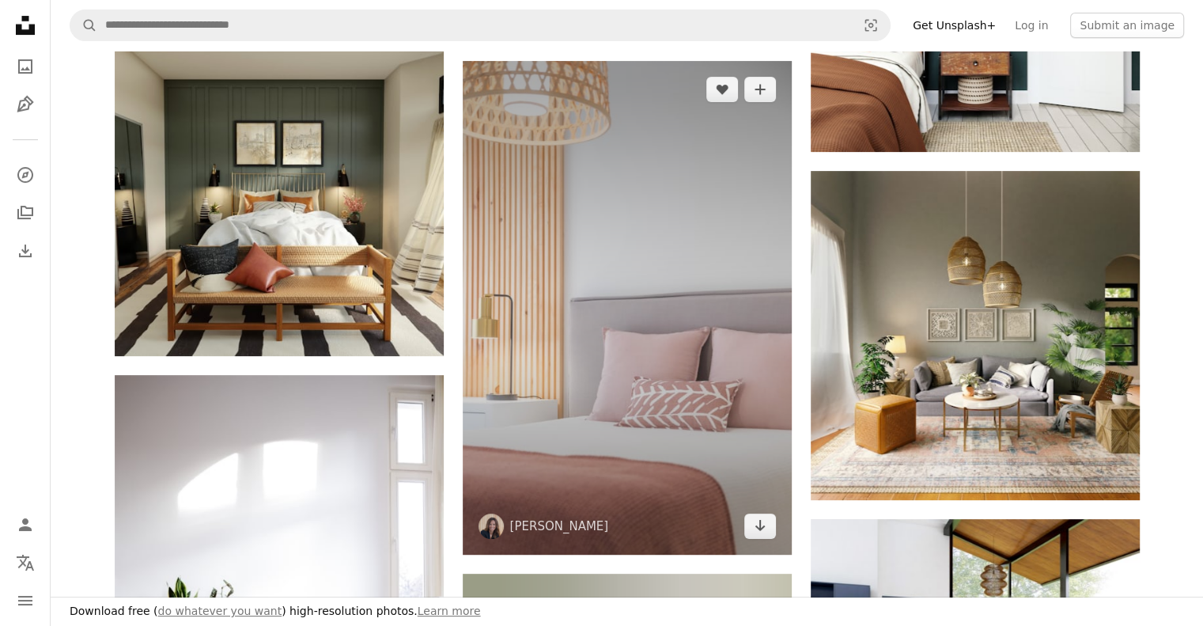
scroll to position [495, 0]
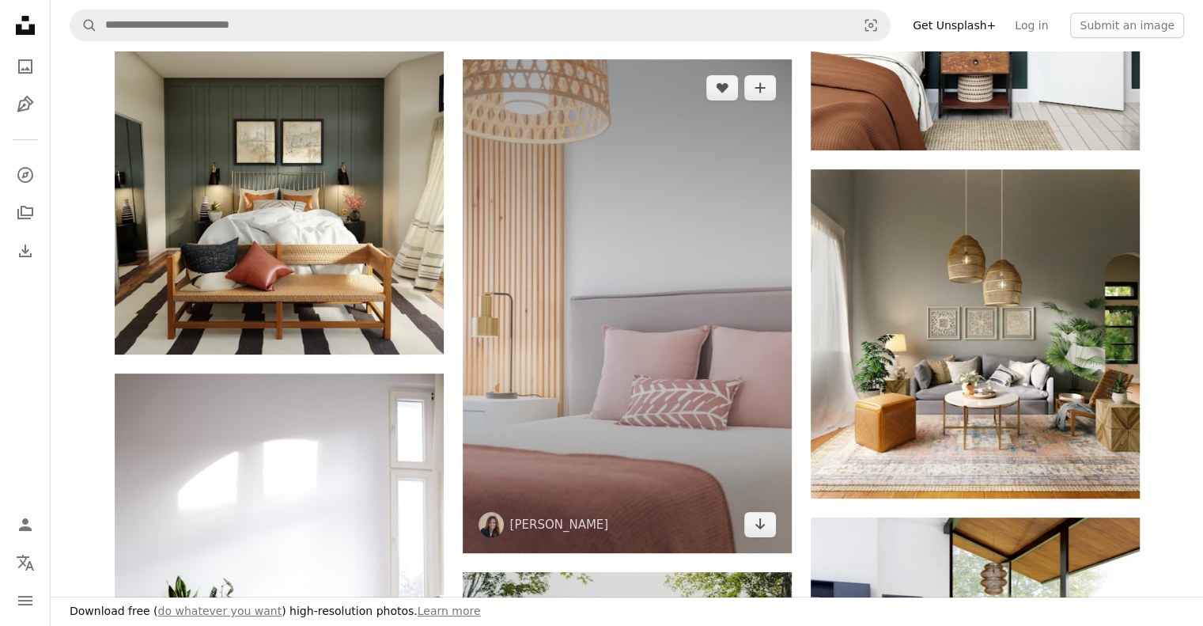
click at [600, 311] on img at bounding box center [627, 306] width 329 height 494
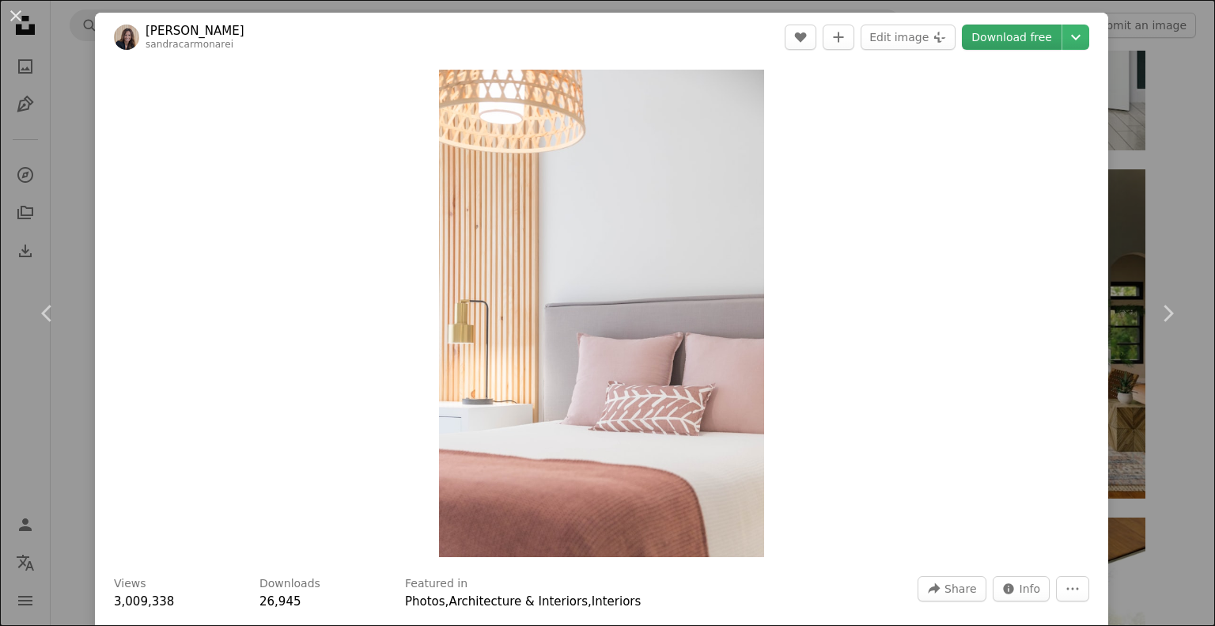
click at [1008, 45] on link "Download free" at bounding box center [1012, 37] width 100 height 25
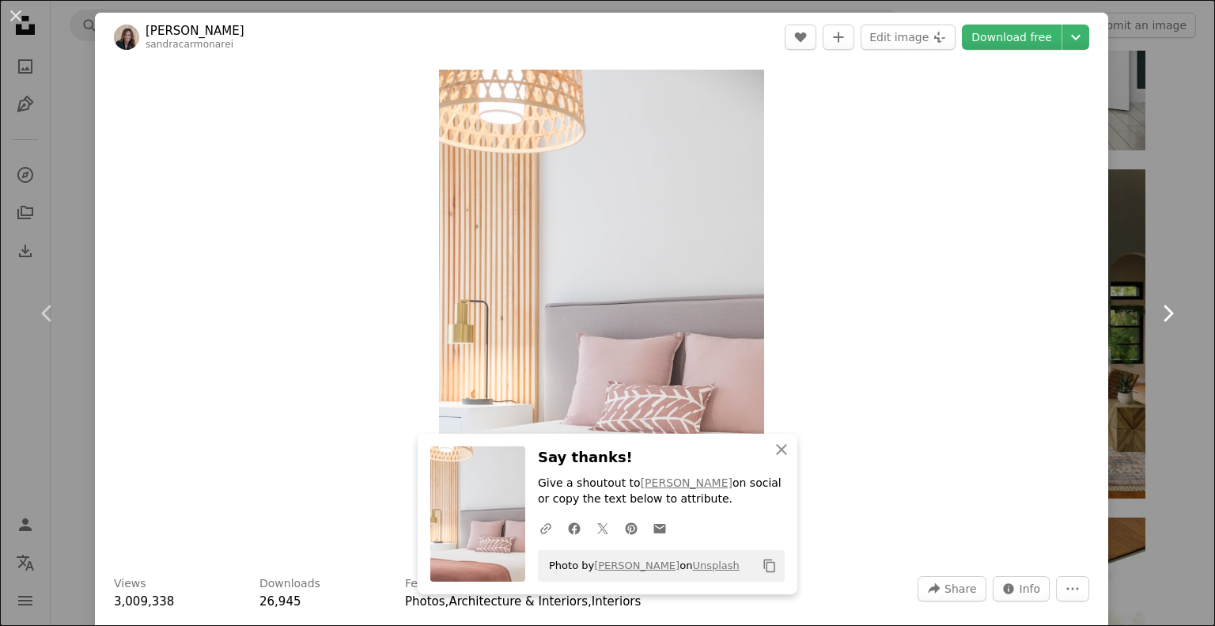
click at [1120, 344] on link "Chevron right" at bounding box center [1167, 313] width 95 height 152
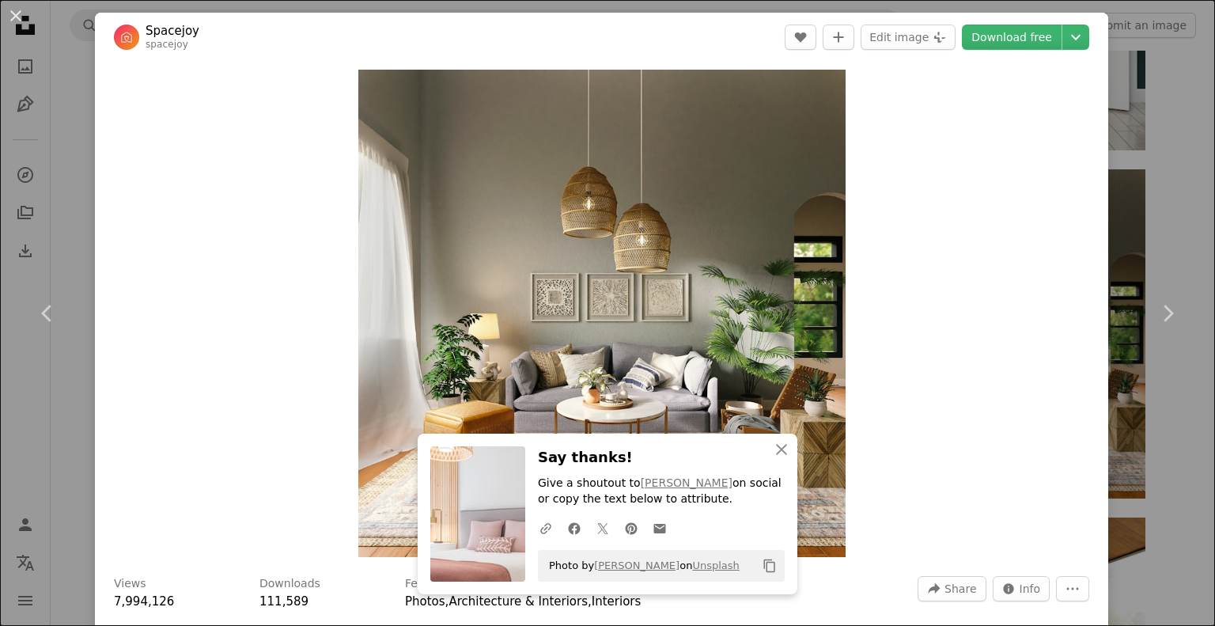
click at [1148, 214] on div "An X shape Chevron left Chevron right Spacejoy spacejoy A heart A plus sign Edi…" at bounding box center [607, 313] width 1215 height 626
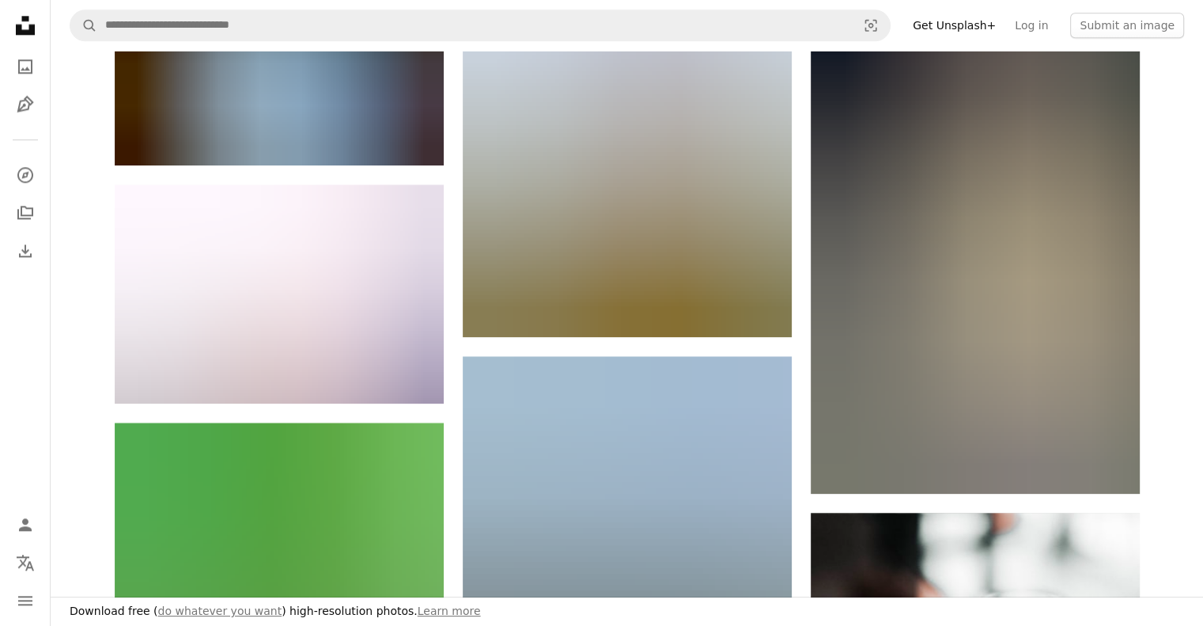
scroll to position [1977, 0]
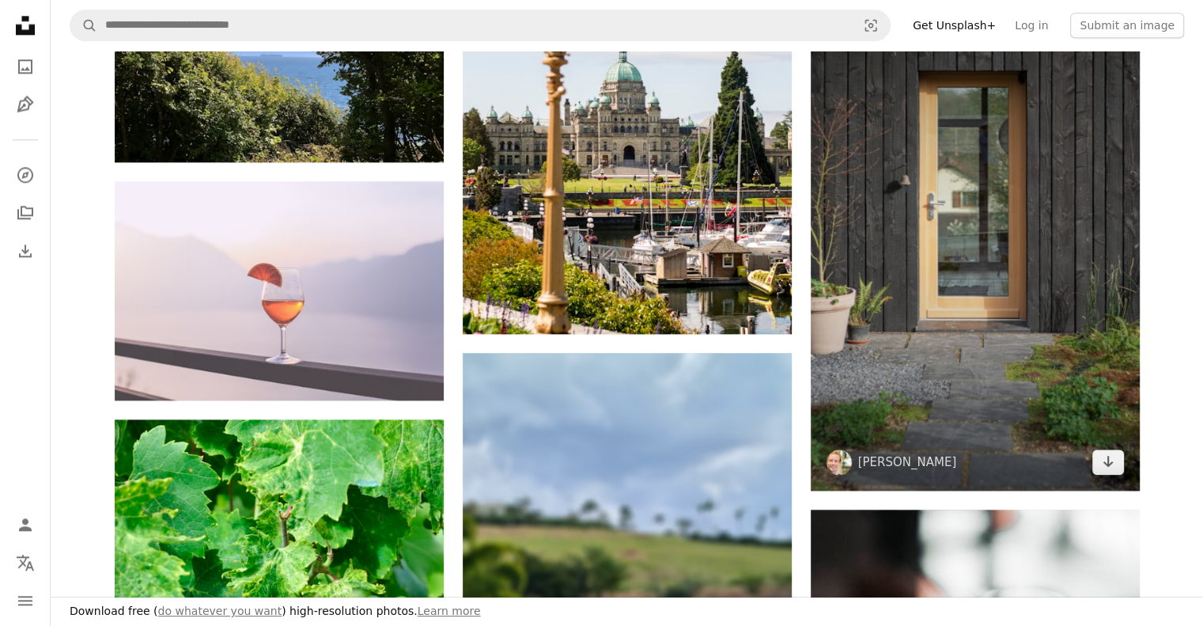
click at [1045, 292] on img at bounding box center [975, 244] width 329 height 494
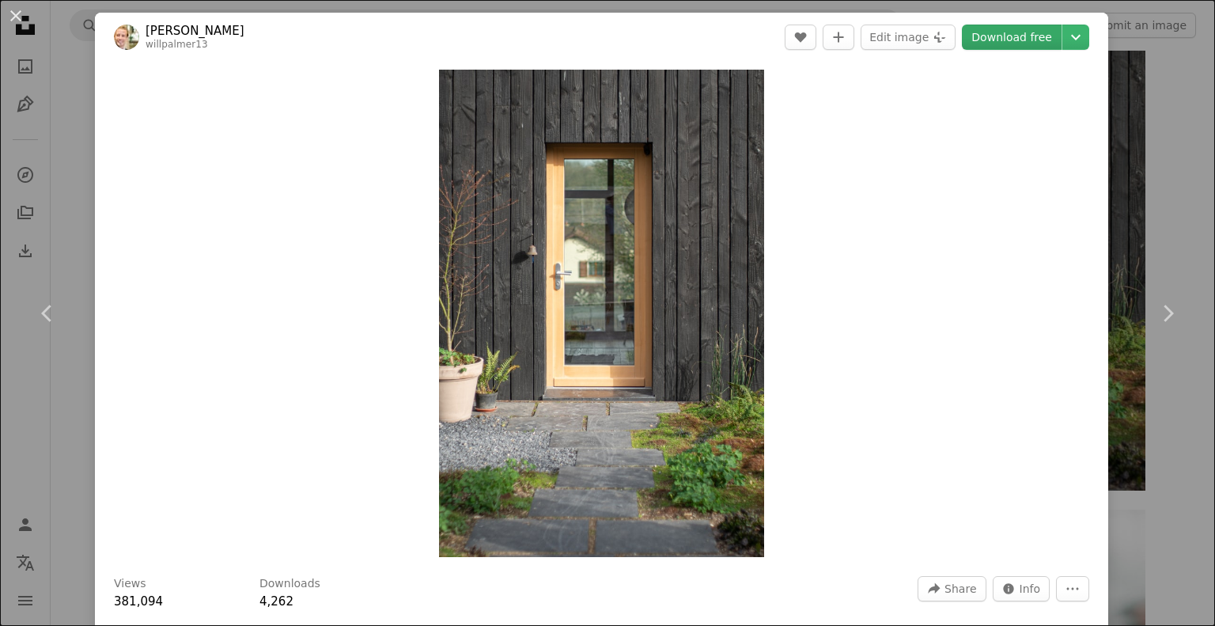
click at [1015, 36] on link "Download free" at bounding box center [1012, 37] width 100 height 25
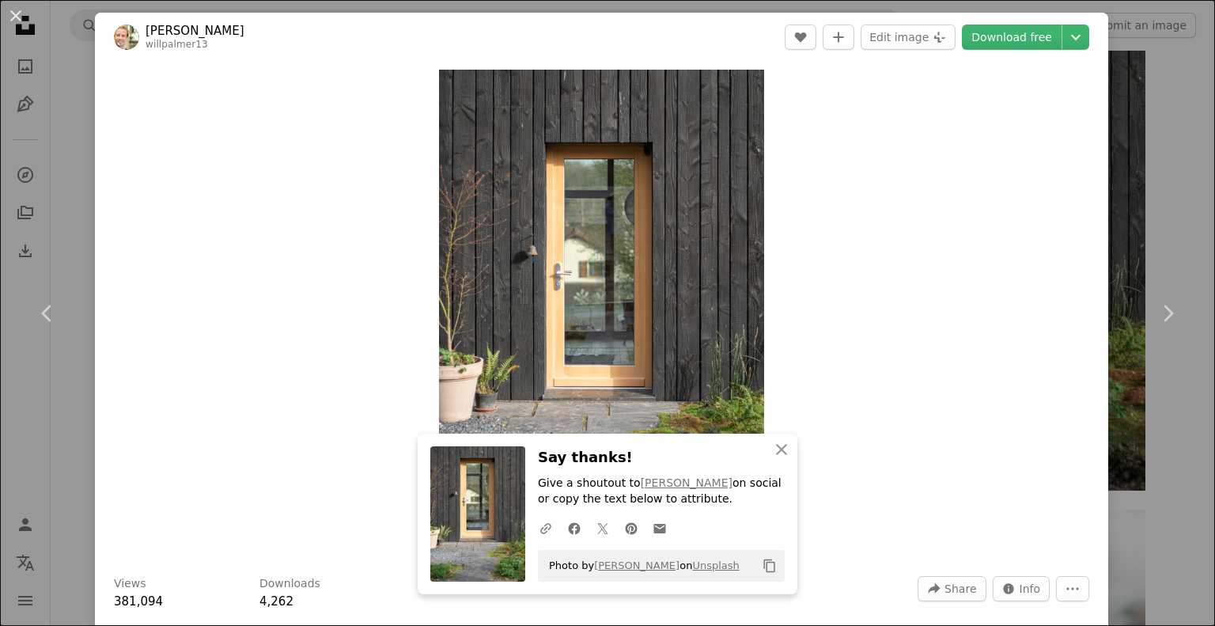
click at [1151, 460] on div "An X shape Chevron left Chevron right [PERSON_NAME] willpalmer13 A heart A plus…" at bounding box center [607, 313] width 1215 height 626
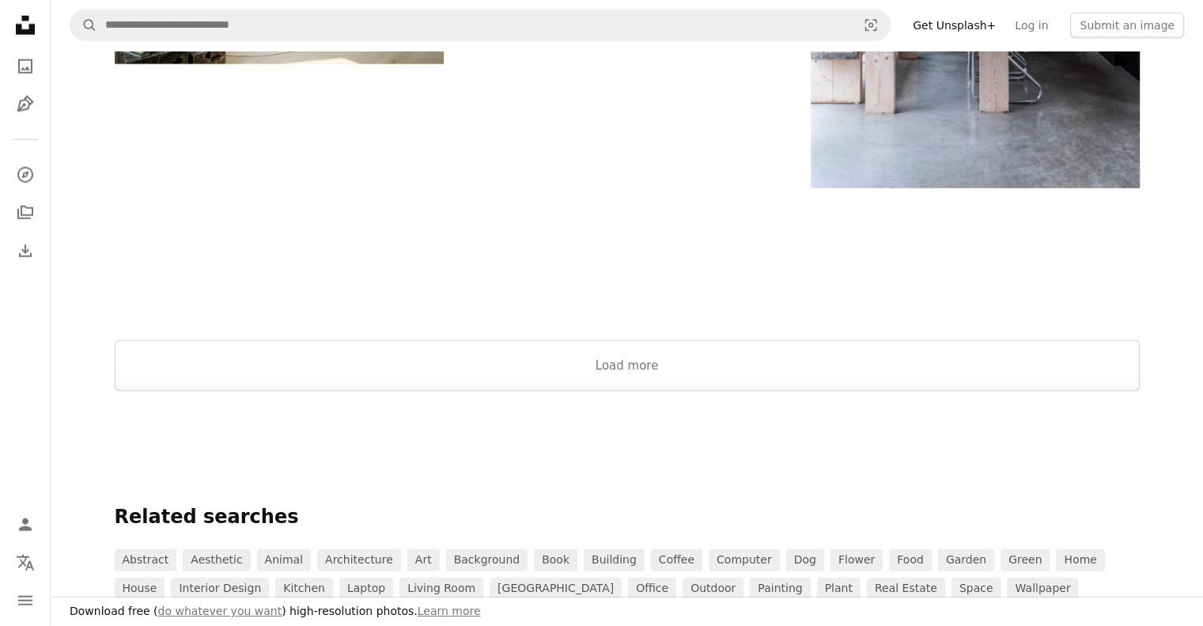
scroll to position [4434, 0]
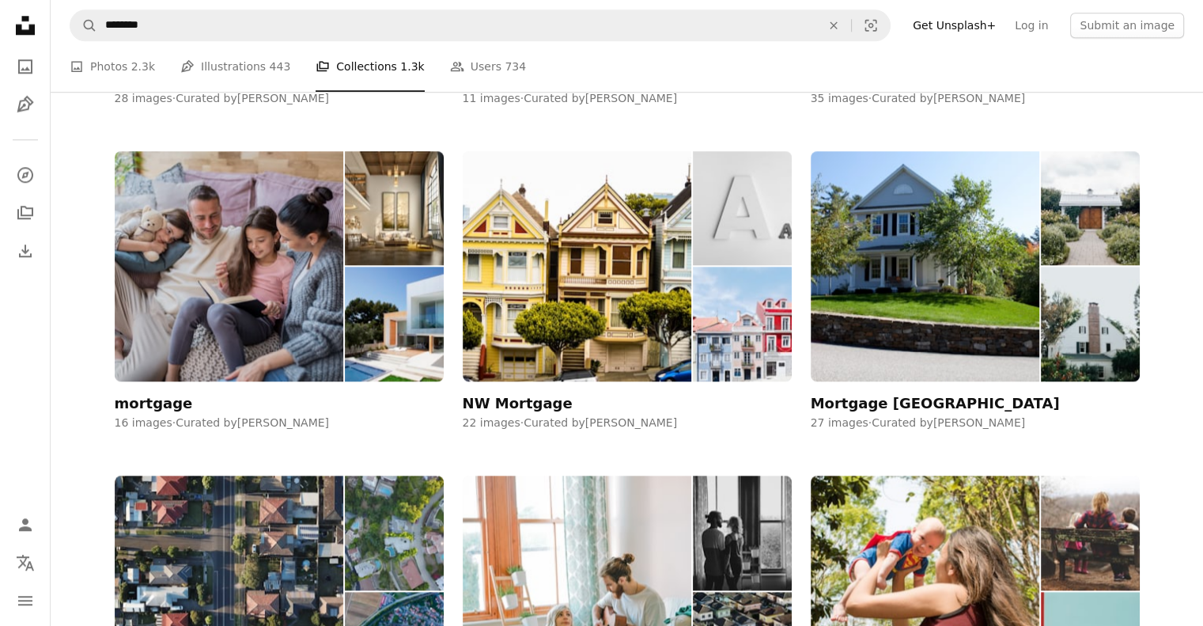
scroll to position [1692, 0]
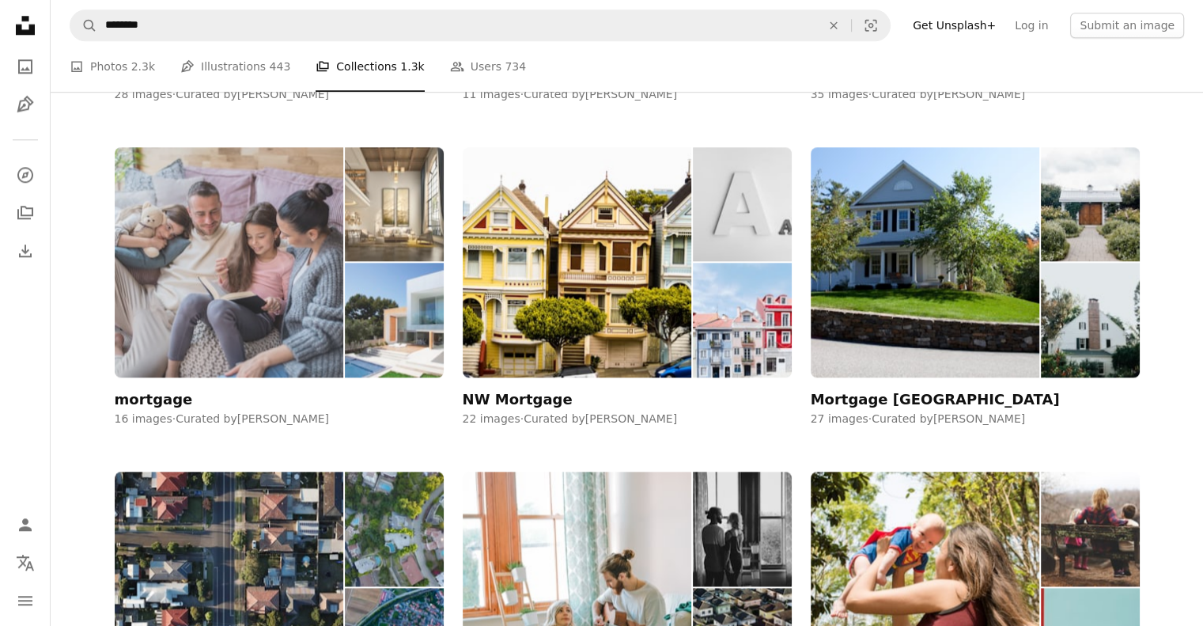
click at [183, 201] on img at bounding box center [229, 262] width 229 height 230
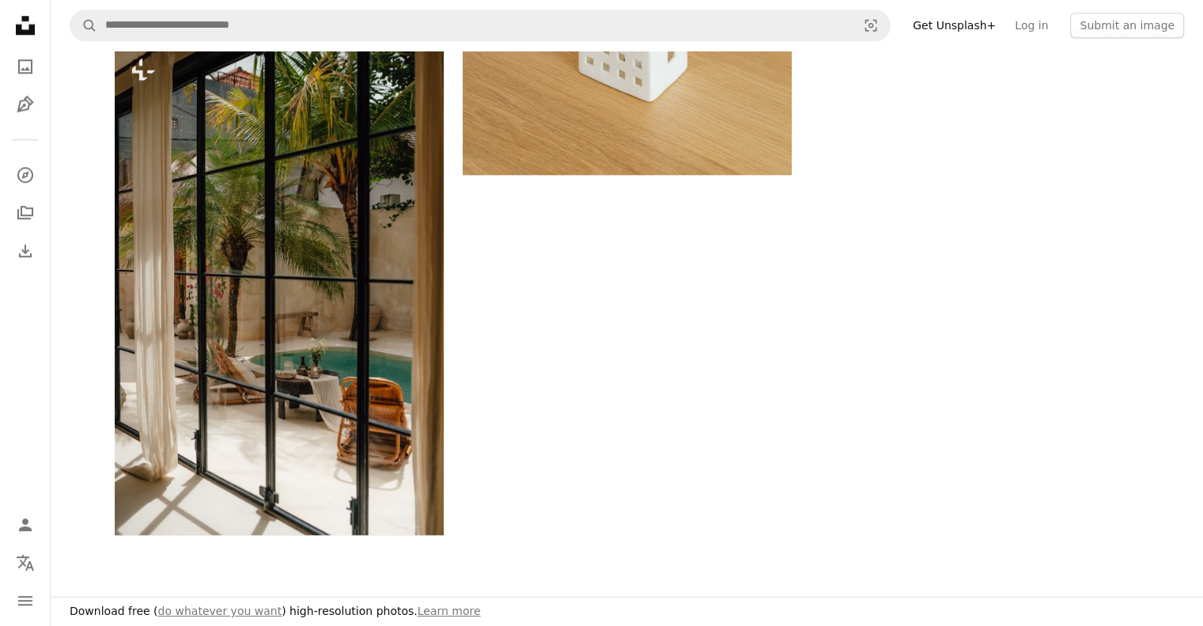
scroll to position [1647, 0]
